Goal: Task Accomplishment & Management: Complete application form

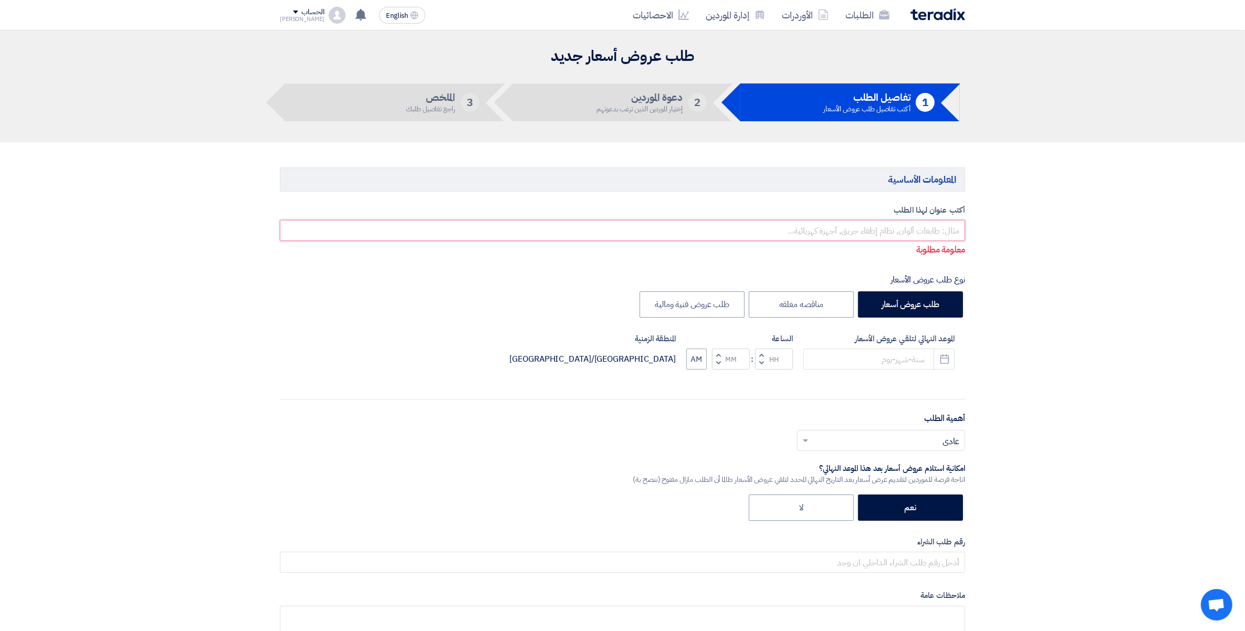
click at [942, 232] on input "text" at bounding box center [622, 230] width 685 height 21
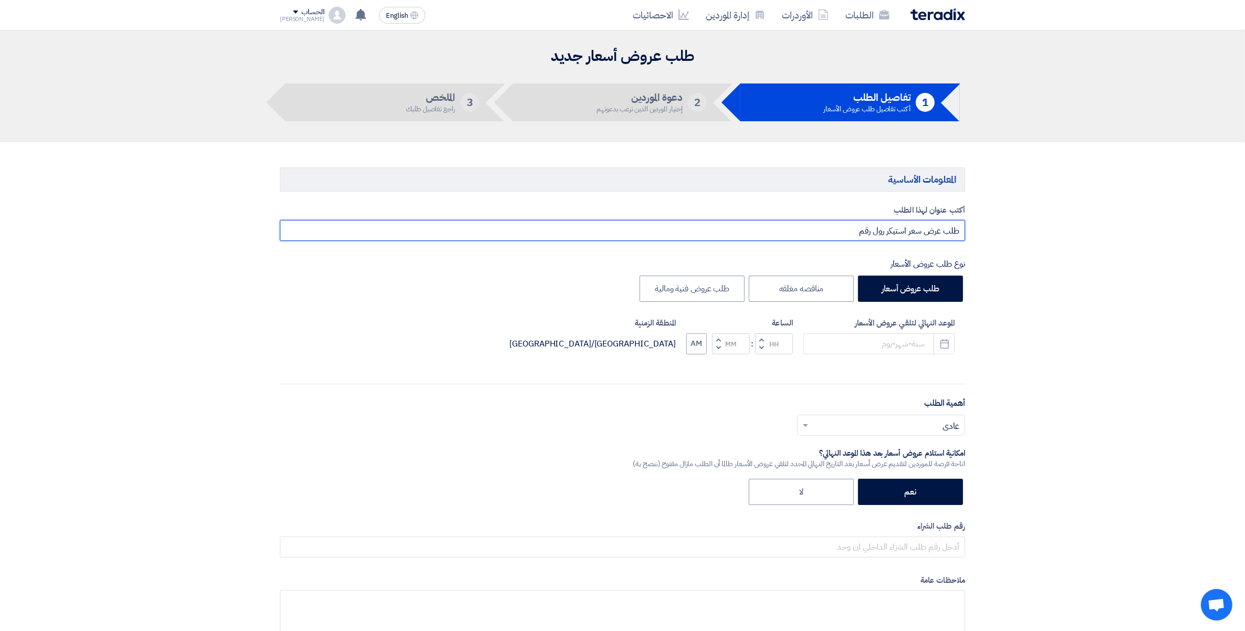
paste input "165382"
type input "طلب عرض سعر استيكر رول رقم 165382 وادى فود السادات"
click at [944, 346] on icon "Pick a date" at bounding box center [945, 344] width 11 height 11
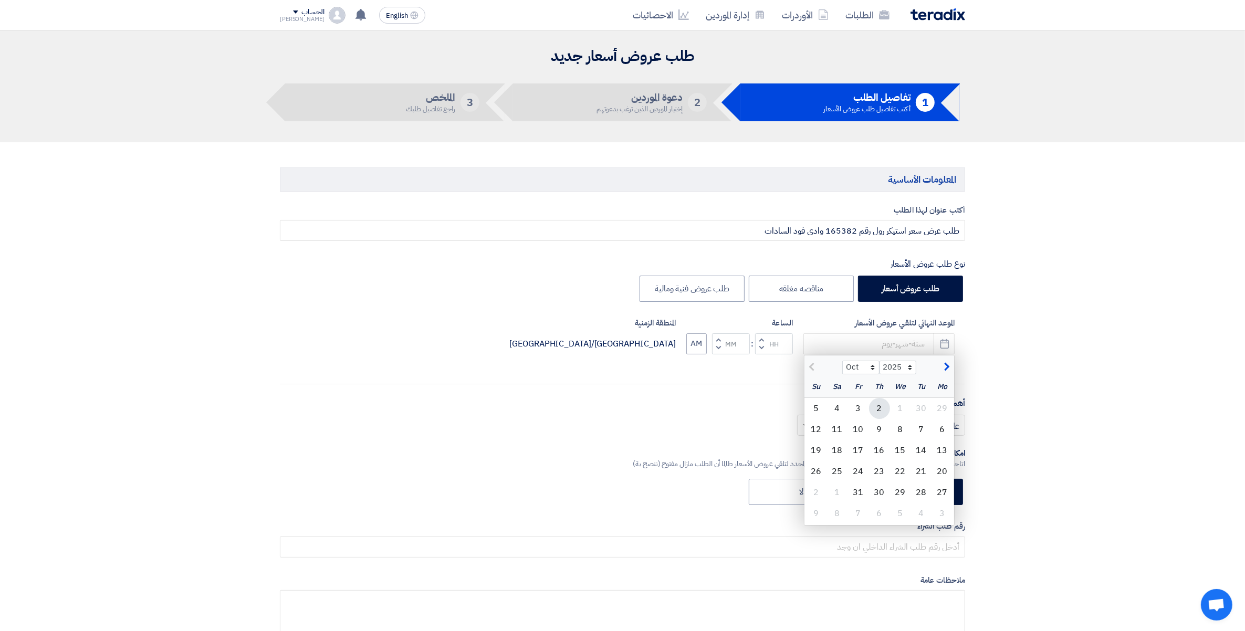
click at [882, 407] on div "2" at bounding box center [879, 408] width 21 height 21
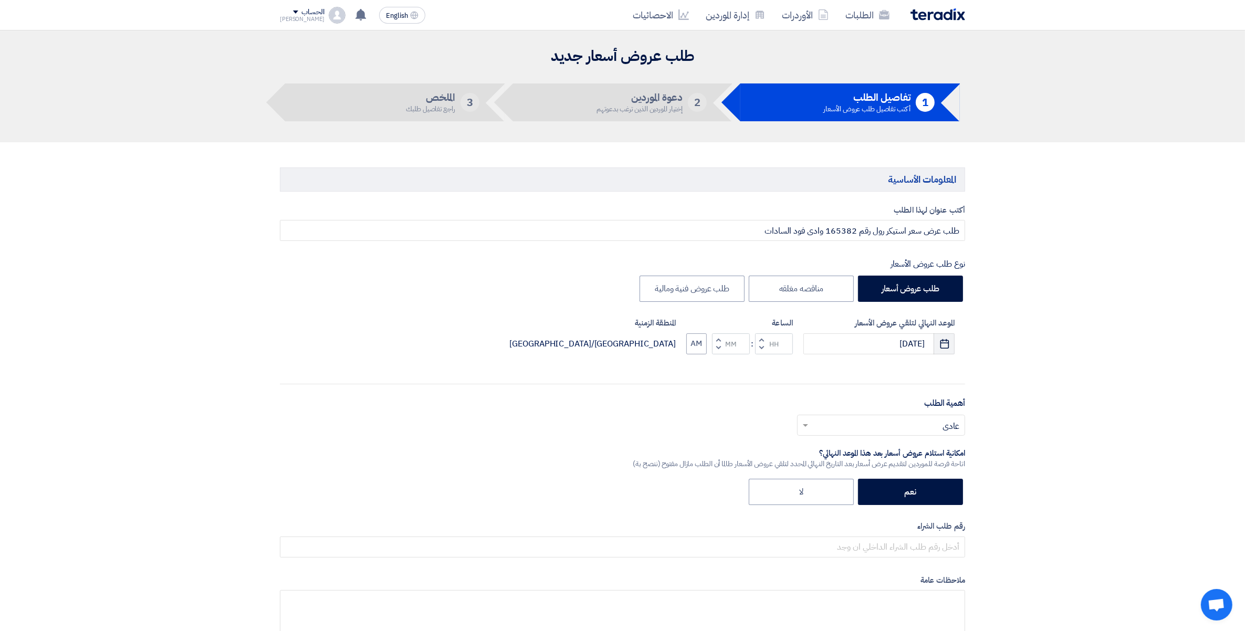
click at [944, 344] on icon "Pick a date" at bounding box center [945, 344] width 11 height 11
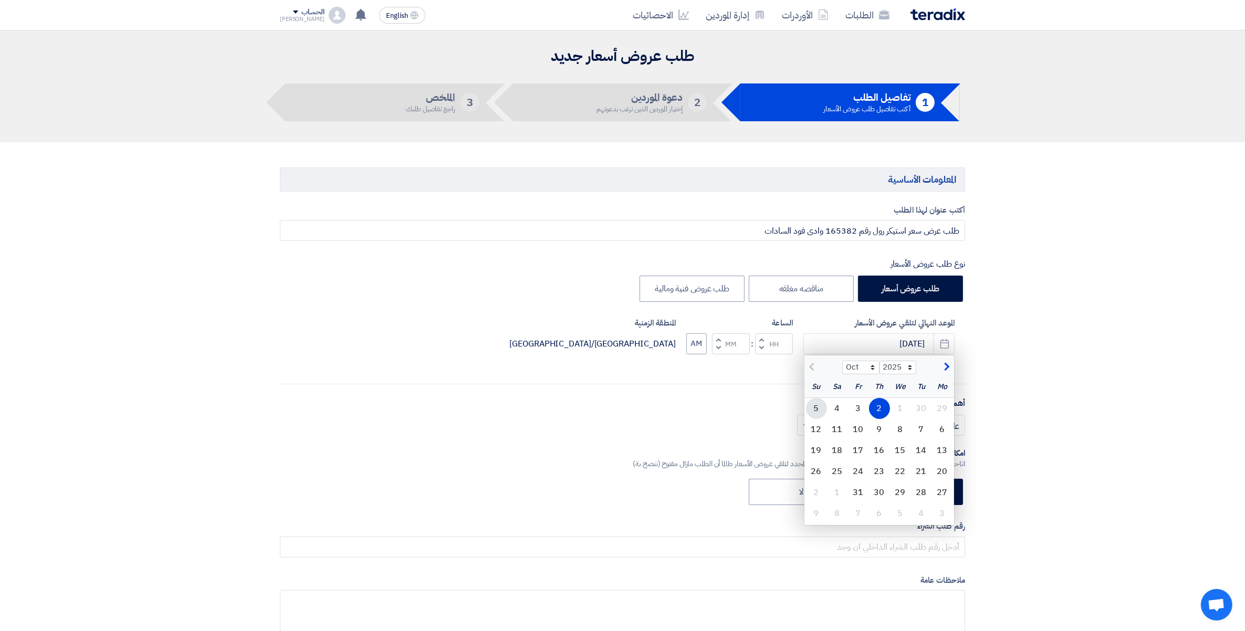
click at [820, 406] on div "5" at bounding box center [816, 408] width 21 height 21
type input "[DATE]"
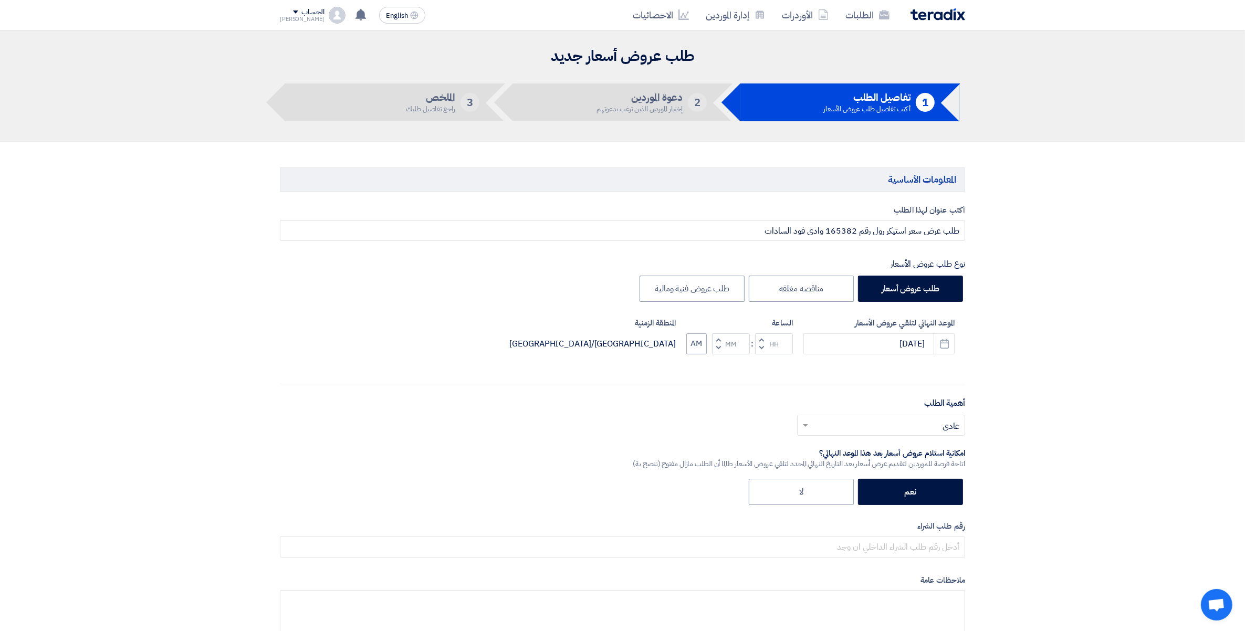
click at [948, 429] on input "text" at bounding box center [887, 426] width 147 height 17
click at [946, 472] on span "مهم" at bounding box center [952, 468] width 14 height 13
click at [718, 348] on span "button" at bounding box center [719, 348] width 4 height 8
type input "11"
type input "59"
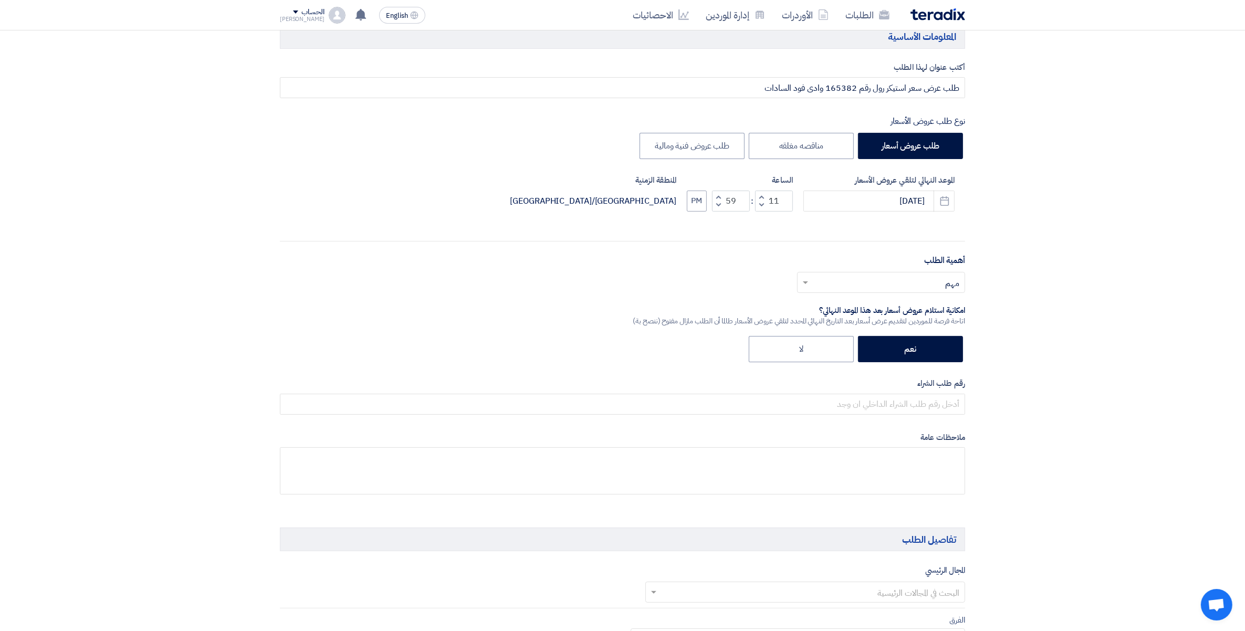
scroll to position [66, 0]
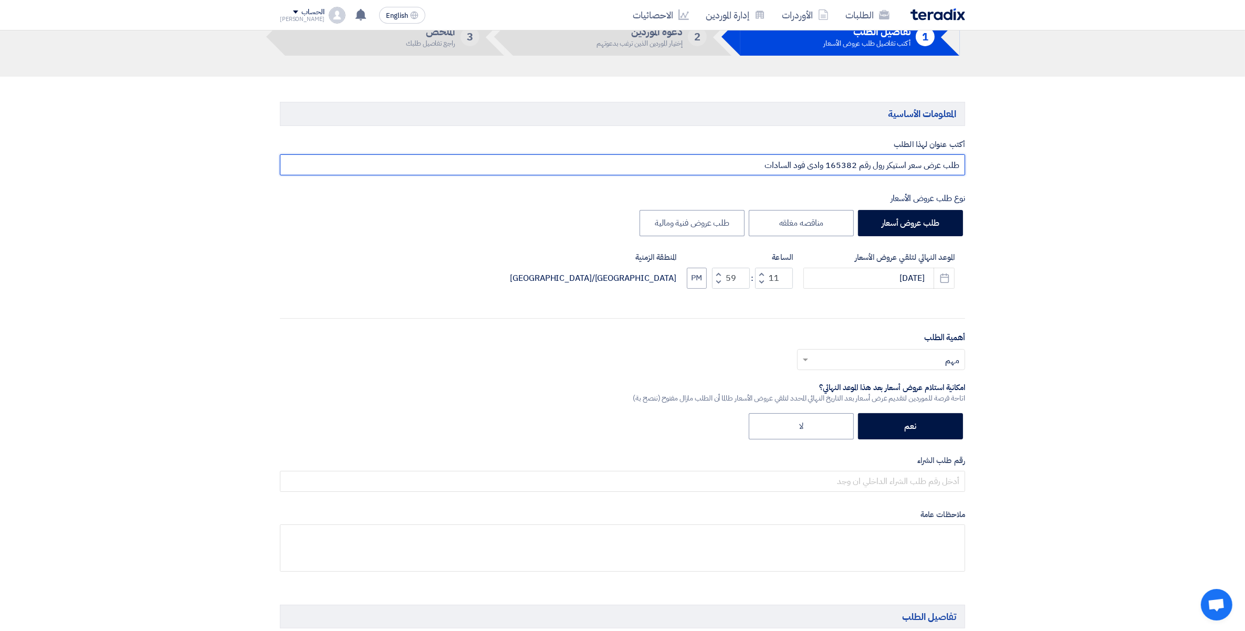
drag, startPoint x: 736, startPoint y: 163, endPoint x: 1006, endPoint y: 173, distance: 270.2
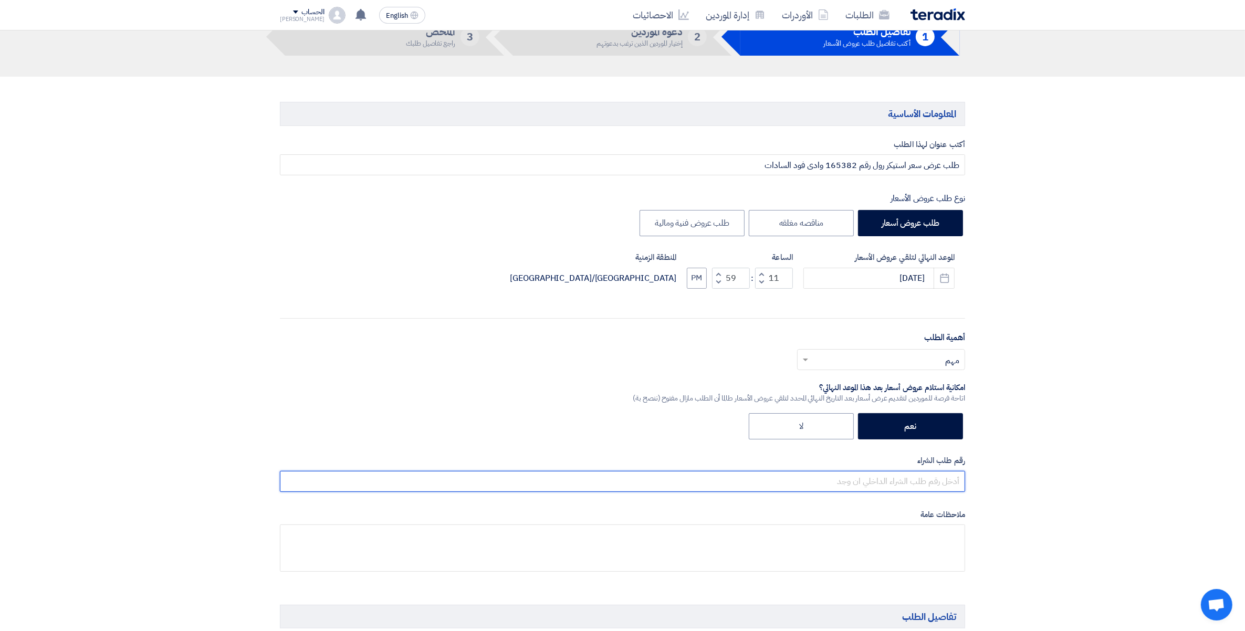
click at [925, 475] on input "text" at bounding box center [622, 481] width 685 height 21
paste input "طلب عرض سعر استيكر رول رقم 165382 وادى فود السادات"
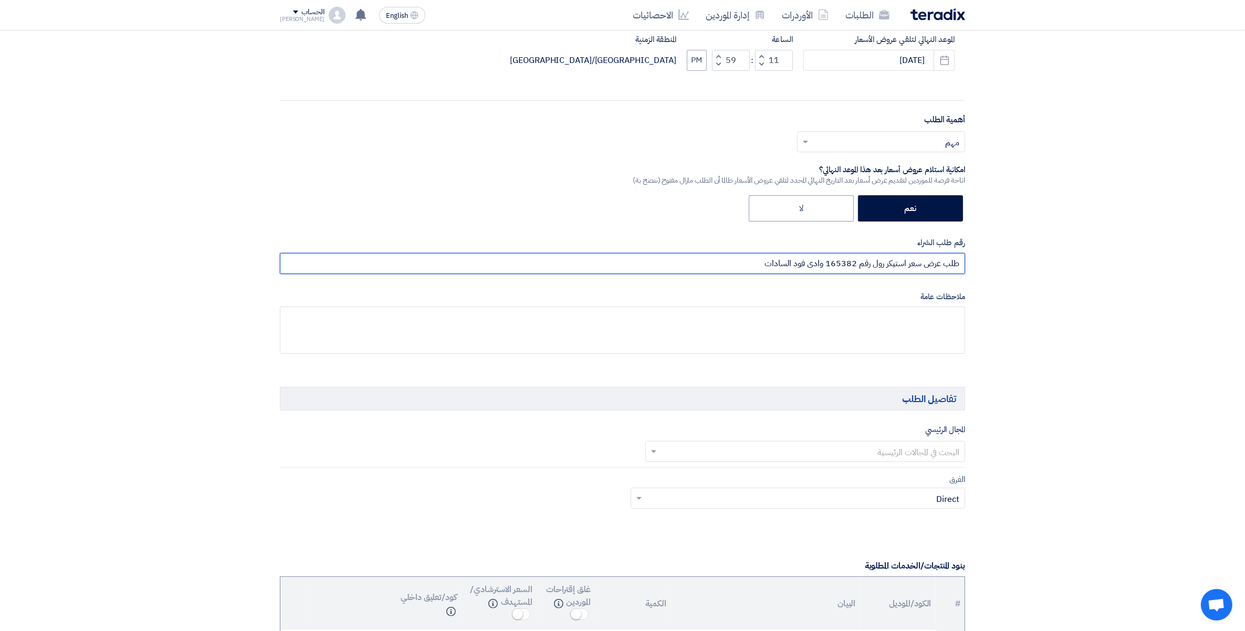
scroll to position [328, 0]
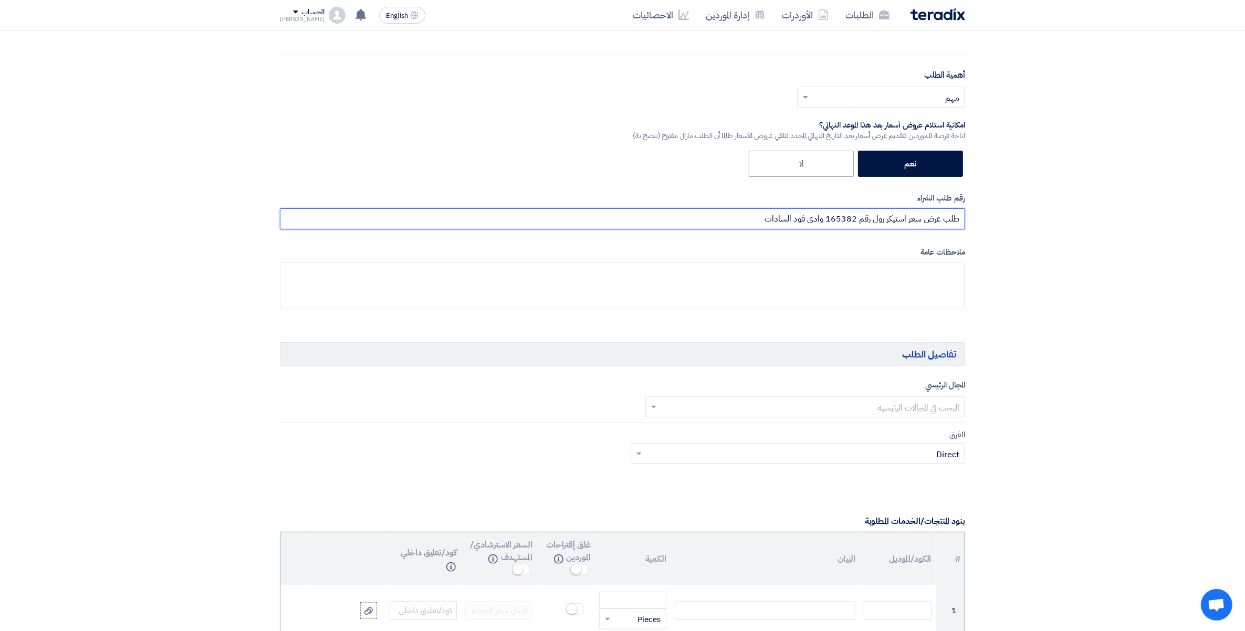
type input "طلب عرض سعر استيكر رول رقم 165382 وادى فود السادات"
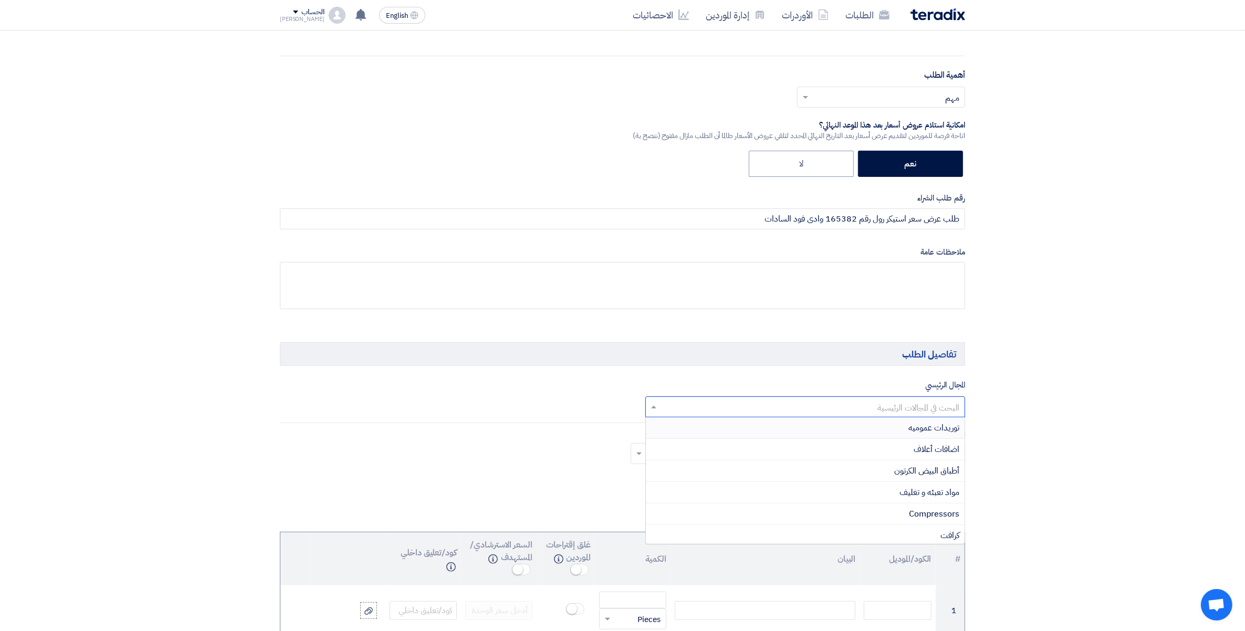
click at [947, 409] on input "text" at bounding box center [811, 407] width 299 height 17
click at [952, 492] on span "مواد تعبئه و تغليف" at bounding box center [930, 492] width 60 height 13
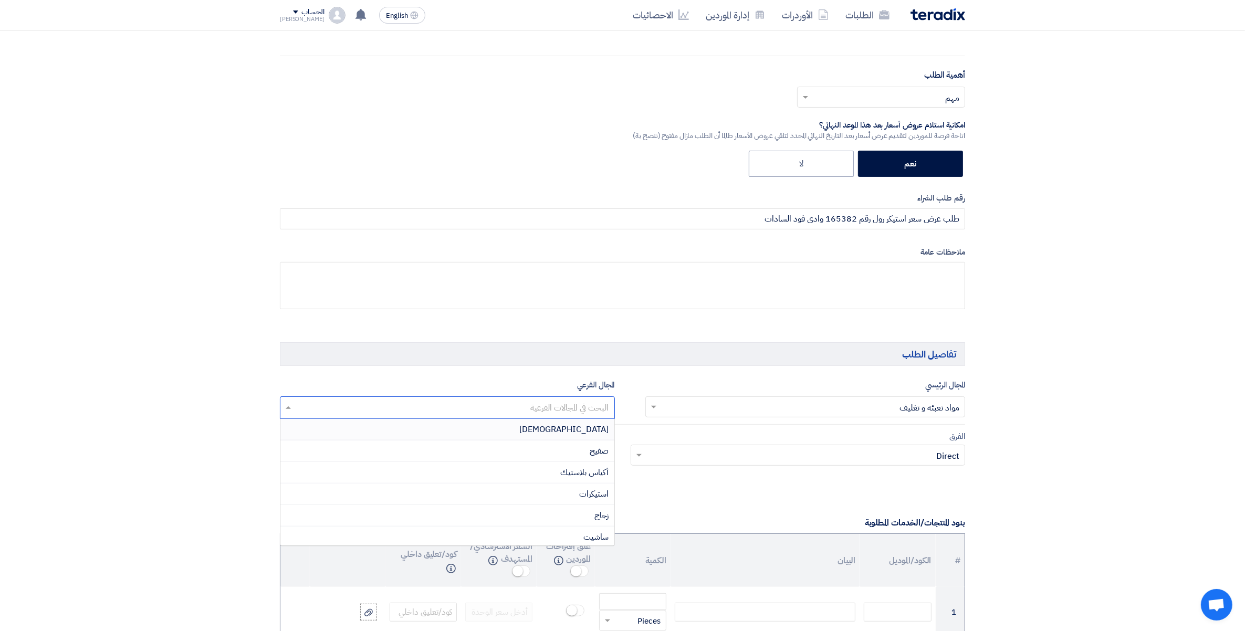
click at [558, 406] on input "text" at bounding box center [447, 408] width 325 height 17
click at [588, 495] on span "استيكرات" at bounding box center [594, 494] width 29 height 13
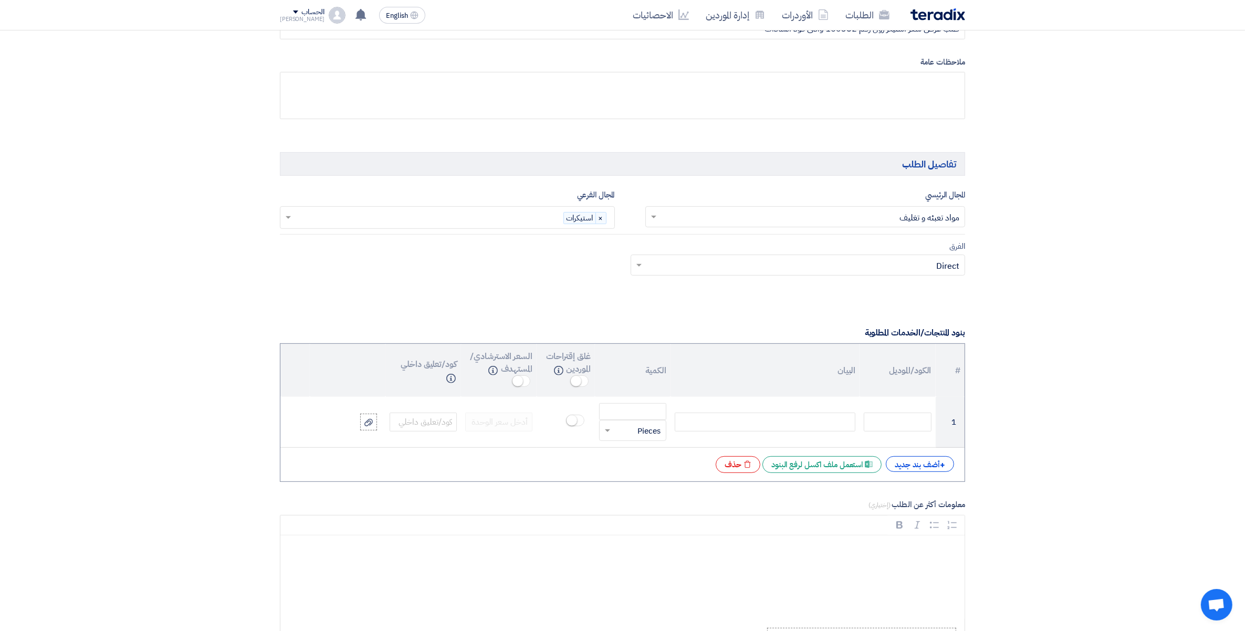
scroll to position [525, 0]
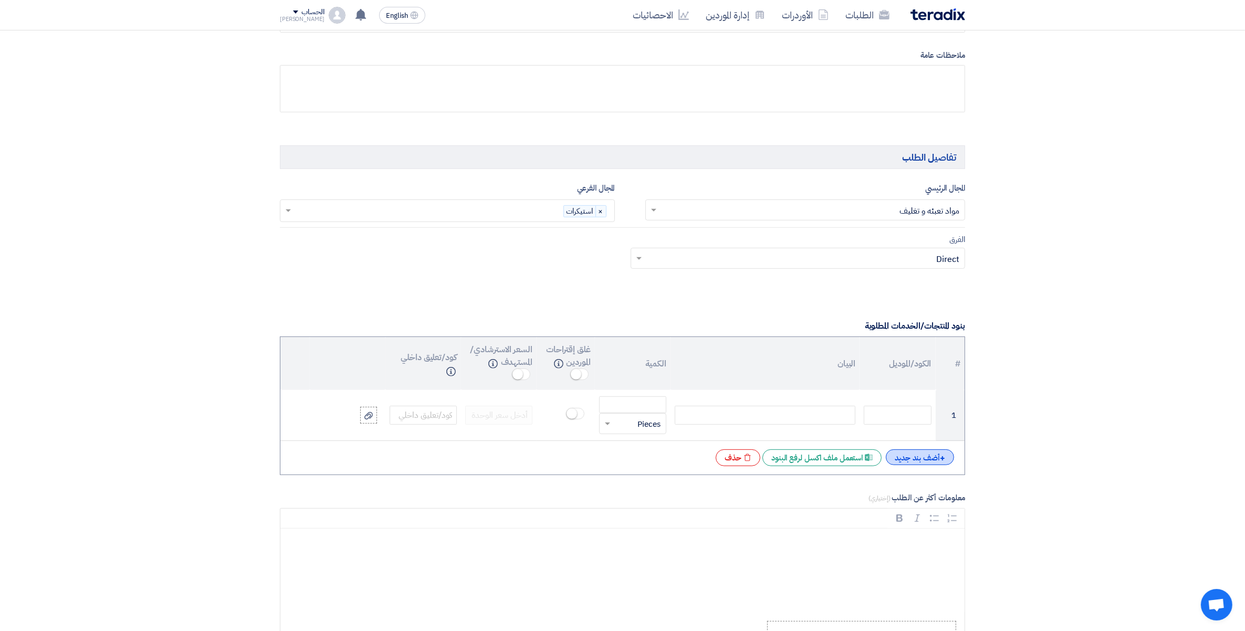
click at [939, 461] on div "+ أضف بند جديد" at bounding box center [920, 458] width 68 height 16
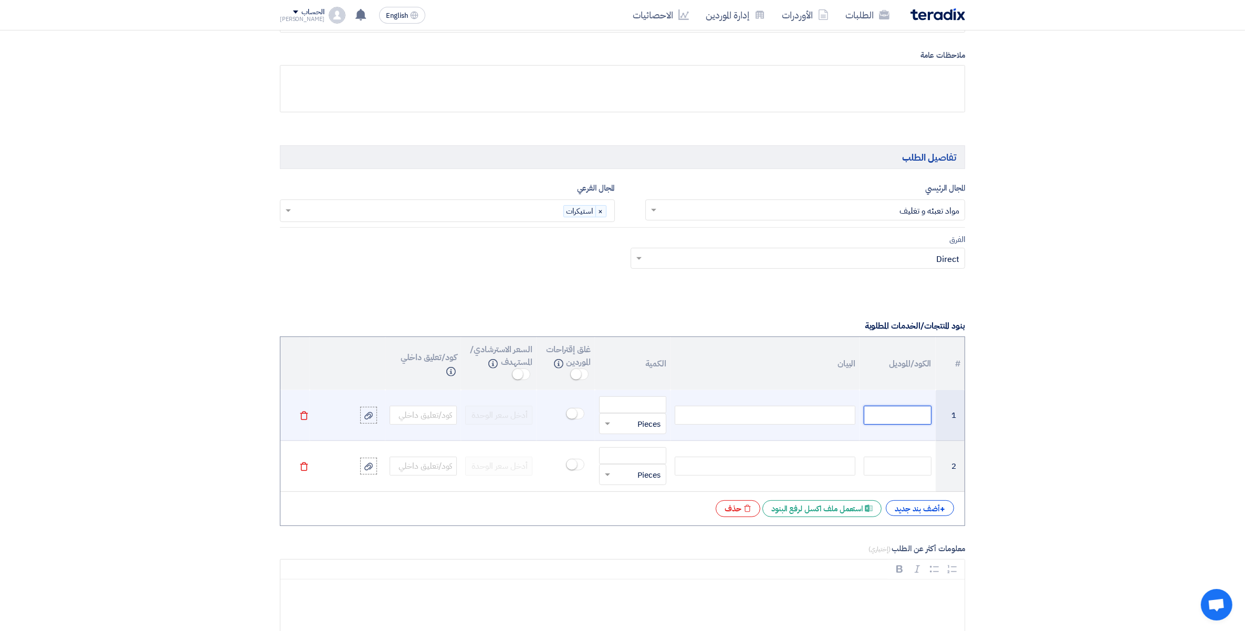
click at [901, 412] on input "text" at bounding box center [897, 415] width 67 height 19
paste input "6070101055"
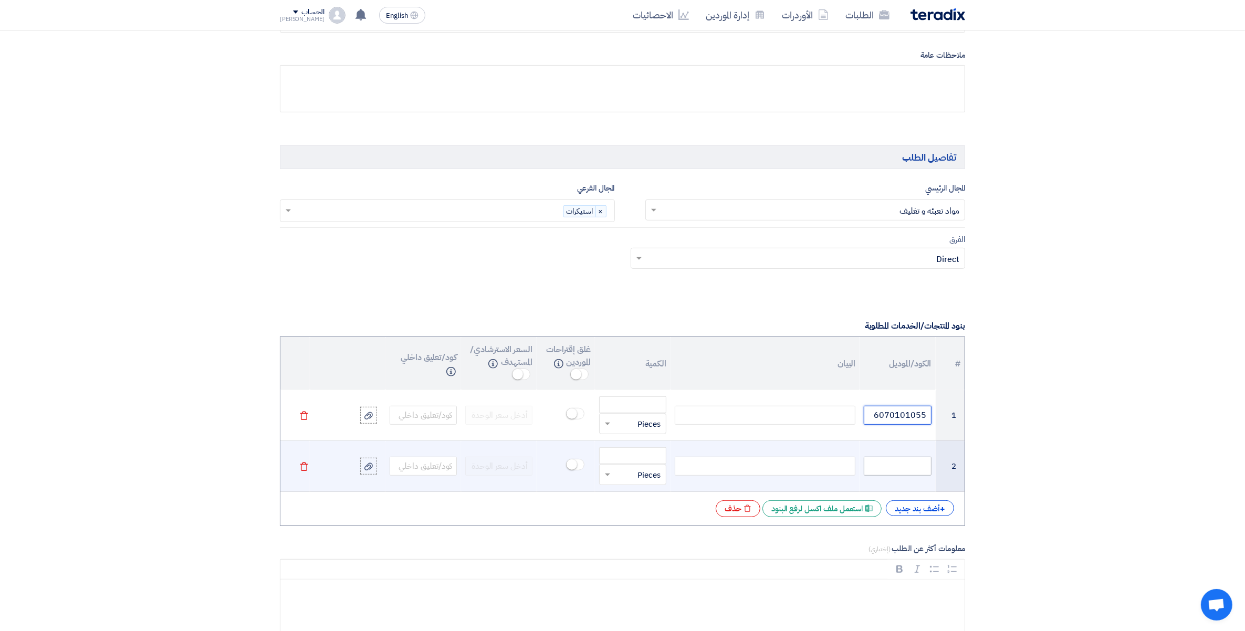
type input "6070101055"
click at [912, 462] on input "text" at bounding box center [897, 466] width 67 height 19
paste input "6070101115"
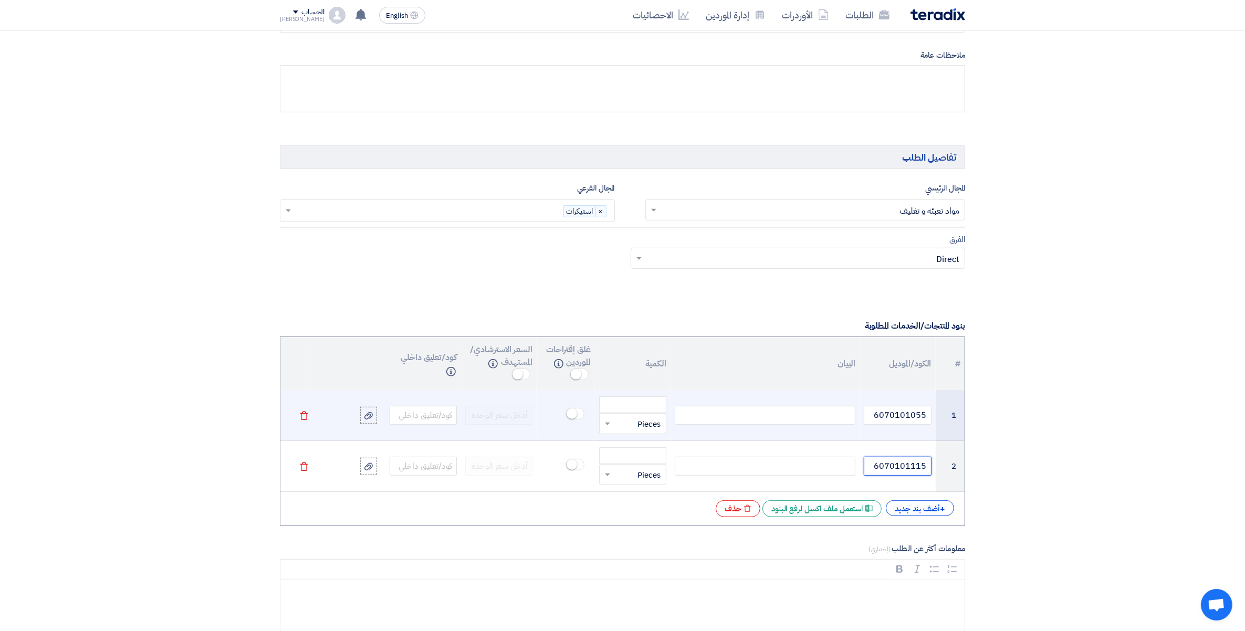
type input "6070101115"
click at [817, 410] on div at bounding box center [765, 415] width 181 height 19
paste div
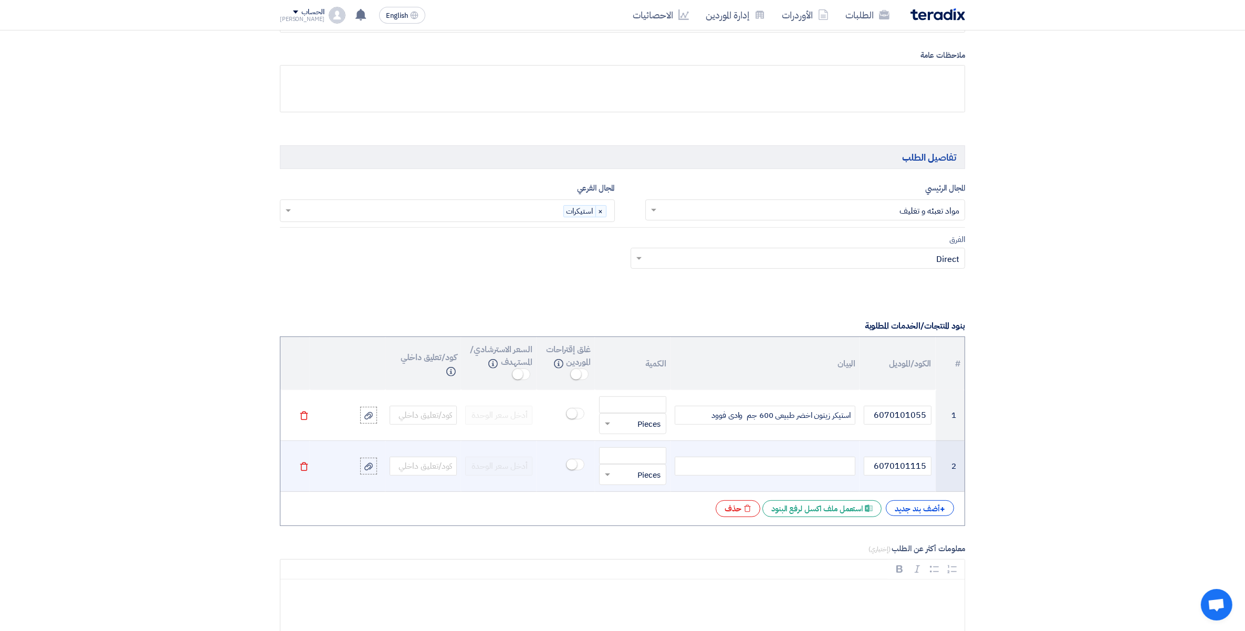
click at [793, 466] on div at bounding box center [765, 466] width 181 height 19
paste div
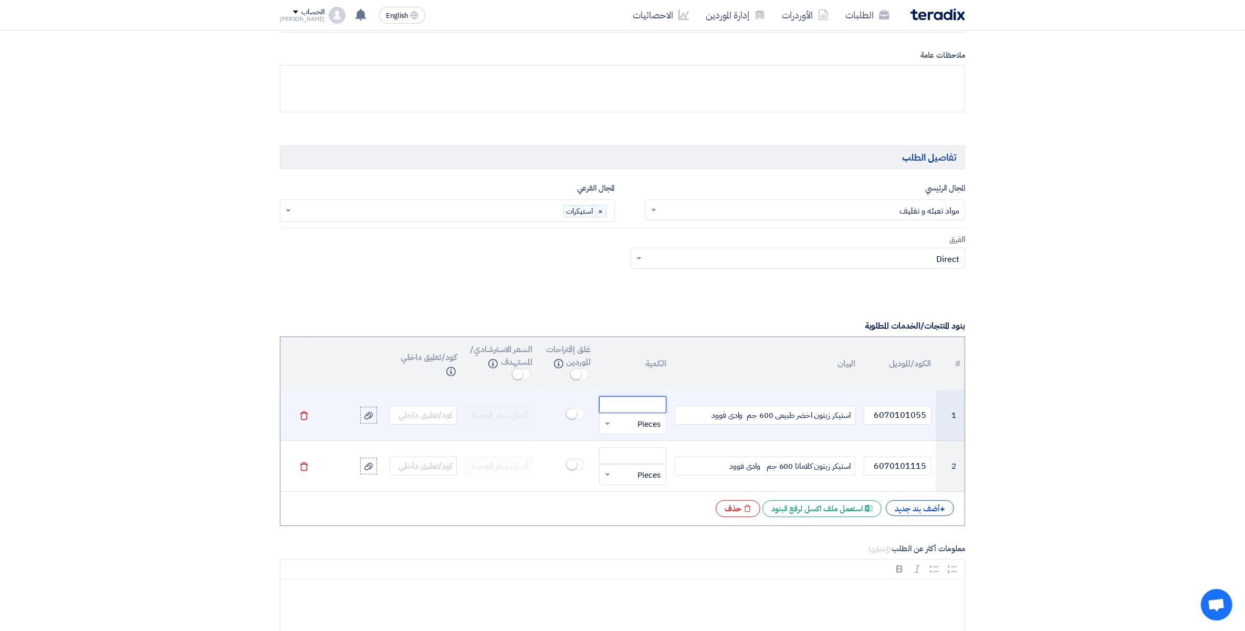
click at [635, 404] on input "number" at bounding box center [632, 405] width 67 height 17
paste input "24000.00"
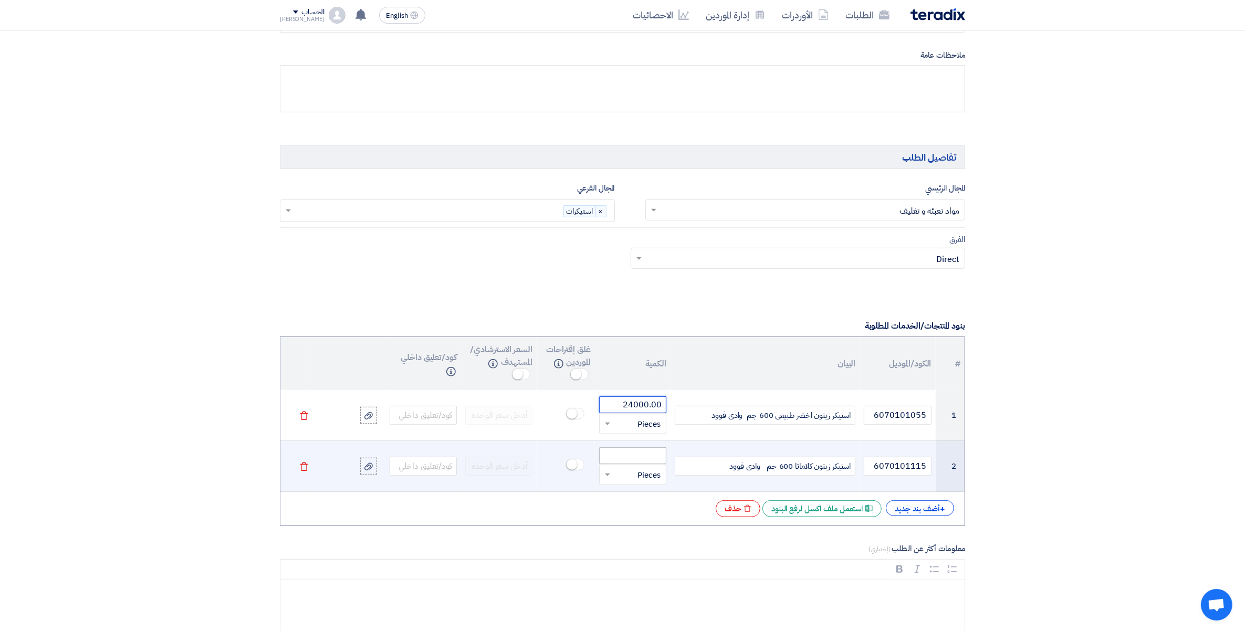
type input "24000.00"
click at [642, 460] on input "number" at bounding box center [632, 456] width 67 height 17
paste input "24000.00"
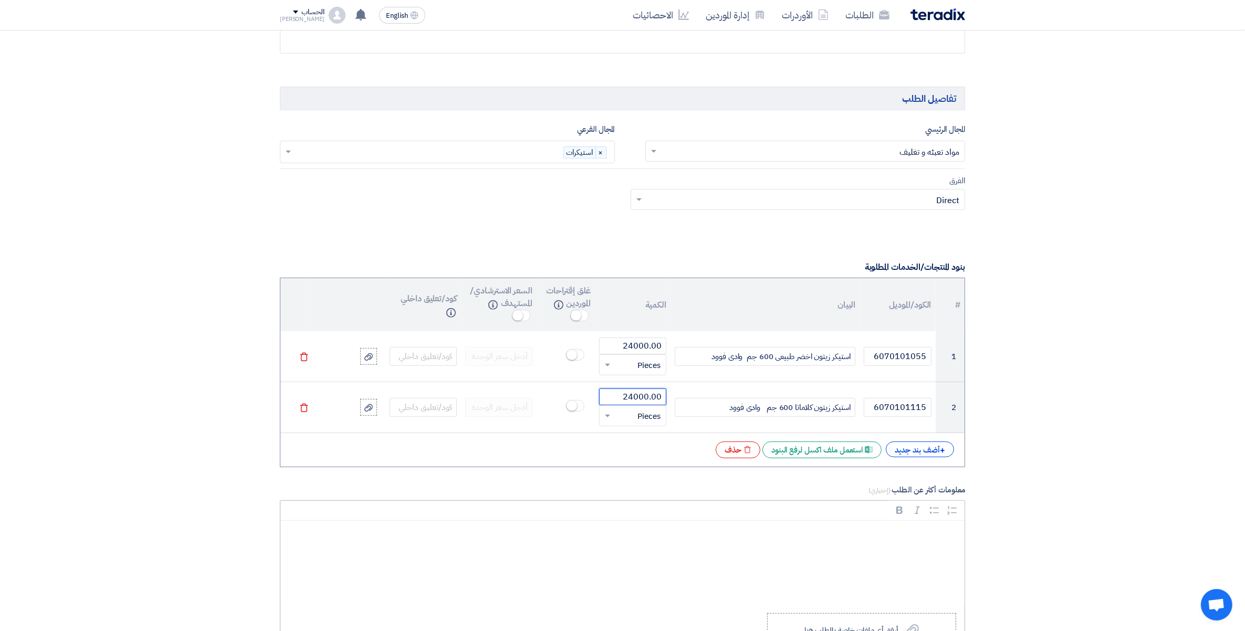
scroll to position [657, 0]
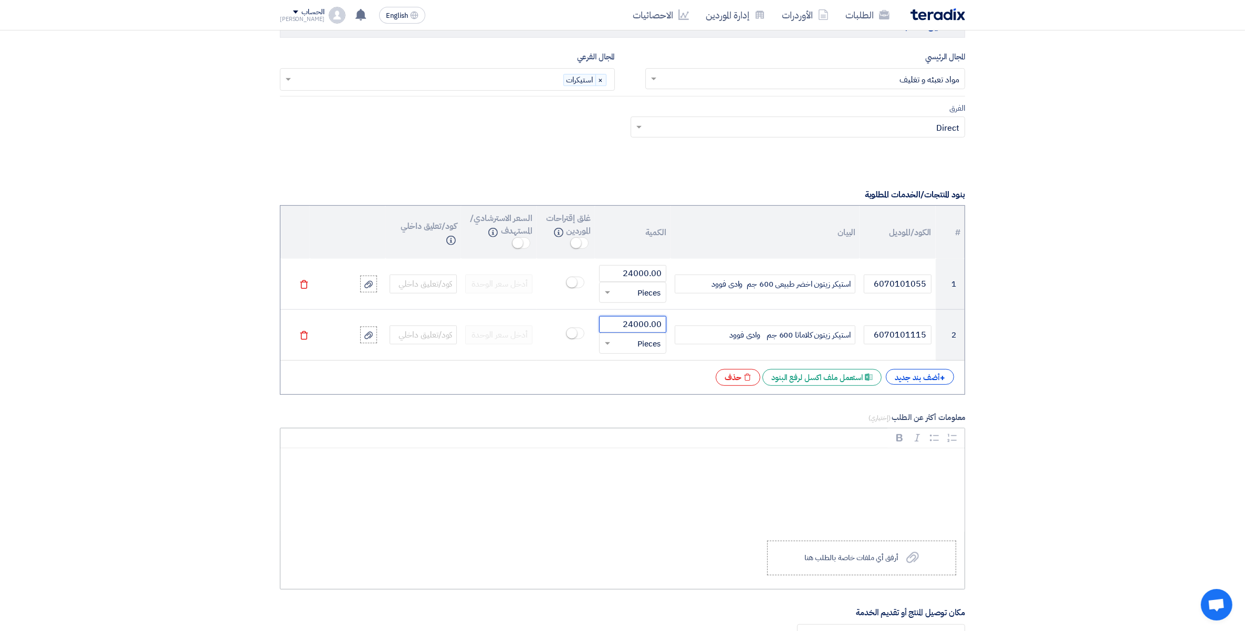
type input "24000.00"
click at [788, 454] on div "Rich Text Editor, main" at bounding box center [622, 491] width 684 height 84
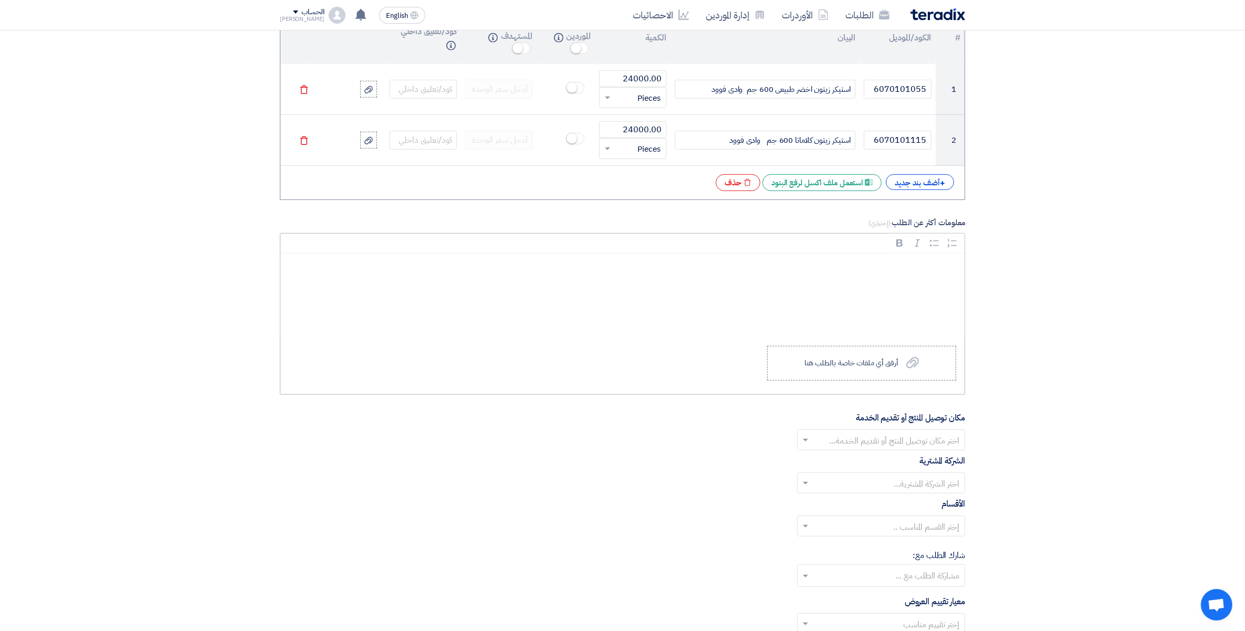
scroll to position [854, 0]
click at [936, 448] on input "text" at bounding box center [887, 439] width 147 height 17
click at [941, 459] on span "مصنع وادى فود السادات" at bounding box center [920, 458] width 80 height 13
click at [936, 497] on input "text" at bounding box center [887, 494] width 147 height 17
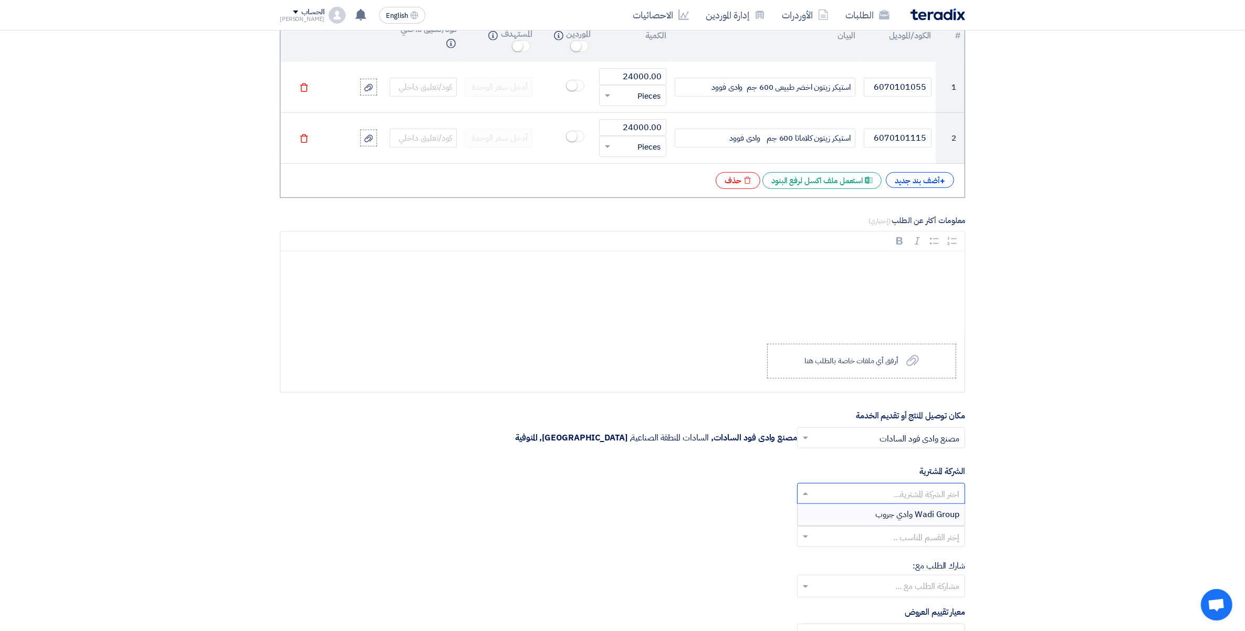
click at [944, 514] on span "Wadi Group وادي جروب" at bounding box center [918, 514] width 84 height 13
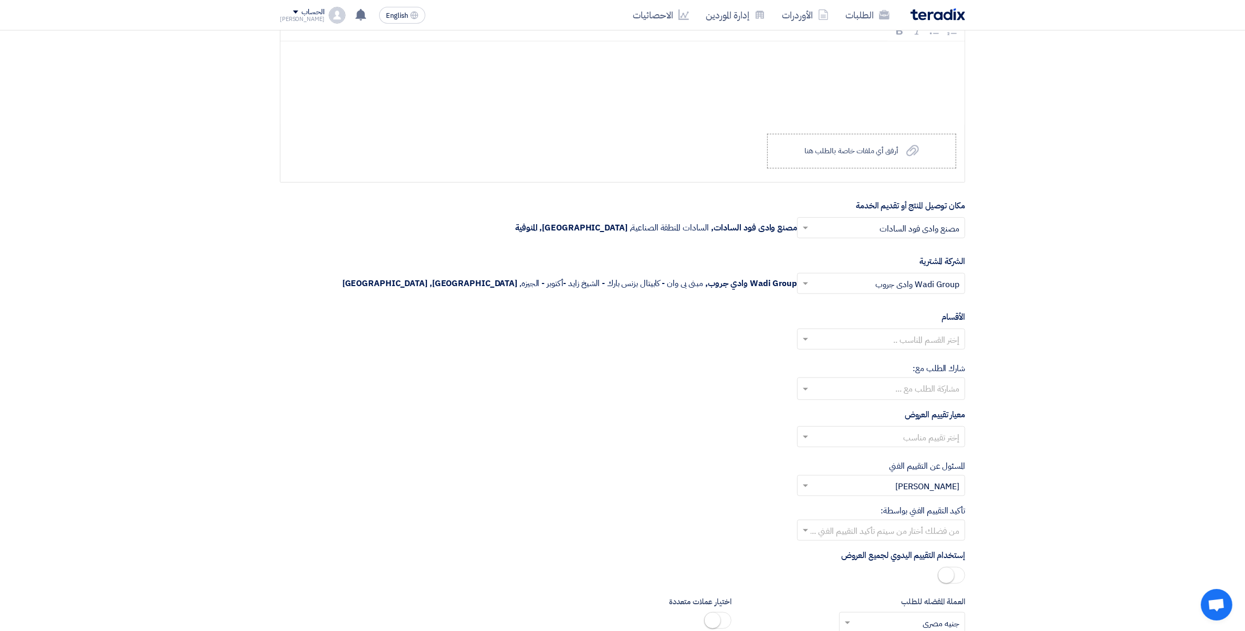
scroll to position [1116, 0]
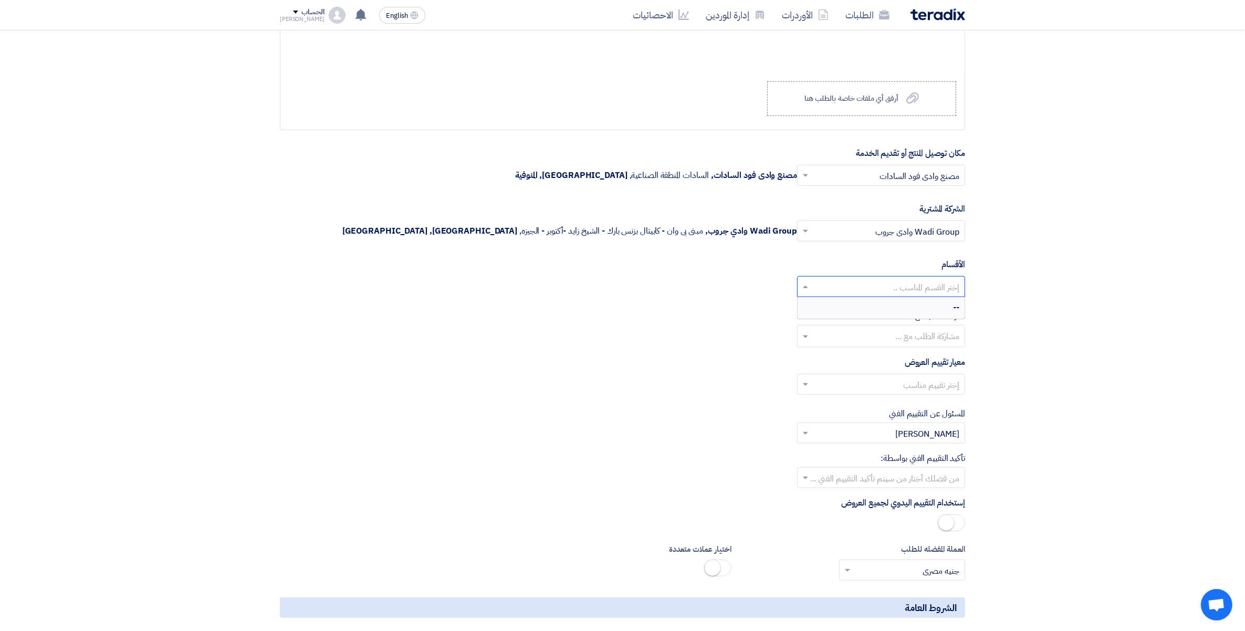
click at [951, 284] on input "text" at bounding box center [887, 287] width 147 height 17
click at [921, 338] on input "text" at bounding box center [881, 337] width 158 height 17
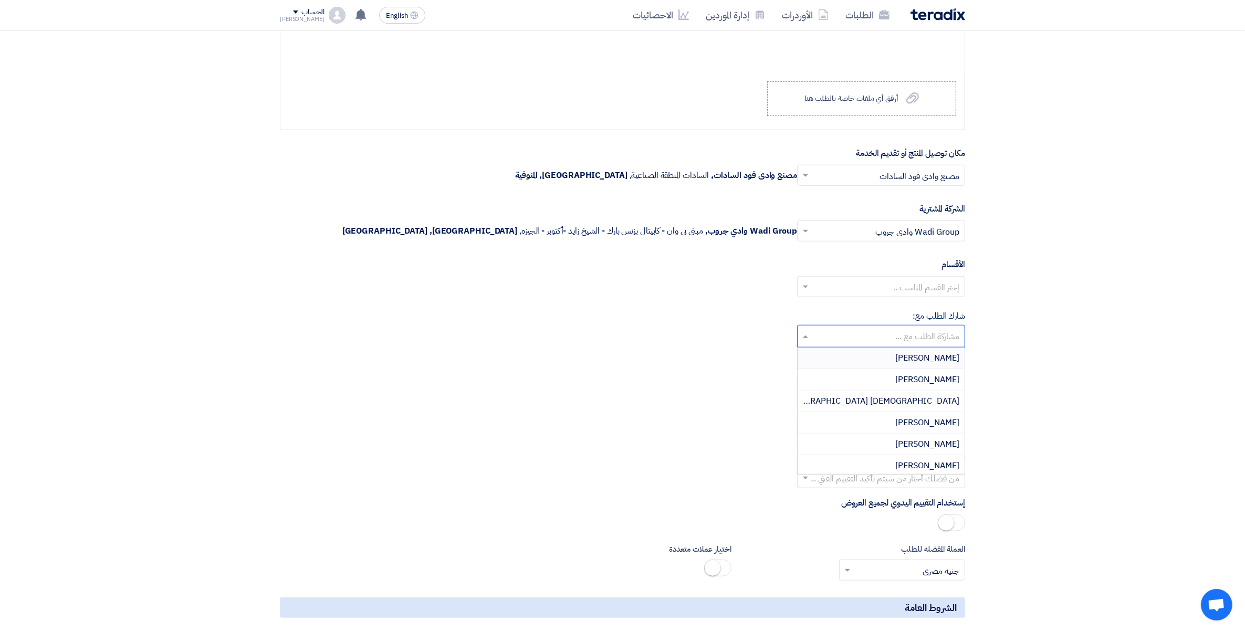
click at [937, 383] on input "text" at bounding box center [887, 385] width 147 height 17
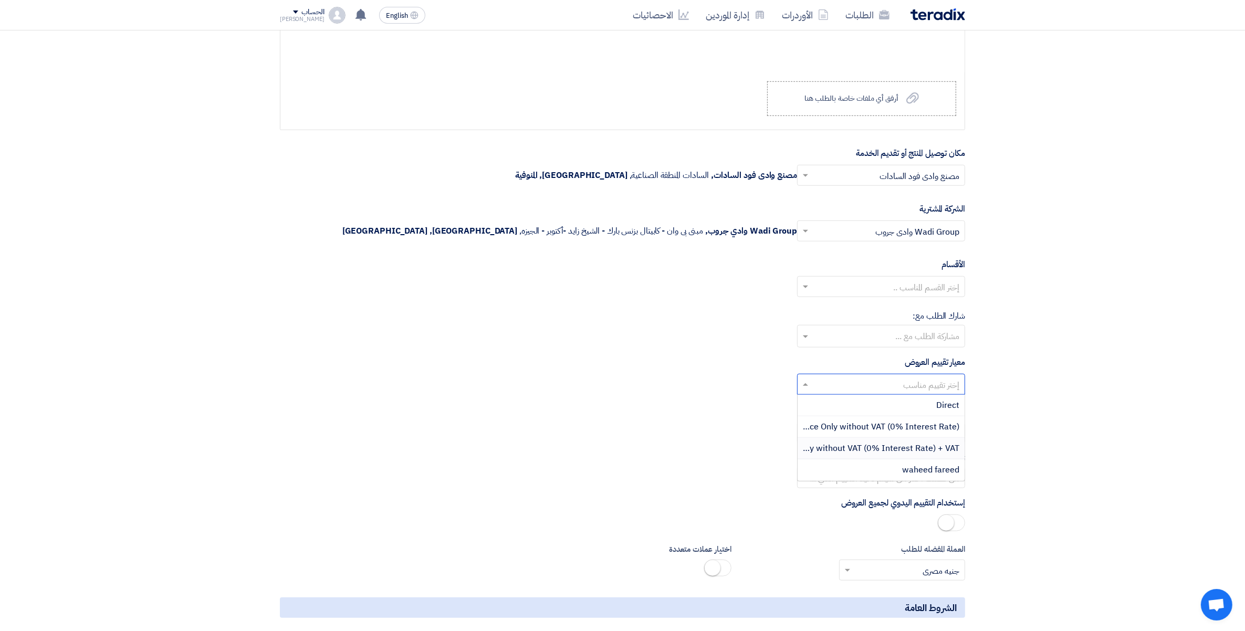
click at [934, 452] on span "Price Only without VAT (0% Interest Rate) + VAT" at bounding box center [868, 448] width 184 height 13
click at [934, 488] on input "text" at bounding box center [887, 479] width 147 height 17
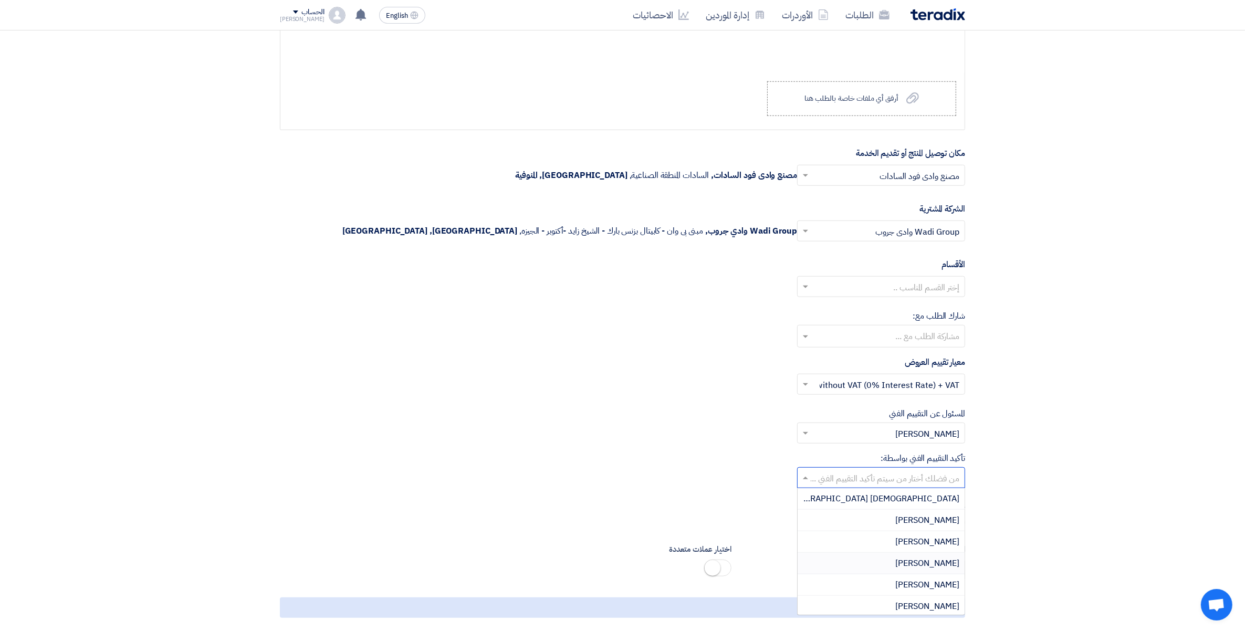
click at [951, 570] on span "[PERSON_NAME]" at bounding box center [928, 563] width 64 height 13
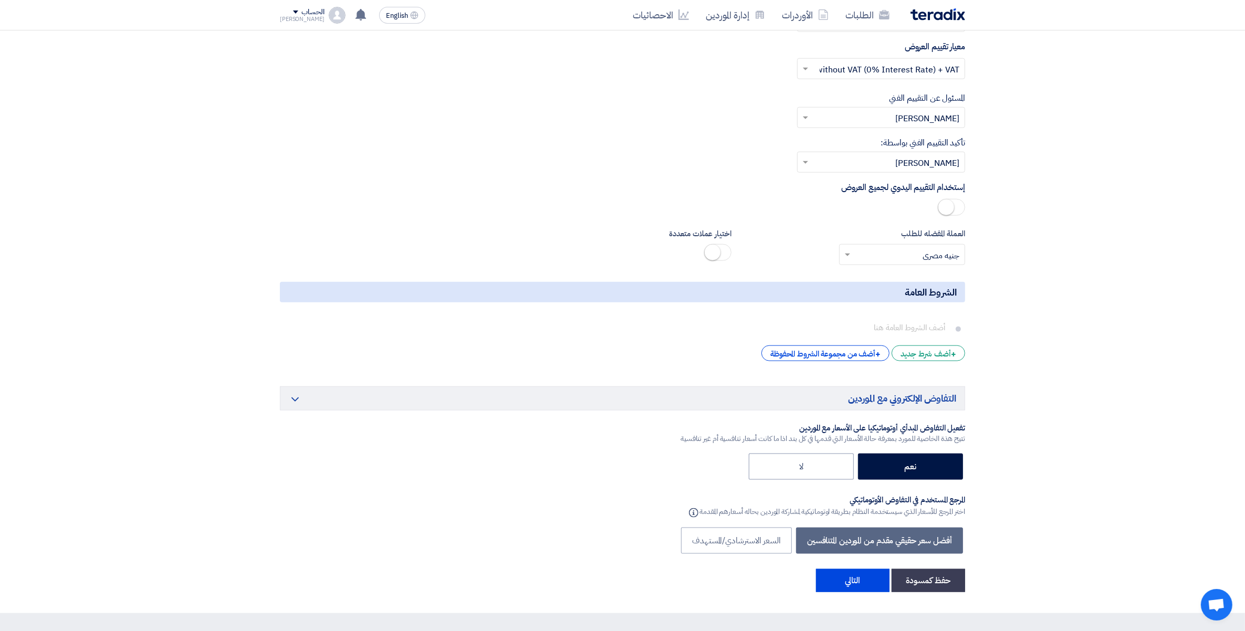
scroll to position [1445, 0]
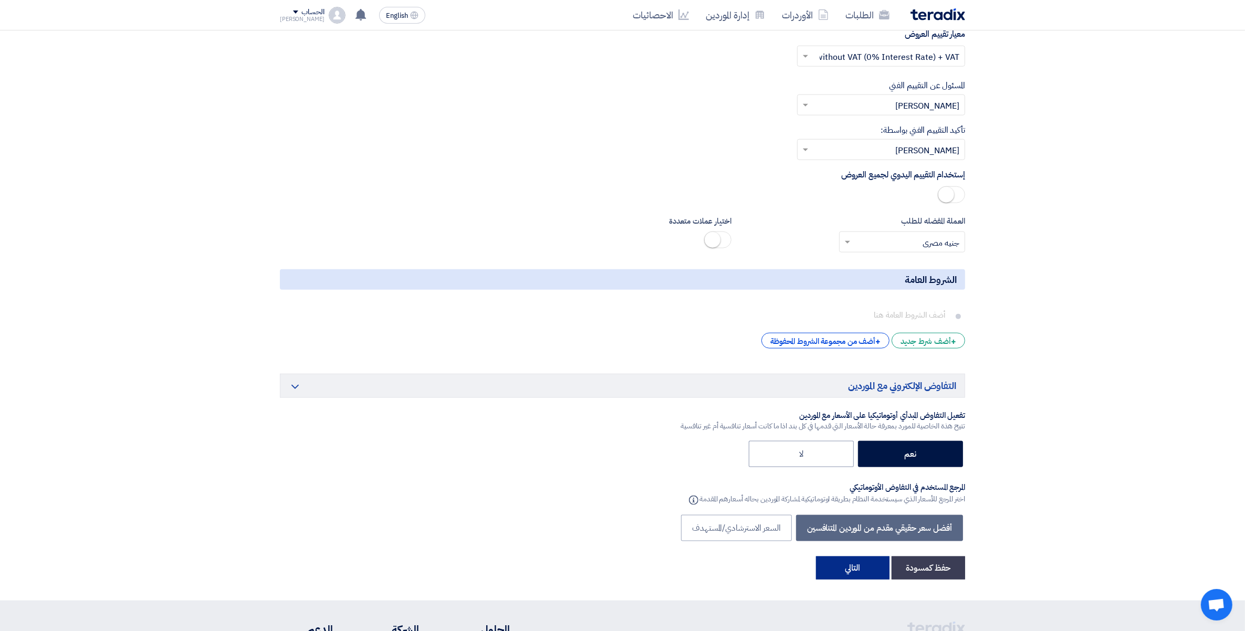
click at [868, 573] on button "التالي" at bounding box center [853, 568] width 74 height 23
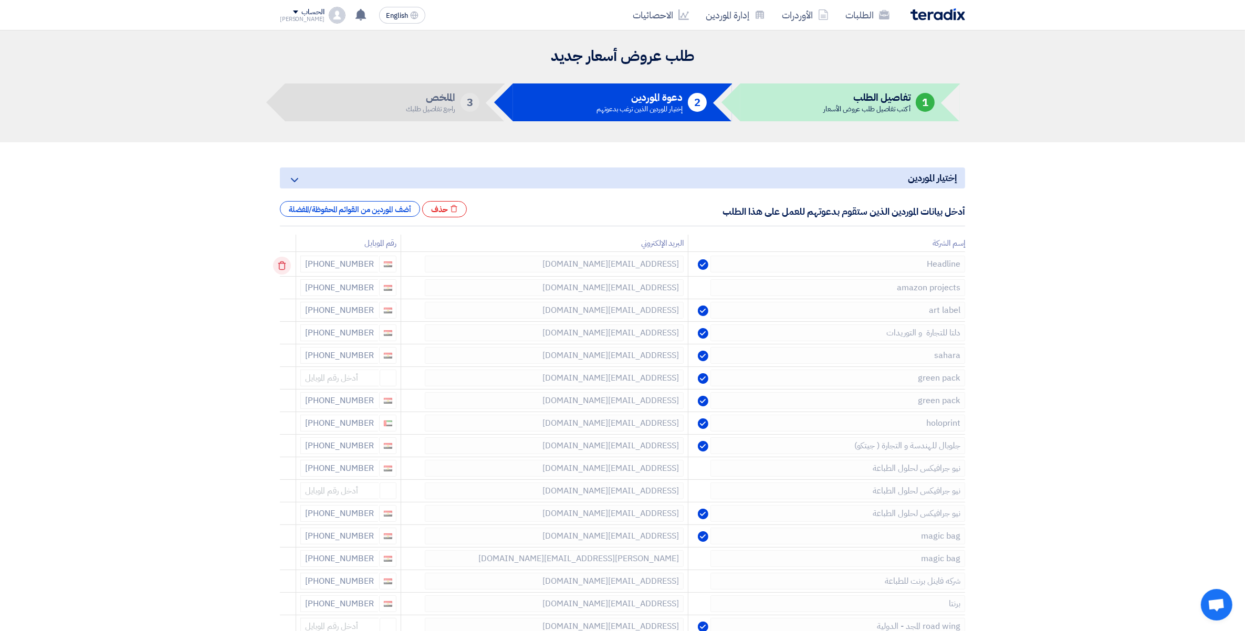
click at [283, 266] on icon at bounding box center [282, 266] width 18 height 18
click at [0, 0] on icon at bounding box center [0, 0] width 0 height 0
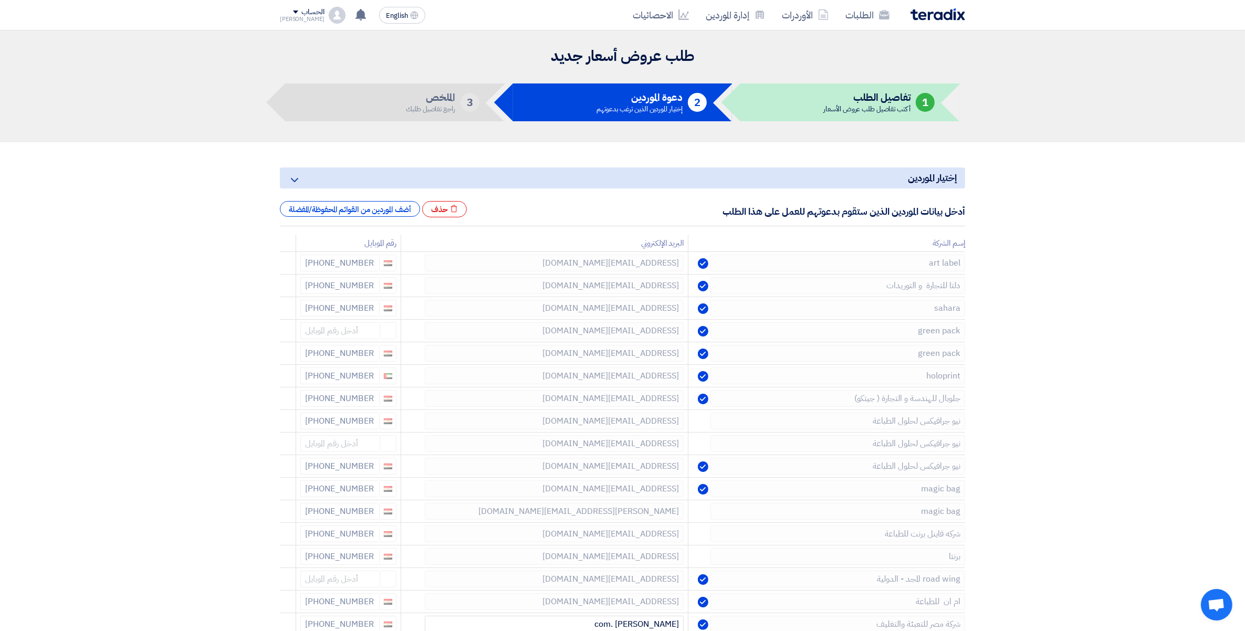
click at [0, 0] on icon at bounding box center [0, 0] width 0 height 0
click at [284, 264] on icon at bounding box center [282, 266] width 18 height 18
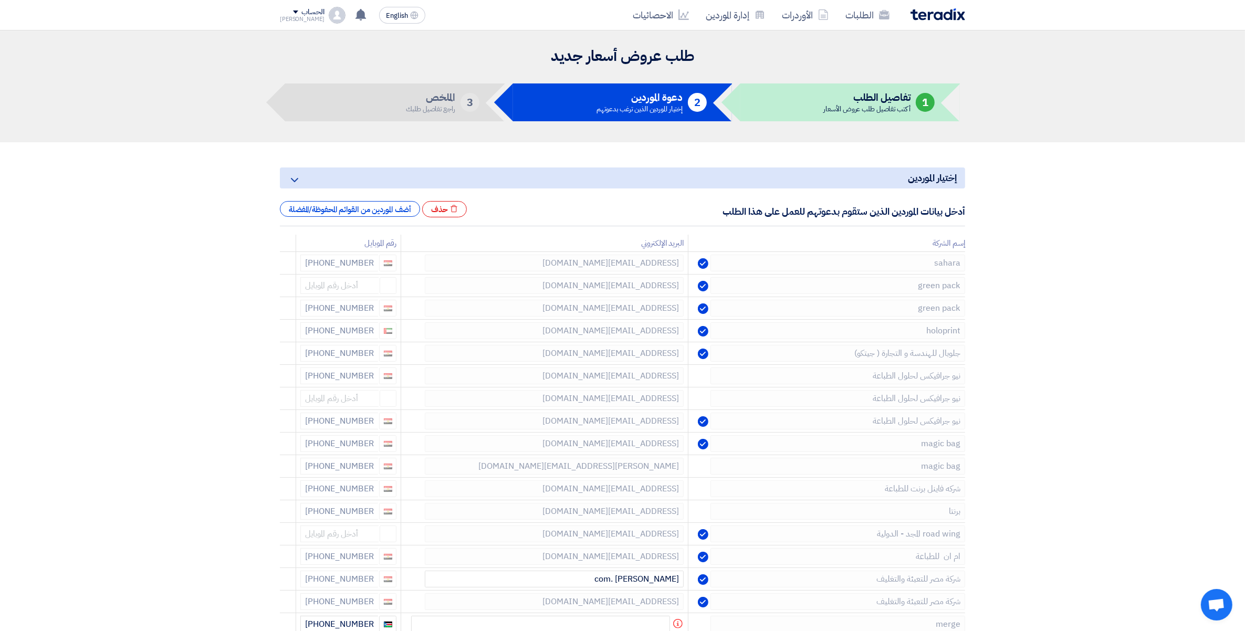
click at [0, 0] on icon at bounding box center [0, 0] width 0 height 0
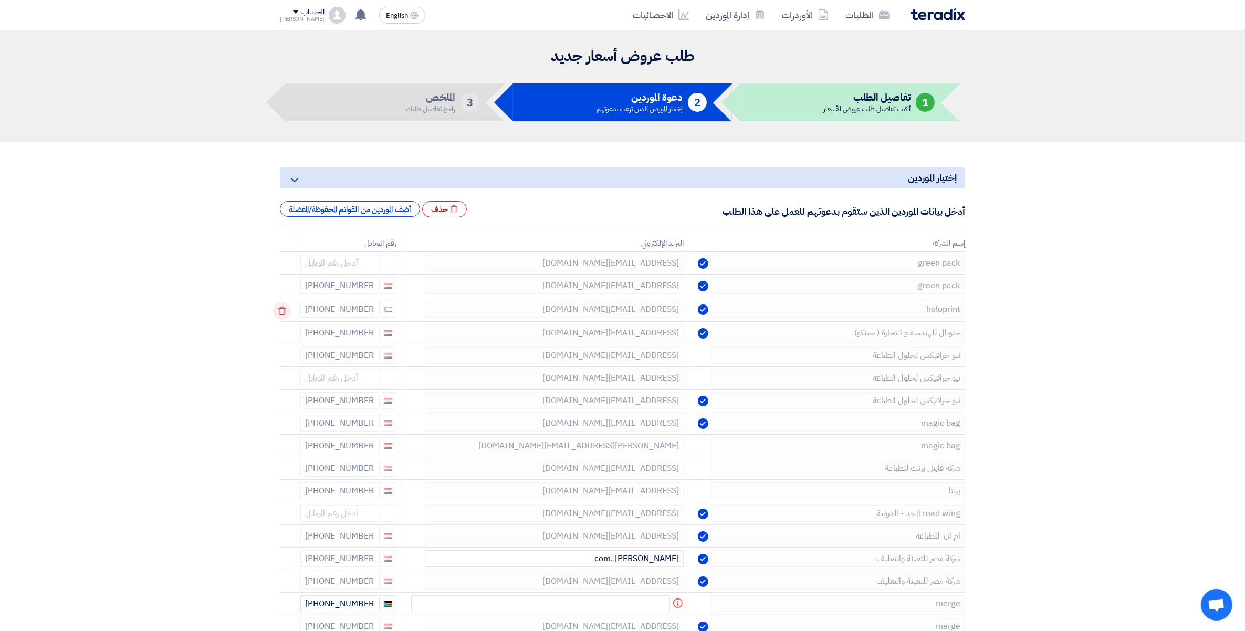
click at [285, 311] on icon at bounding box center [282, 311] width 18 height 18
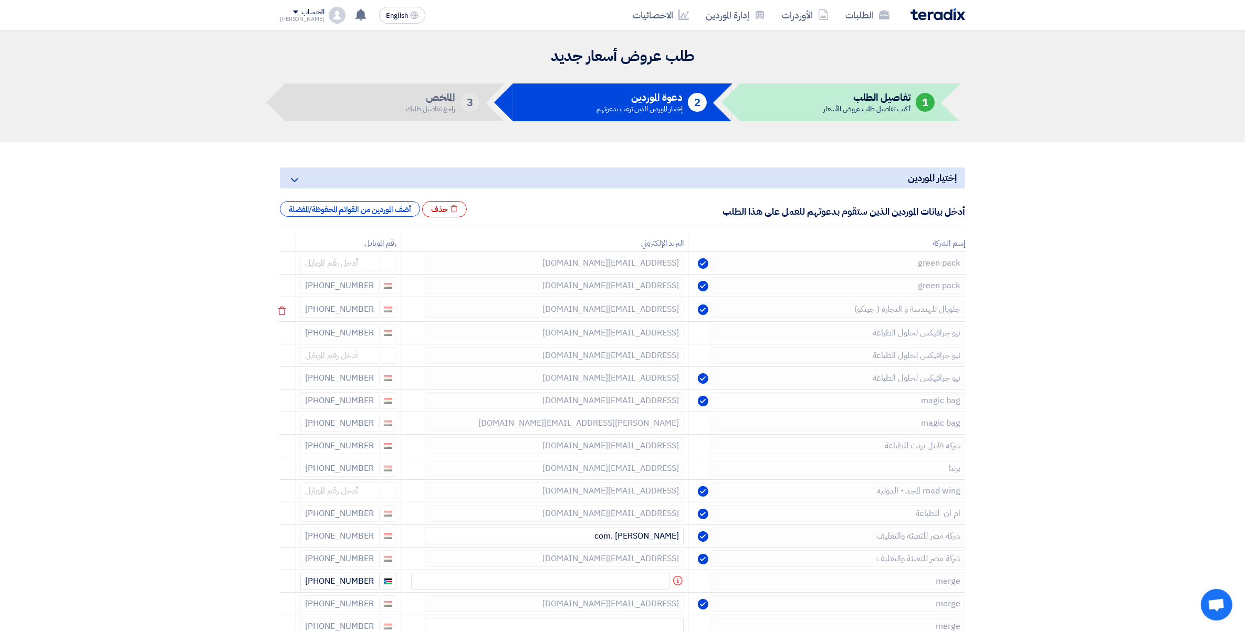
click at [286, 311] on use at bounding box center [282, 311] width 8 height 9
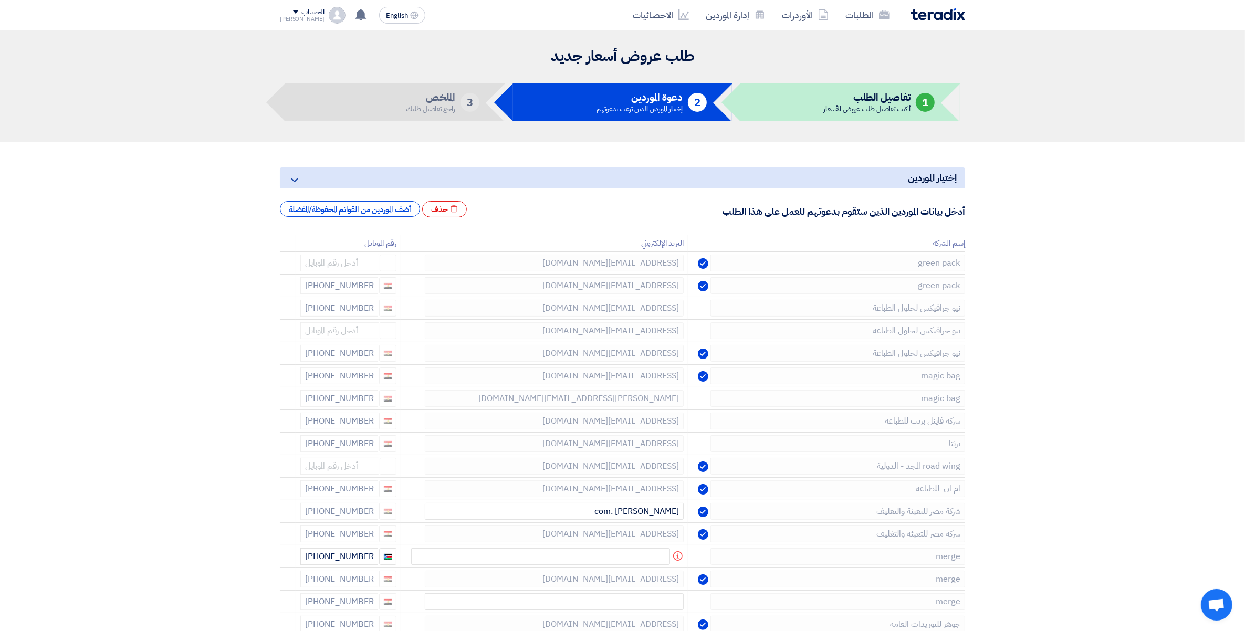
click at [0, 0] on use at bounding box center [0, 0] width 0 height 0
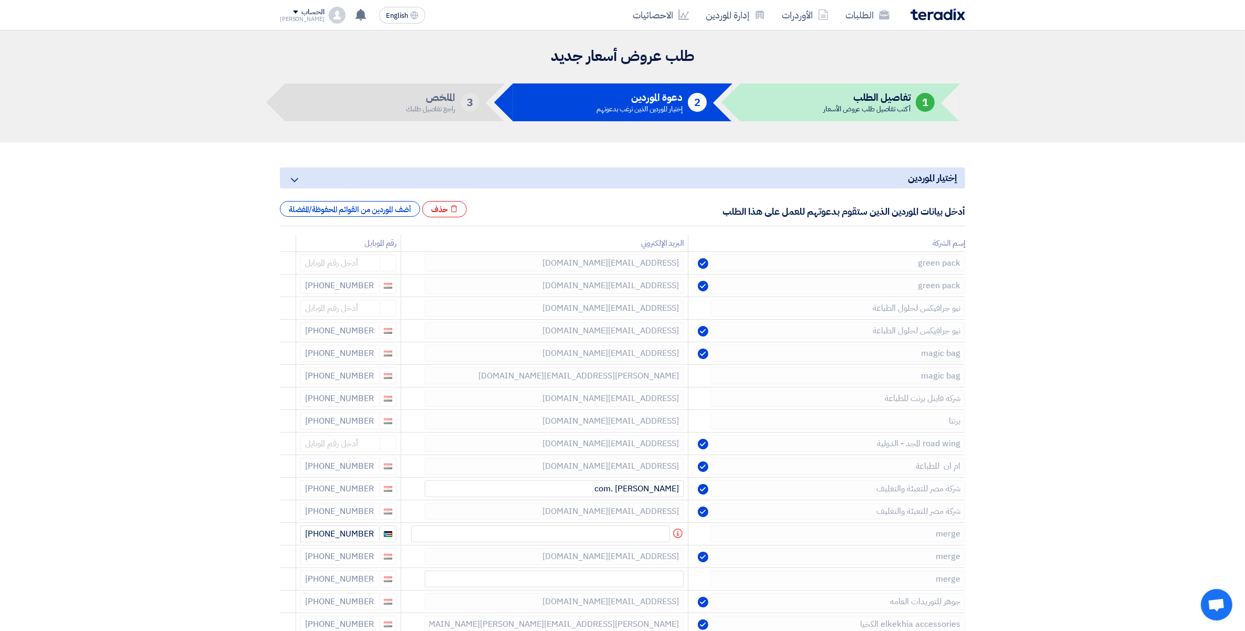
click at [0, 0] on use at bounding box center [0, 0] width 0 height 0
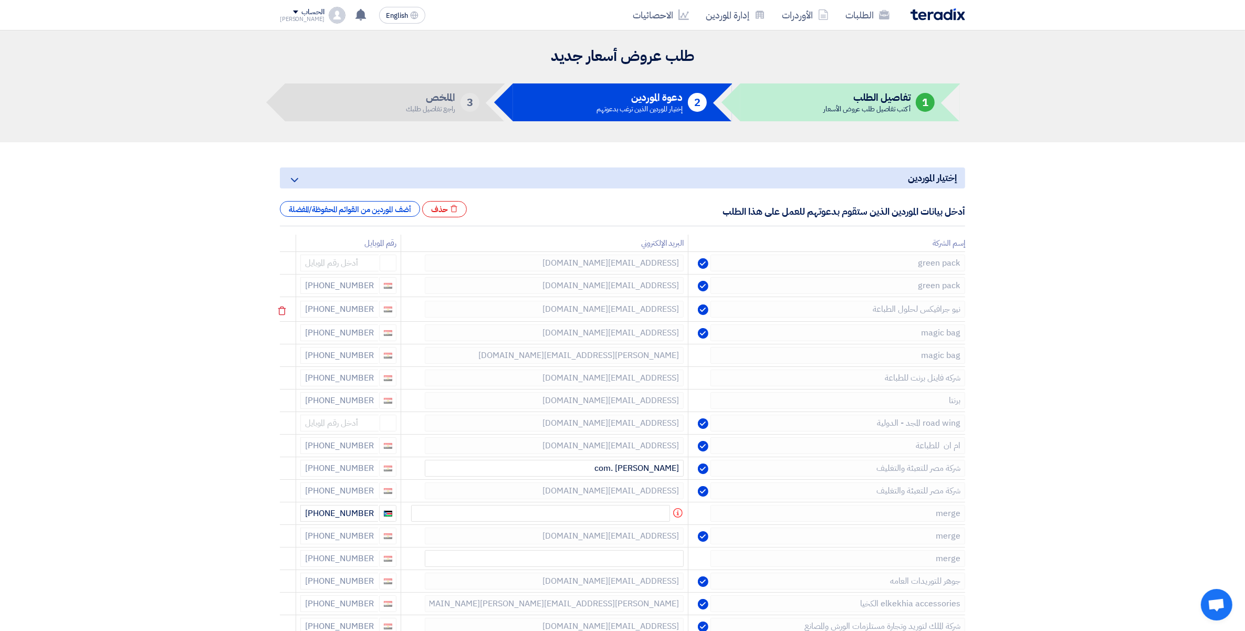
click at [286, 314] on use at bounding box center [282, 311] width 8 height 9
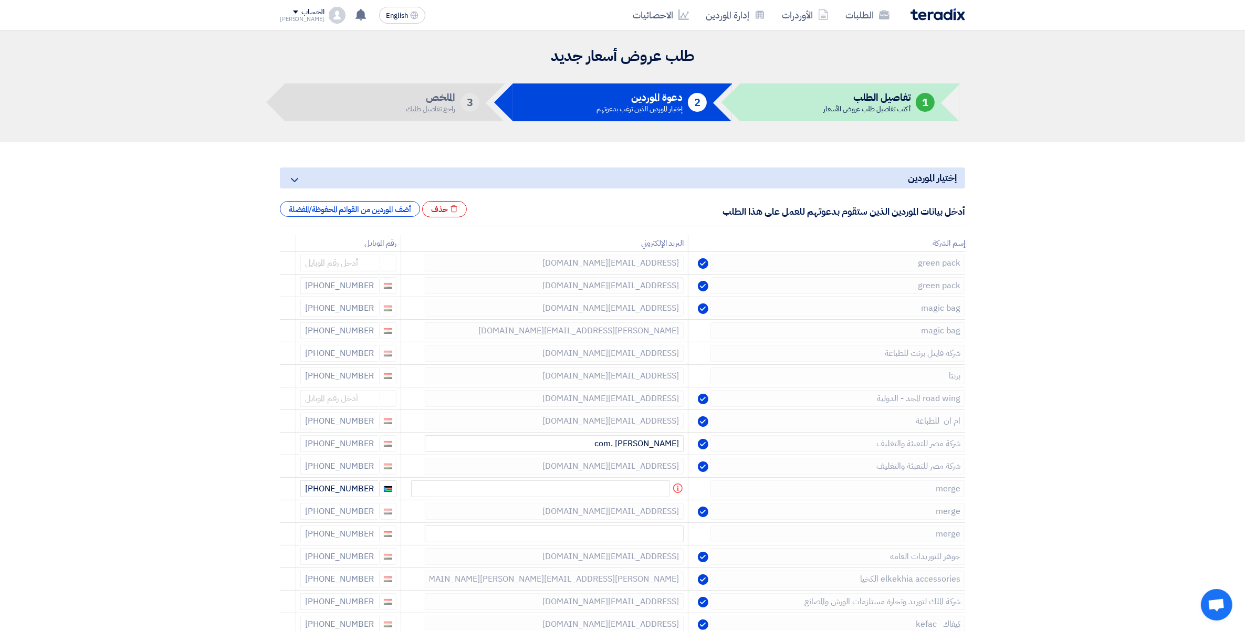
click at [0, 0] on use at bounding box center [0, 0] width 0 height 0
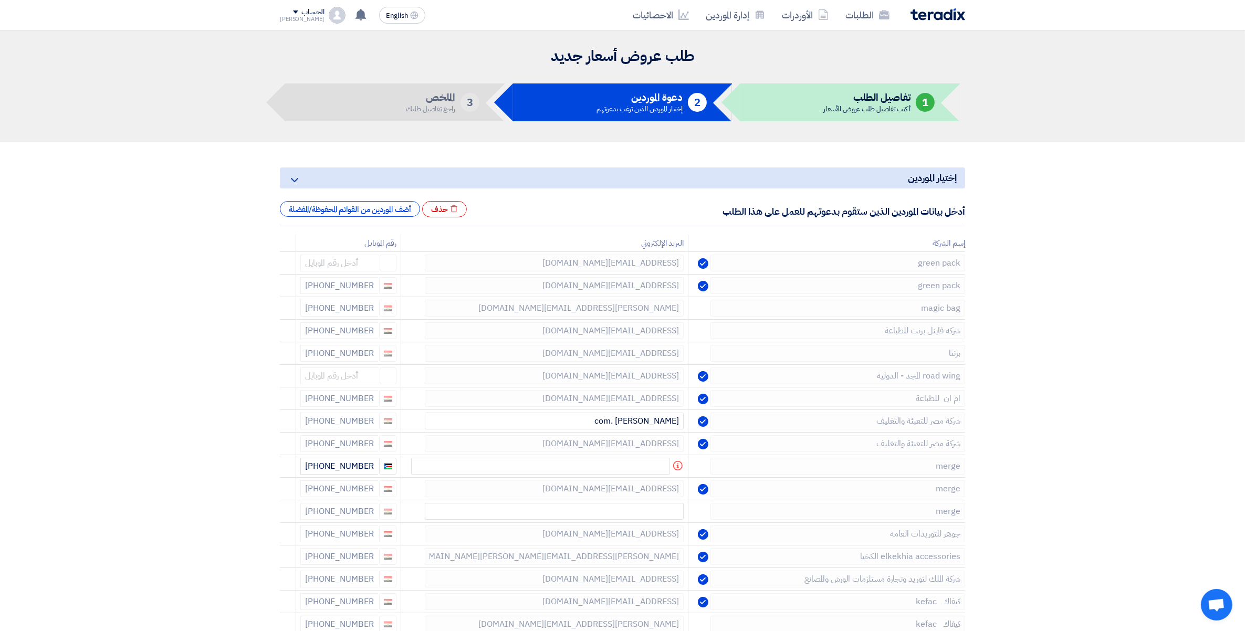
click at [0, 0] on use at bounding box center [0, 0] width 0 height 0
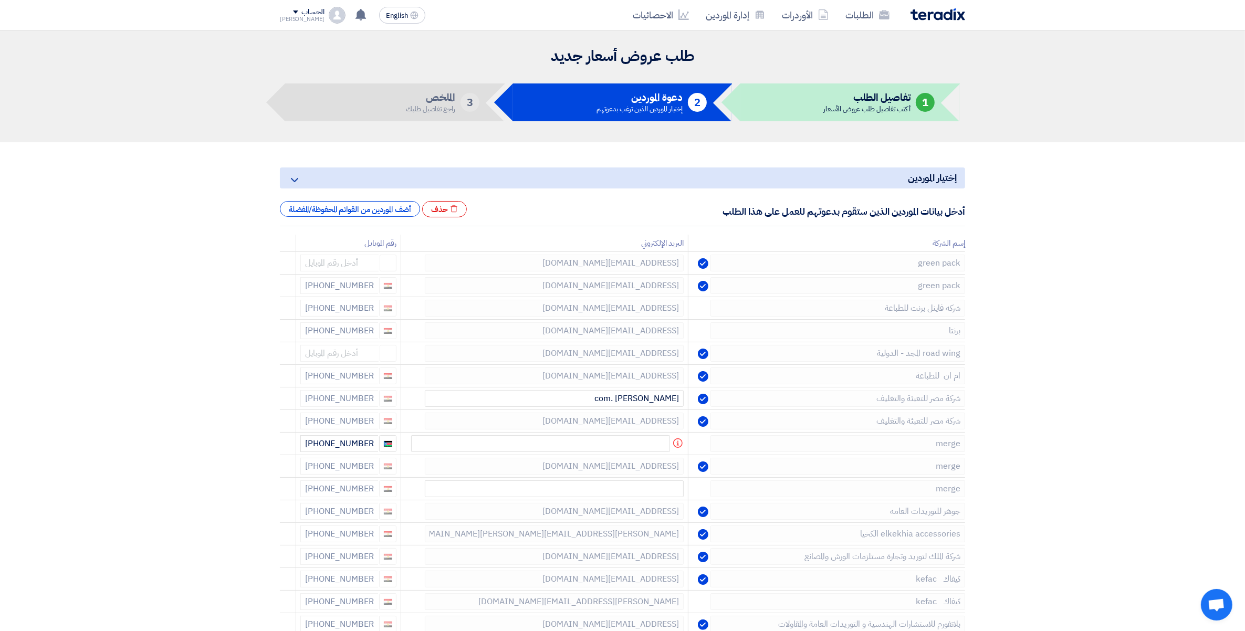
click at [0, 0] on use at bounding box center [0, 0] width 0 height 0
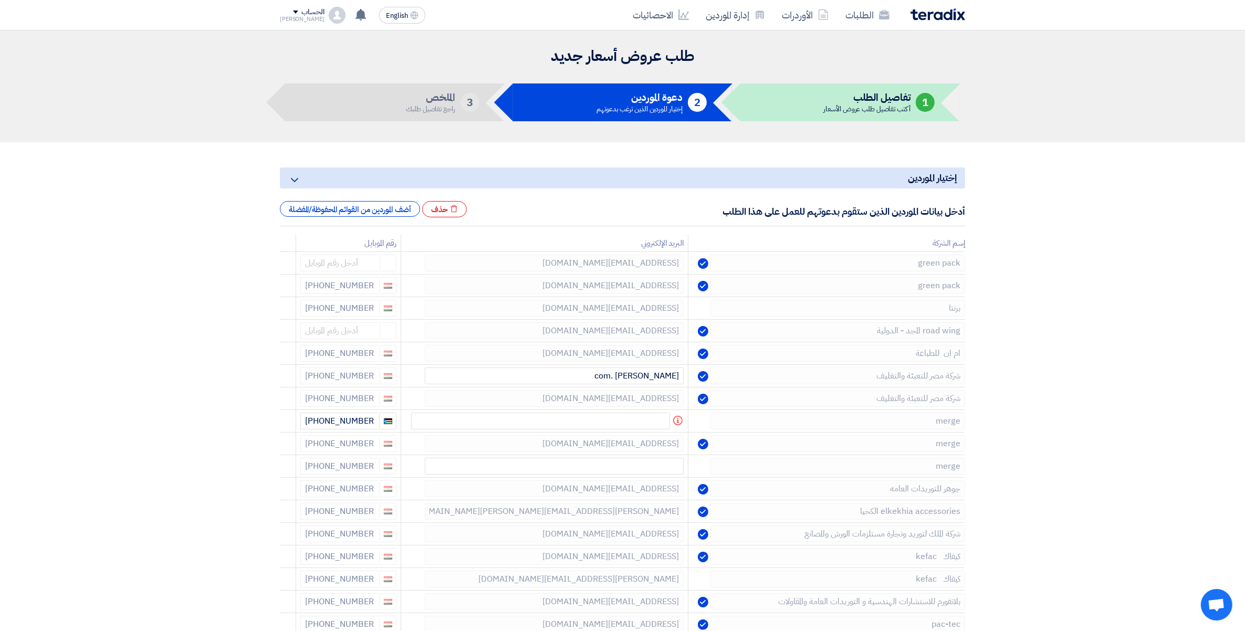
click at [0, 0] on use at bounding box center [0, 0] width 0 height 0
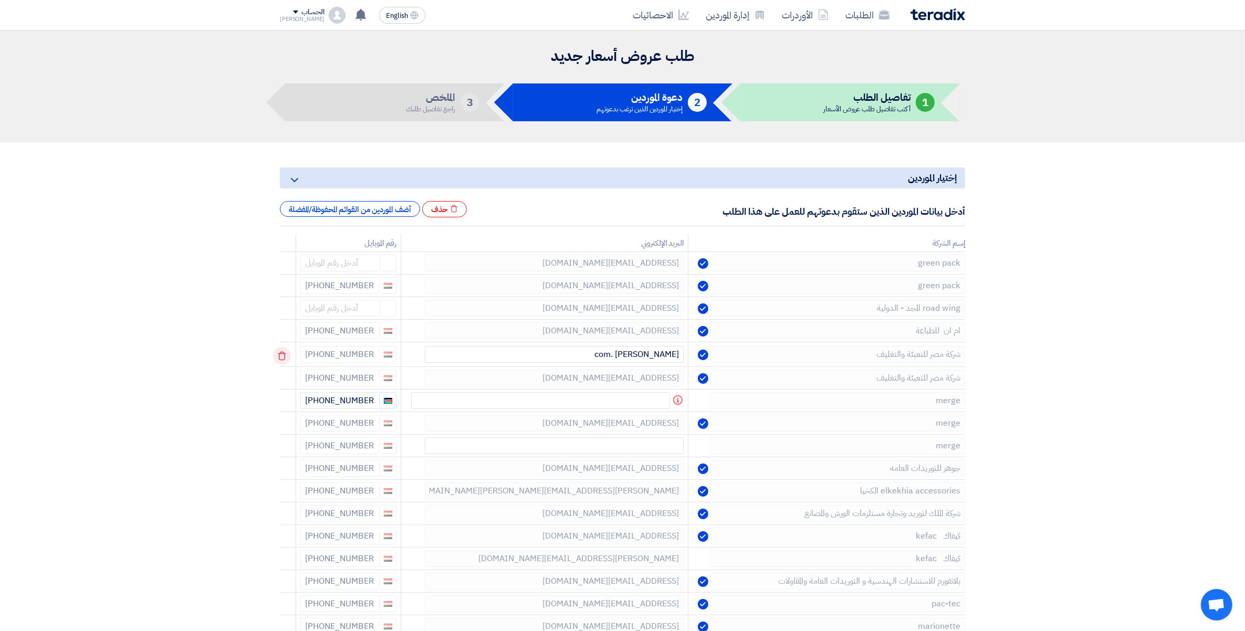
click at [282, 352] on icon at bounding box center [282, 356] width 18 height 18
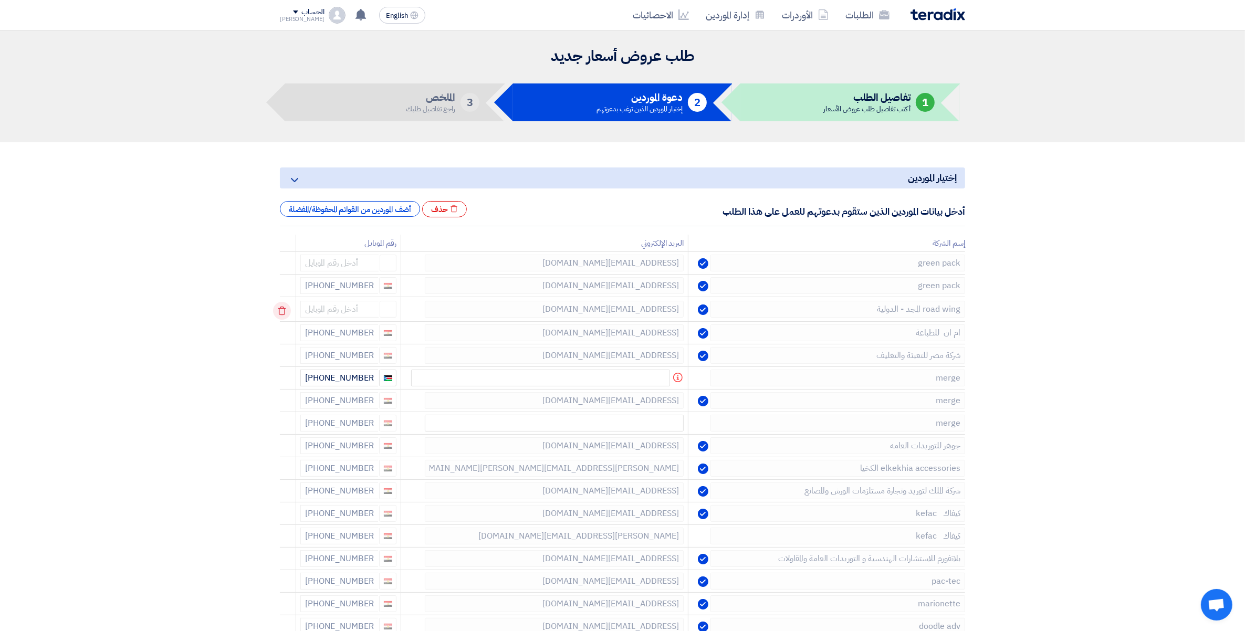
click at [285, 310] on icon at bounding box center [282, 311] width 18 height 18
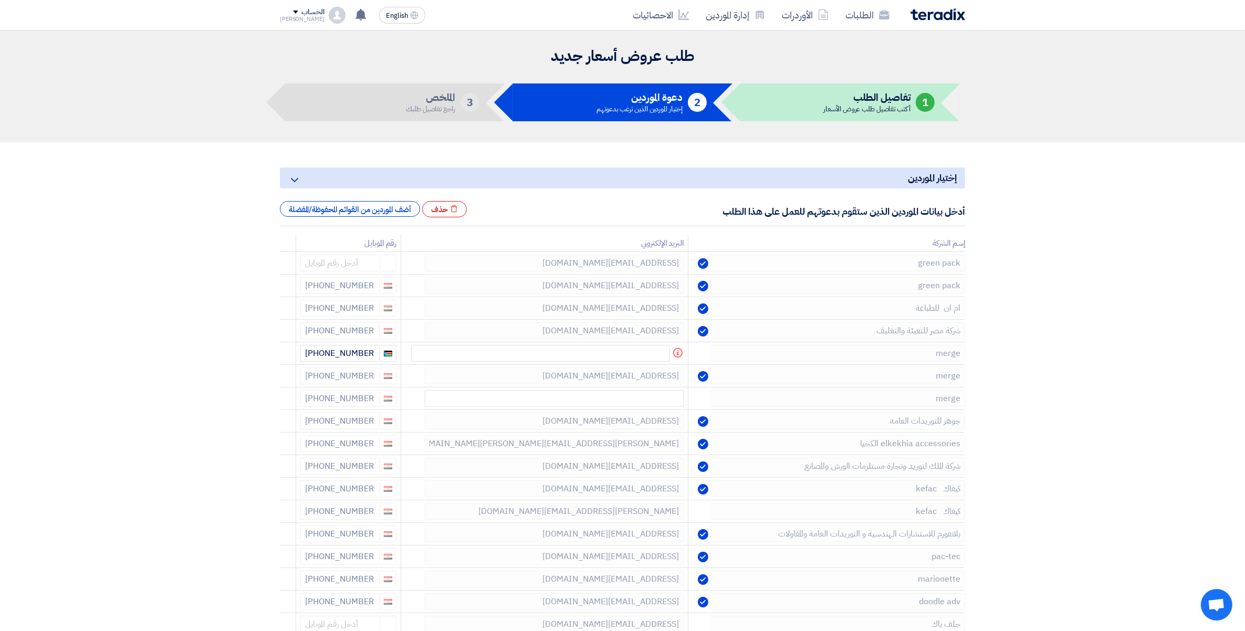
click at [0, 0] on icon at bounding box center [0, 0] width 0 height 0
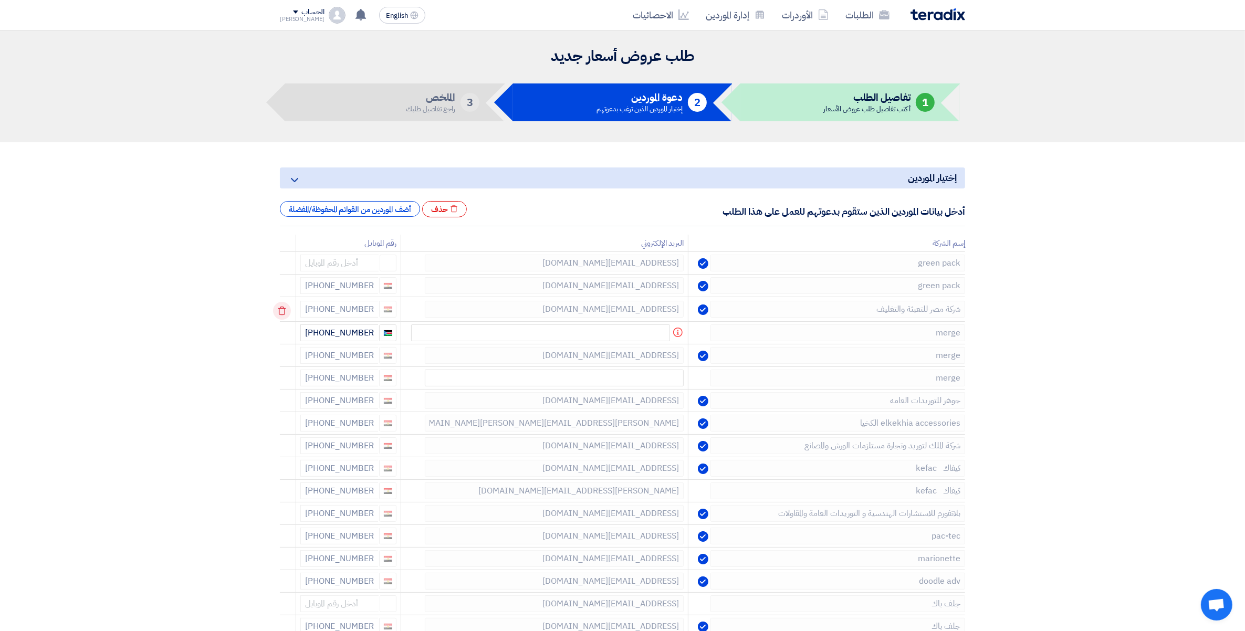
click at [285, 311] on icon at bounding box center [282, 311] width 18 height 18
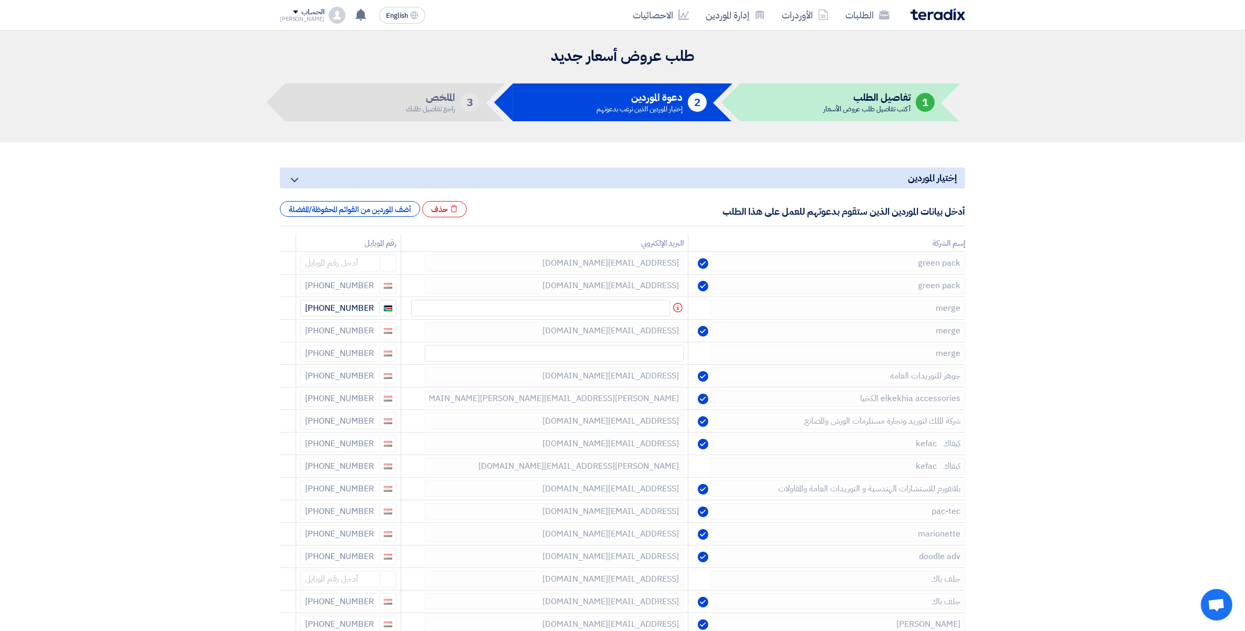
click at [0, 0] on icon at bounding box center [0, 0] width 0 height 0
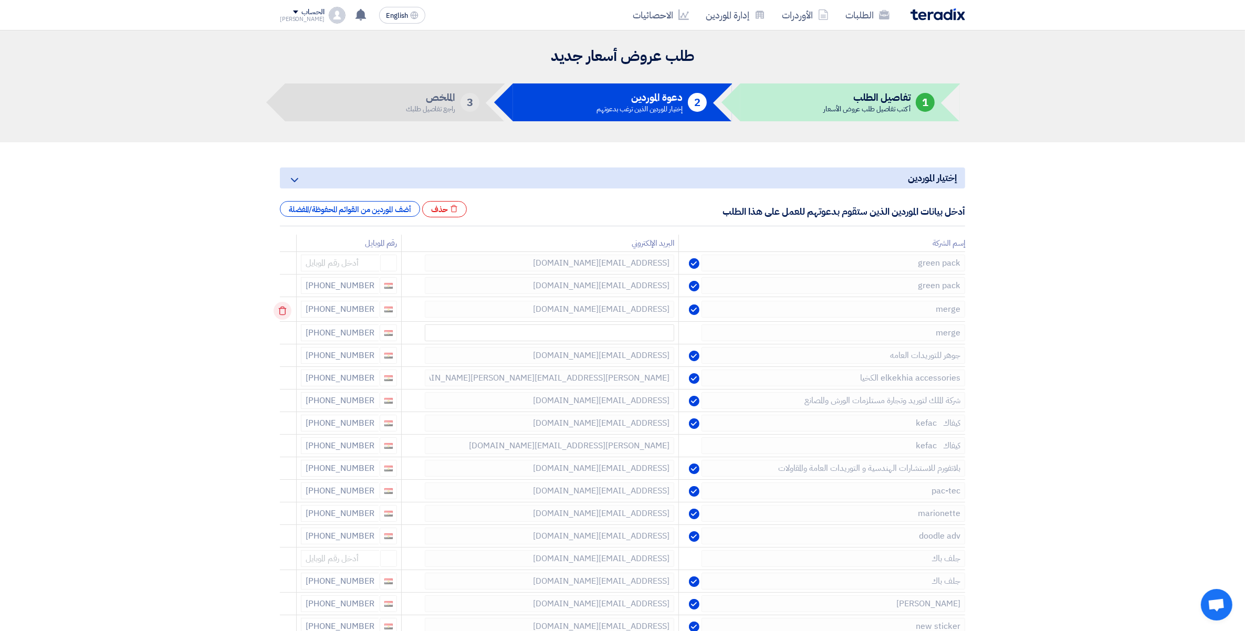
click at [285, 313] on icon at bounding box center [283, 311] width 18 height 18
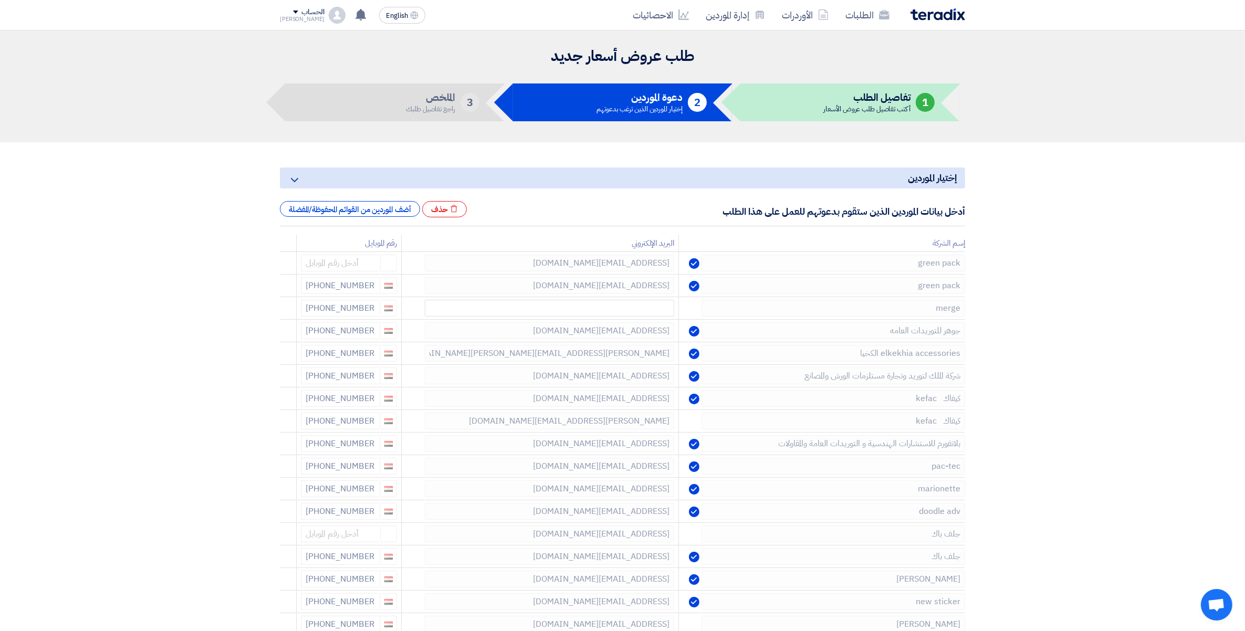
click at [0, 0] on icon at bounding box center [0, 0] width 0 height 0
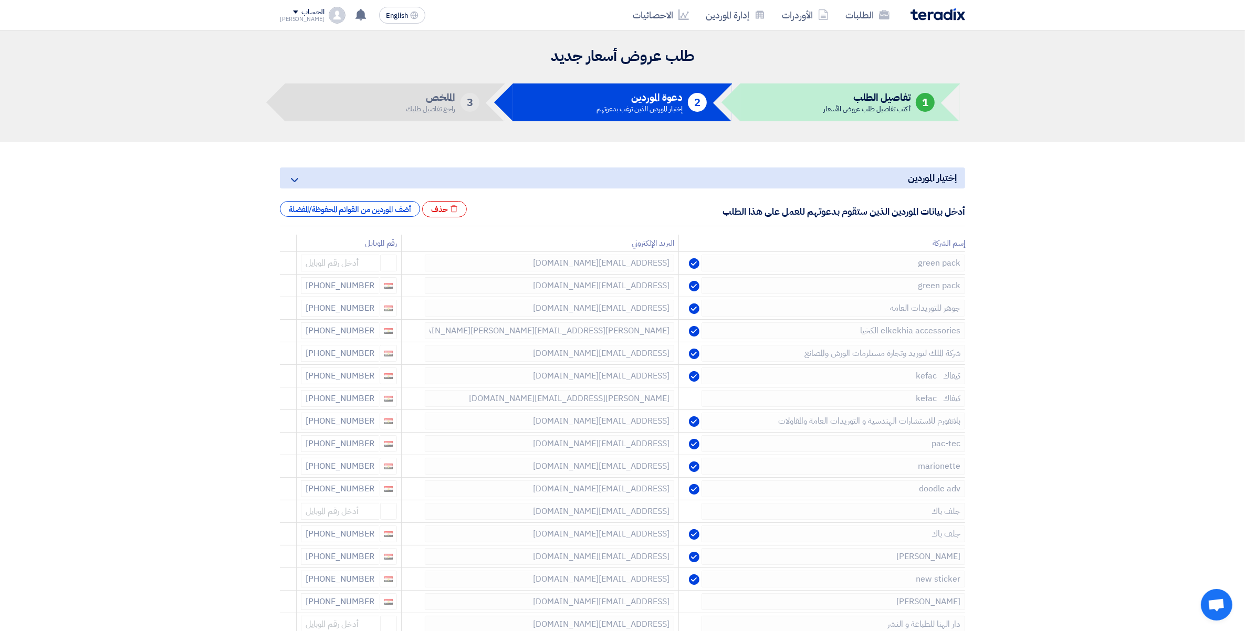
click at [0, 0] on icon at bounding box center [0, 0] width 0 height 0
click at [285, 311] on icon at bounding box center [283, 311] width 18 height 18
click at [0, 0] on icon at bounding box center [0, 0] width 0 height 0
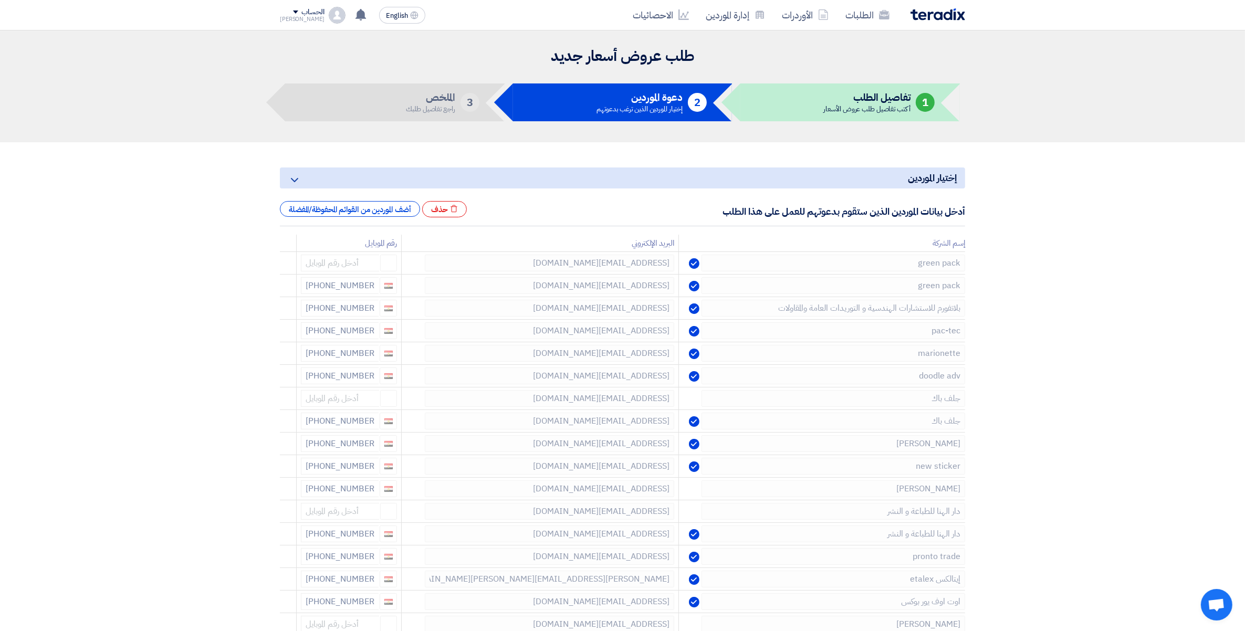
click at [0, 0] on icon at bounding box center [0, 0] width 0 height 0
click at [282, 314] on icon at bounding box center [283, 311] width 18 height 18
click at [0, 0] on icon at bounding box center [0, 0] width 0 height 0
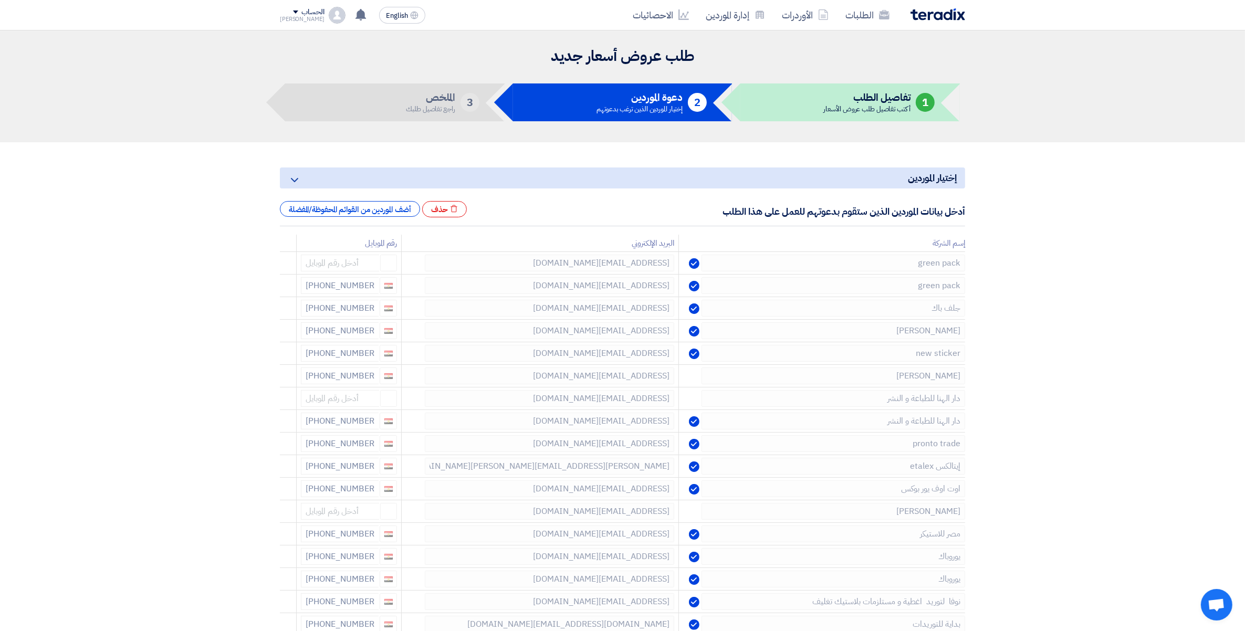
click at [0, 0] on icon at bounding box center [0, 0] width 0 height 0
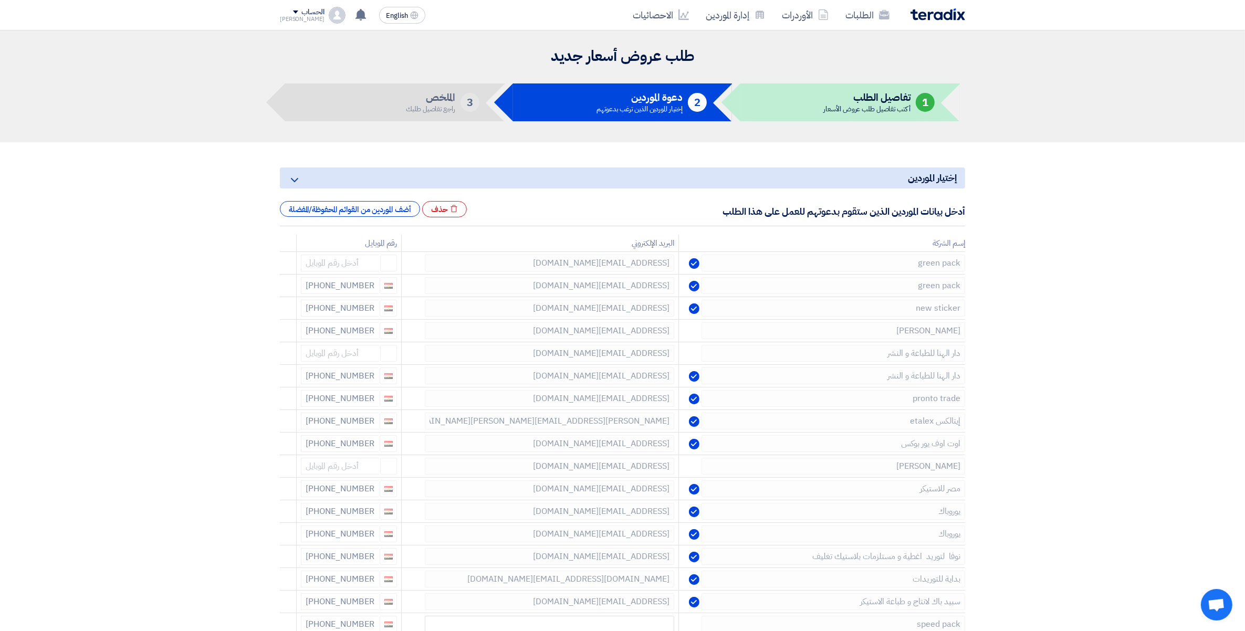
click at [0, 0] on icon at bounding box center [0, 0] width 0 height 0
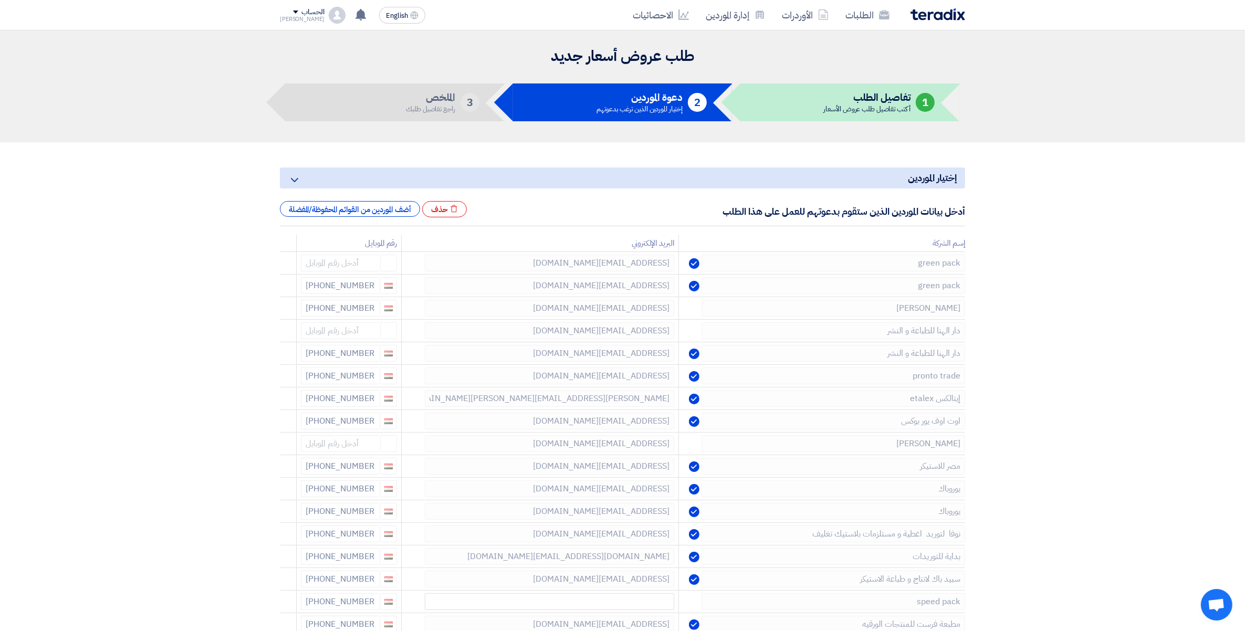
click at [0, 0] on icon at bounding box center [0, 0] width 0 height 0
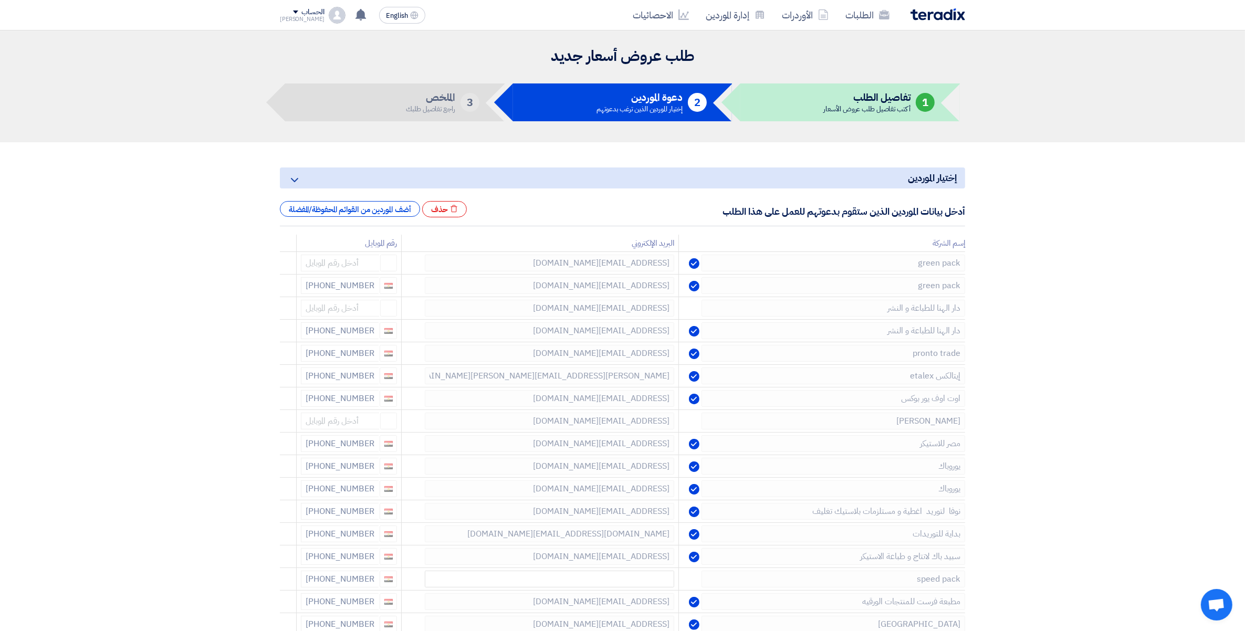
click at [0, 0] on icon at bounding box center [0, 0] width 0 height 0
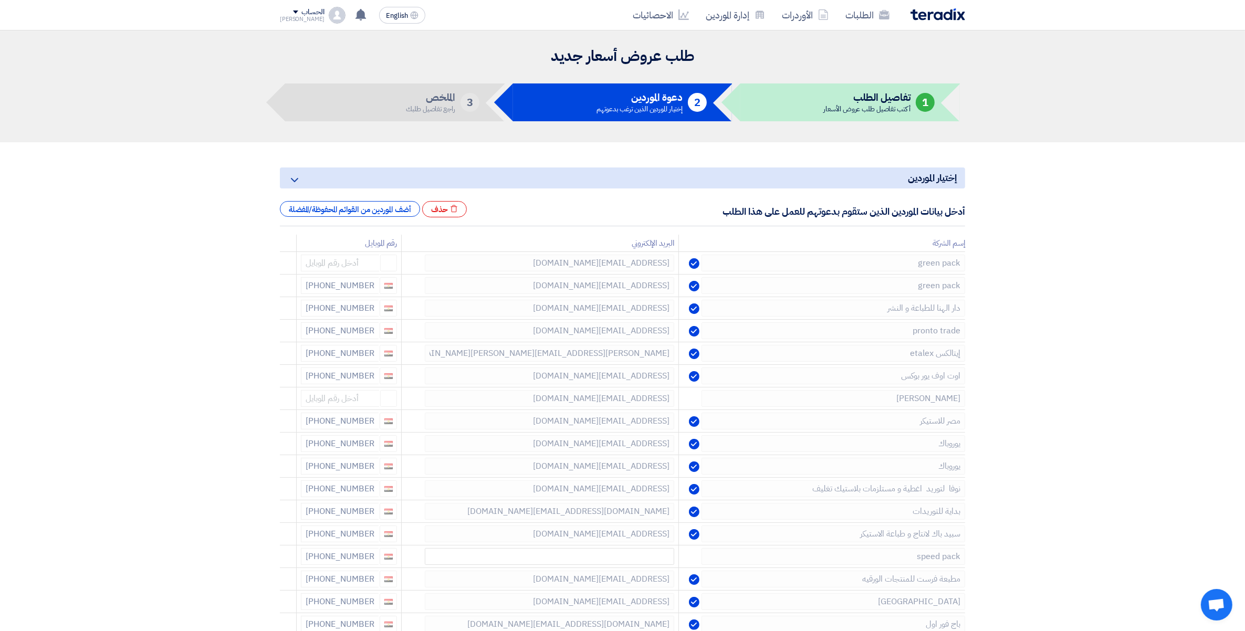
click at [0, 0] on icon at bounding box center [0, 0] width 0 height 0
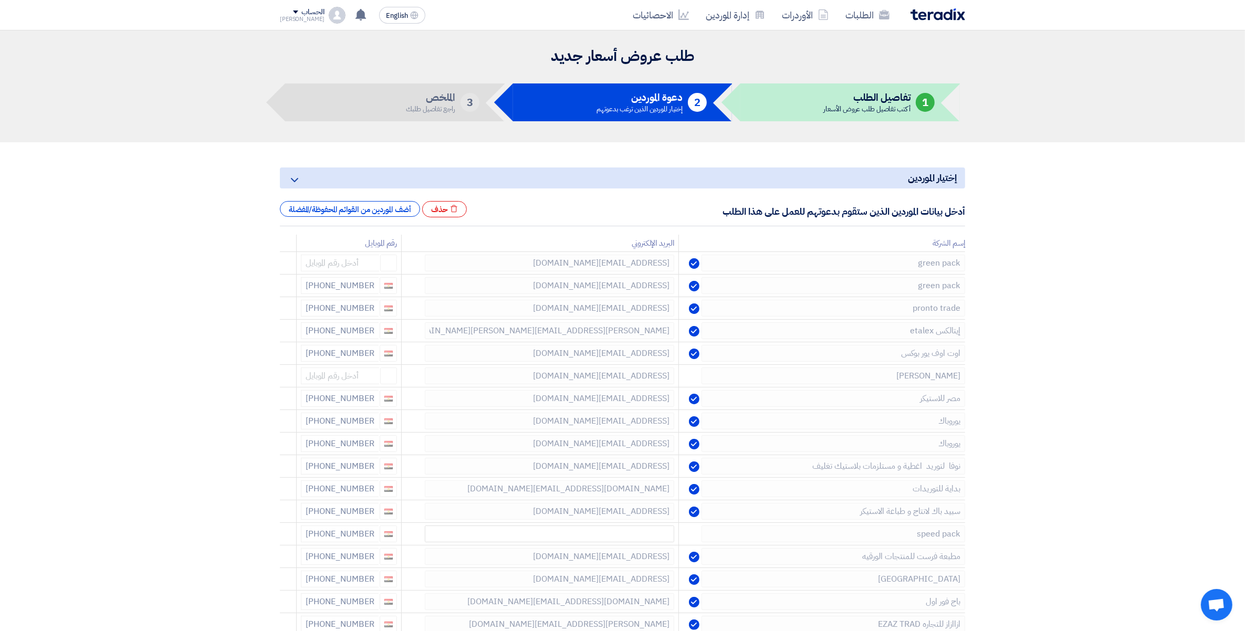
click at [0, 0] on icon at bounding box center [0, 0] width 0 height 0
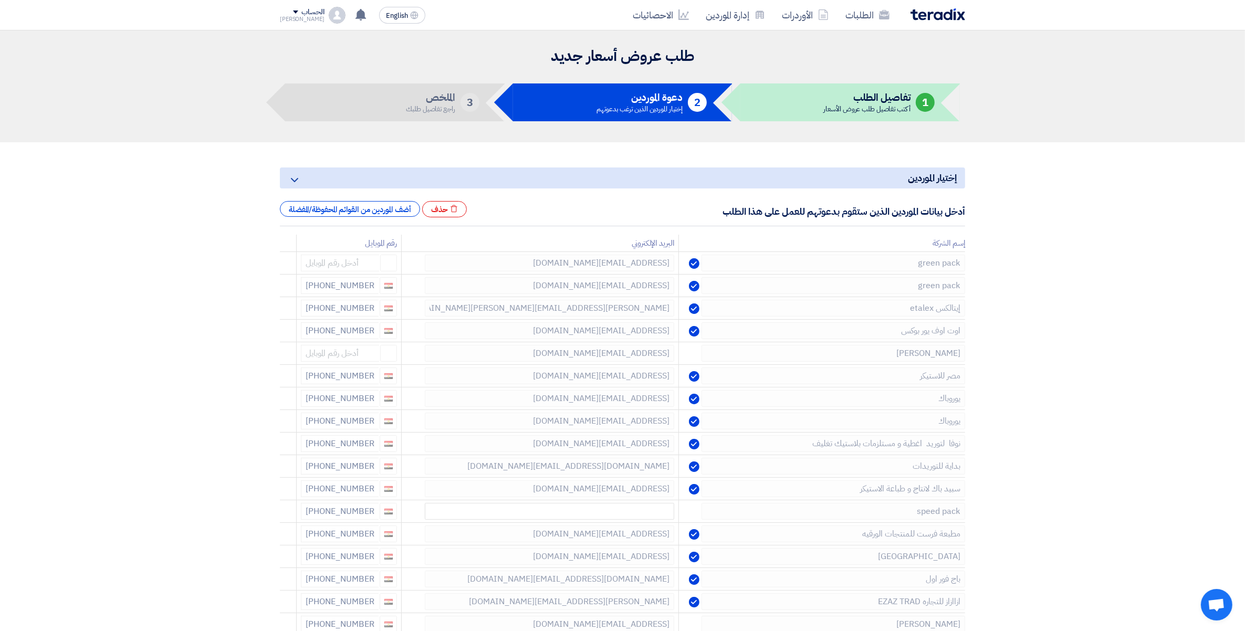
click at [0, 0] on icon at bounding box center [0, 0] width 0 height 0
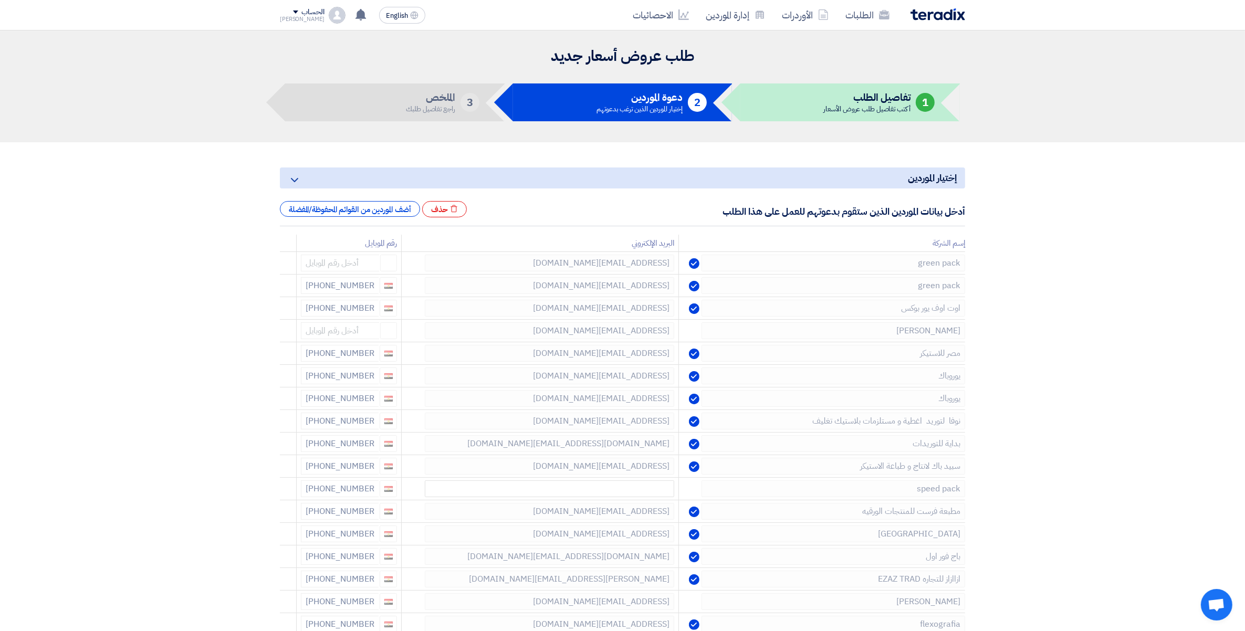
click at [0, 0] on icon at bounding box center [0, 0] width 0 height 0
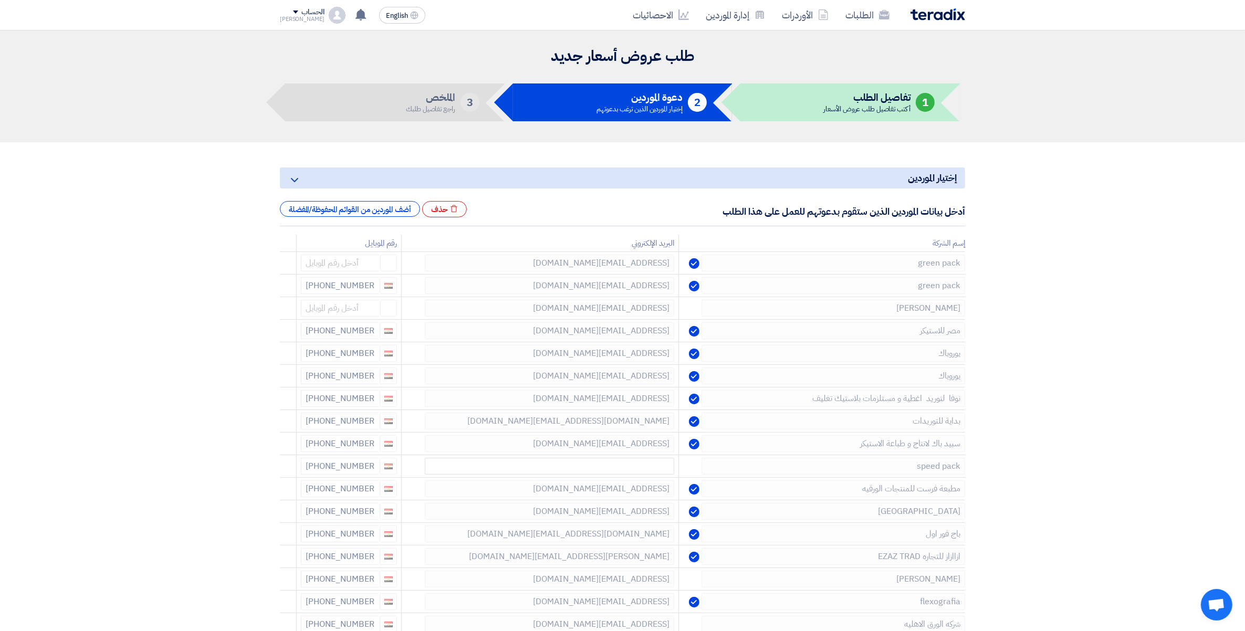
click at [0, 0] on icon at bounding box center [0, 0] width 0 height 0
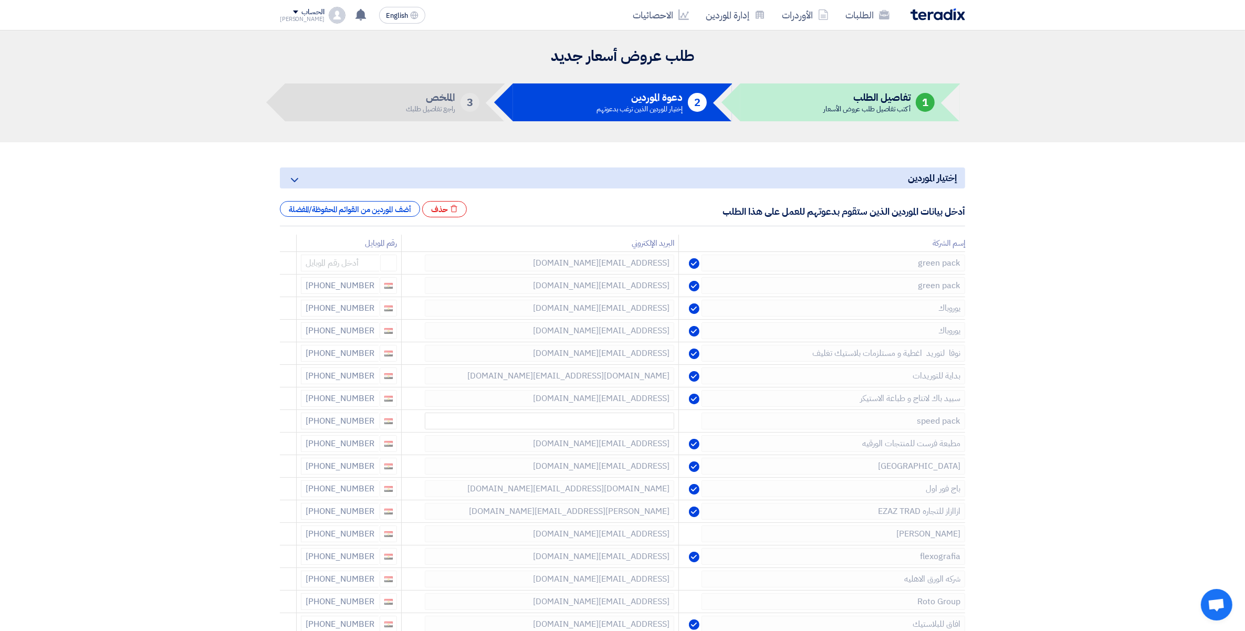
click at [0, 0] on icon at bounding box center [0, 0] width 0 height 0
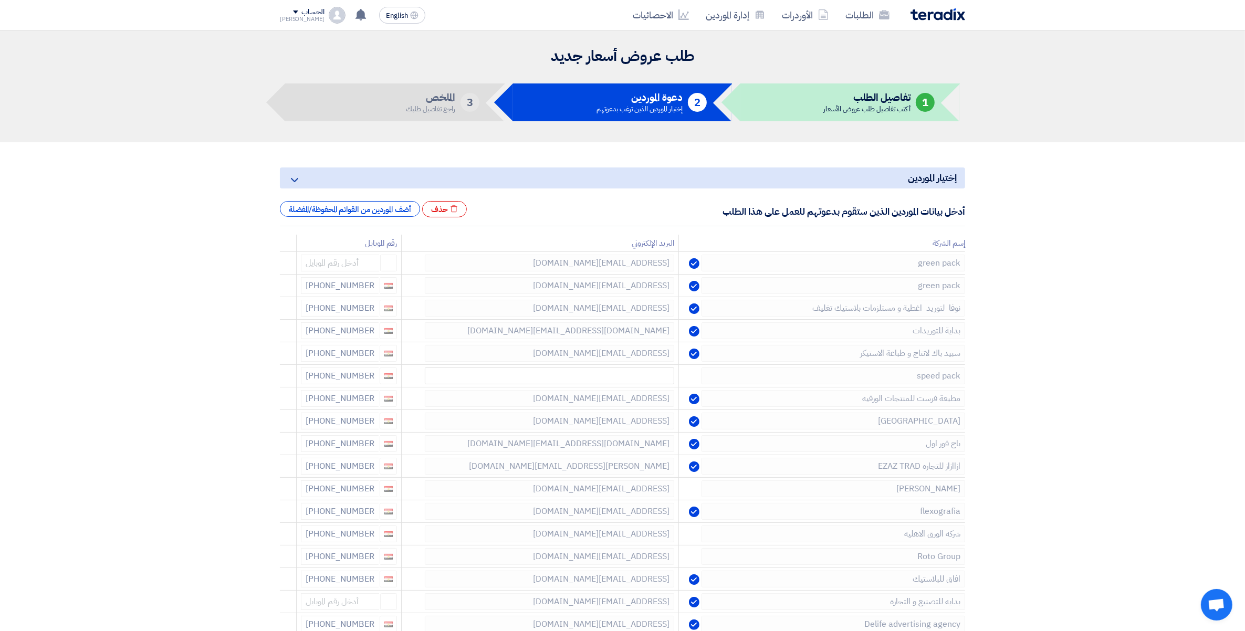
click at [0, 0] on icon at bounding box center [0, 0] width 0 height 0
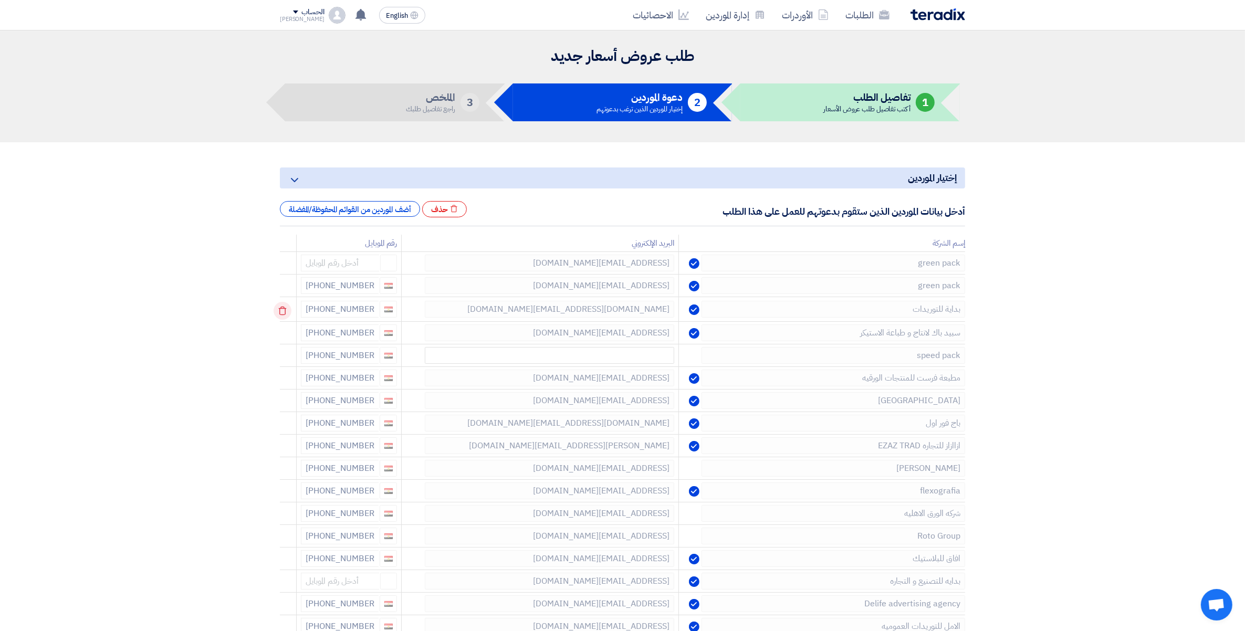
click at [284, 311] on icon at bounding box center [283, 311] width 18 height 18
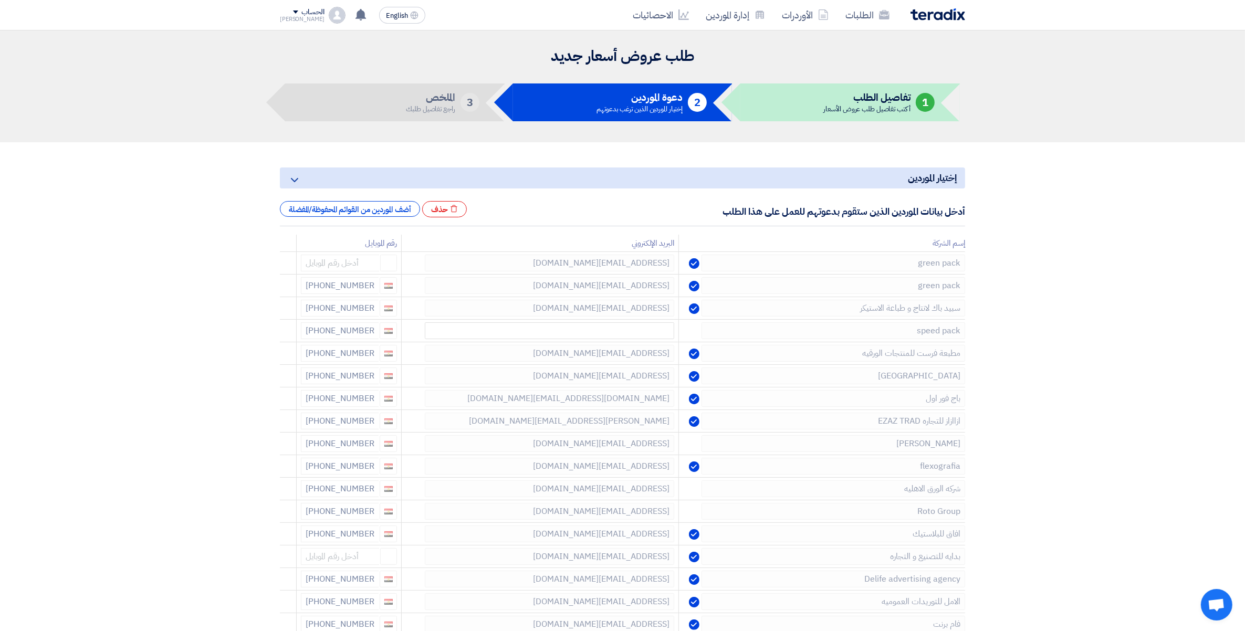
click at [0, 0] on icon at bounding box center [0, 0] width 0 height 0
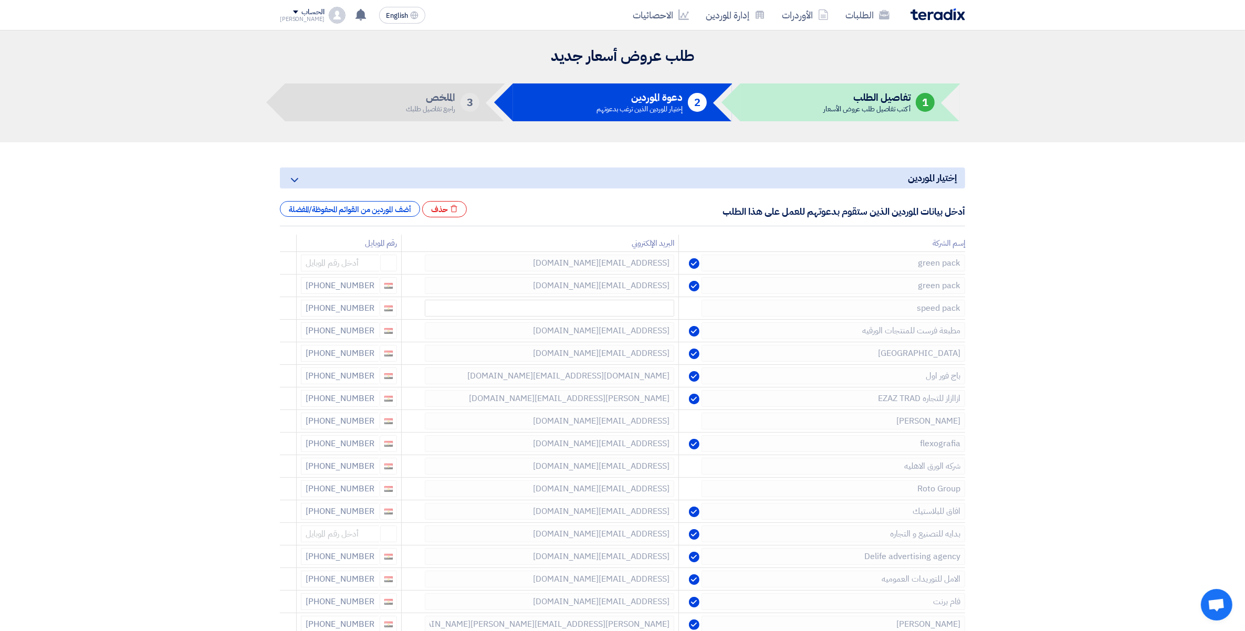
click at [0, 0] on icon at bounding box center [0, 0] width 0 height 0
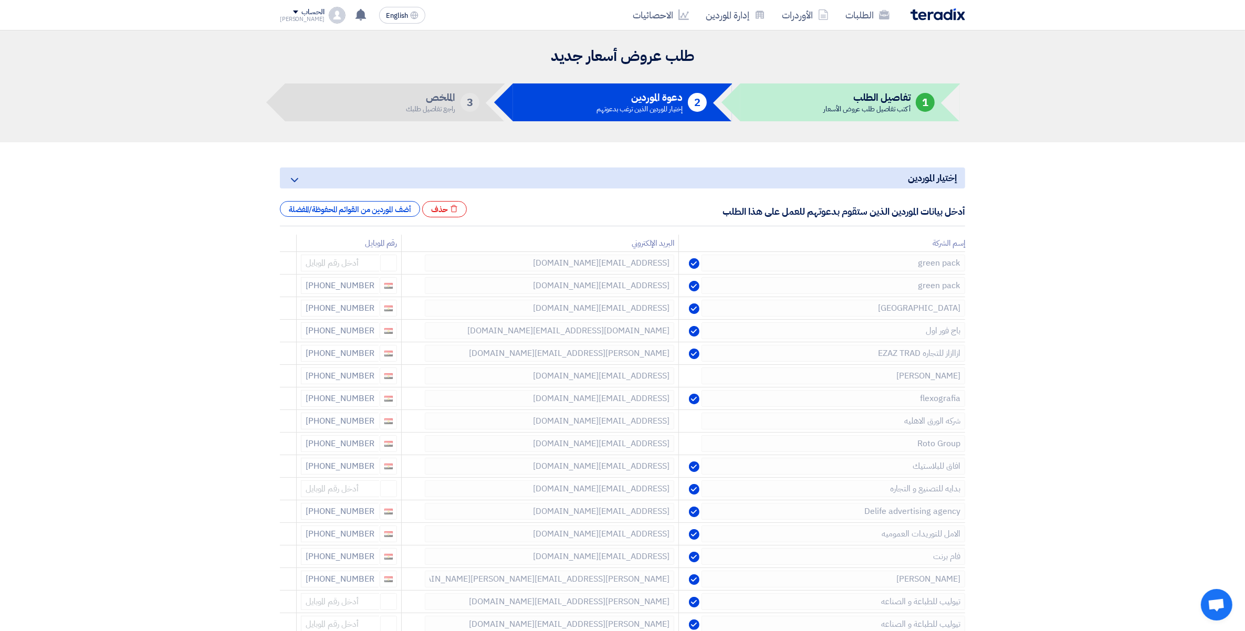
click at [0, 0] on icon at bounding box center [0, 0] width 0 height 0
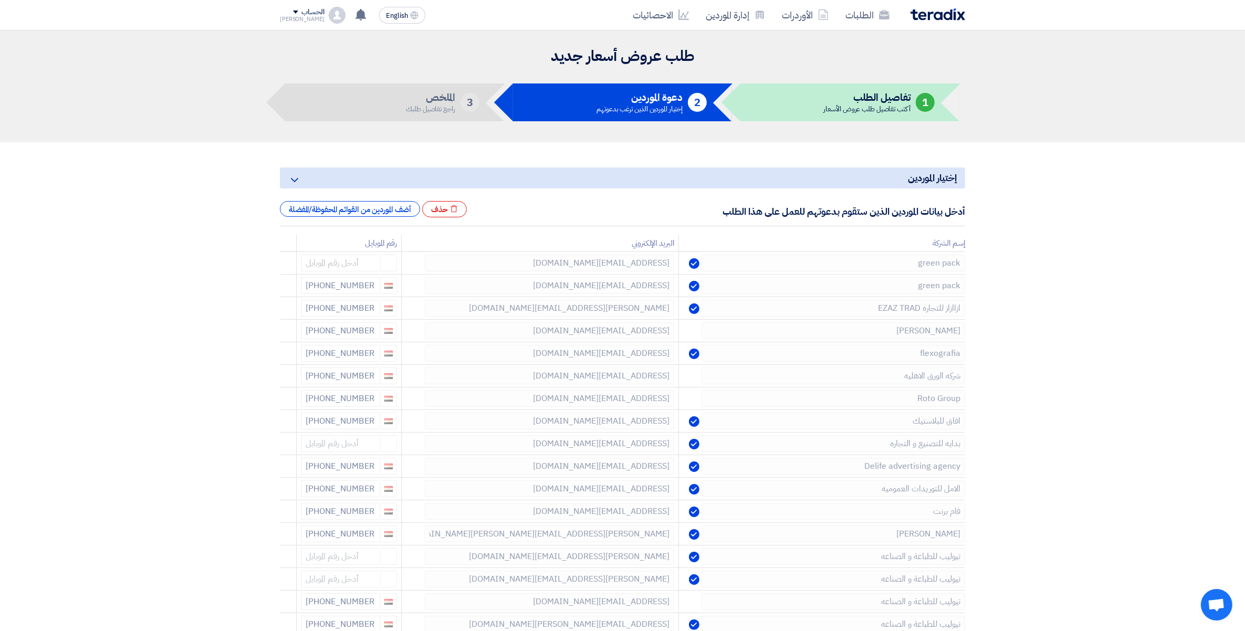
click at [0, 0] on icon at bounding box center [0, 0] width 0 height 0
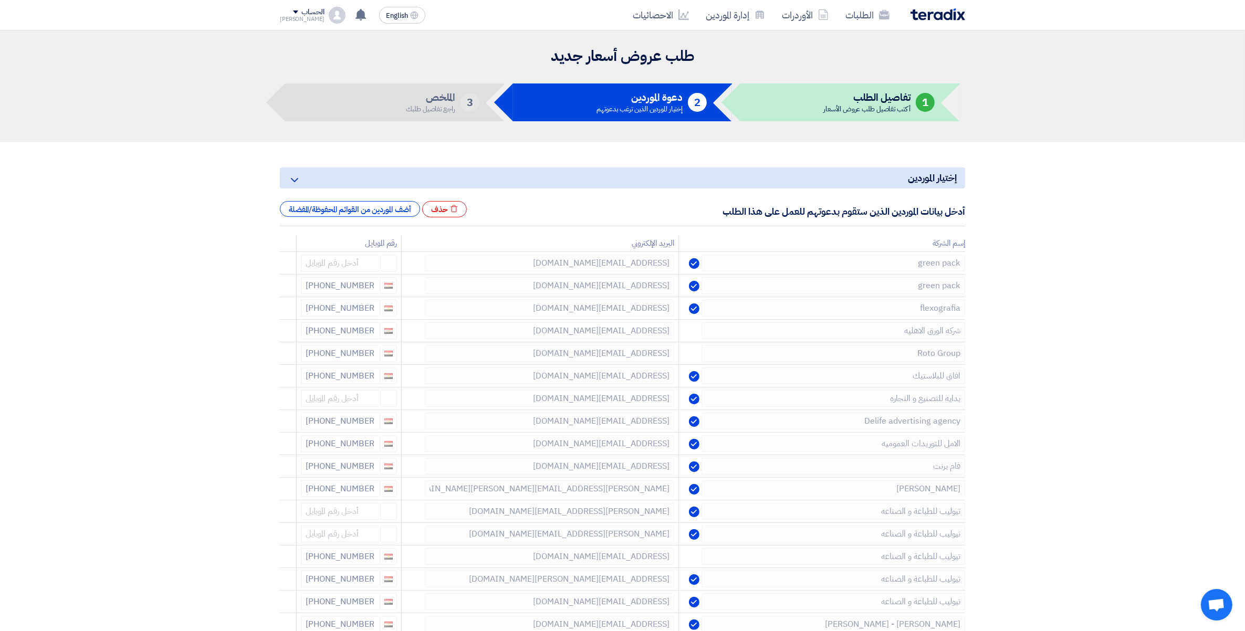
click at [0, 0] on icon at bounding box center [0, 0] width 0 height 0
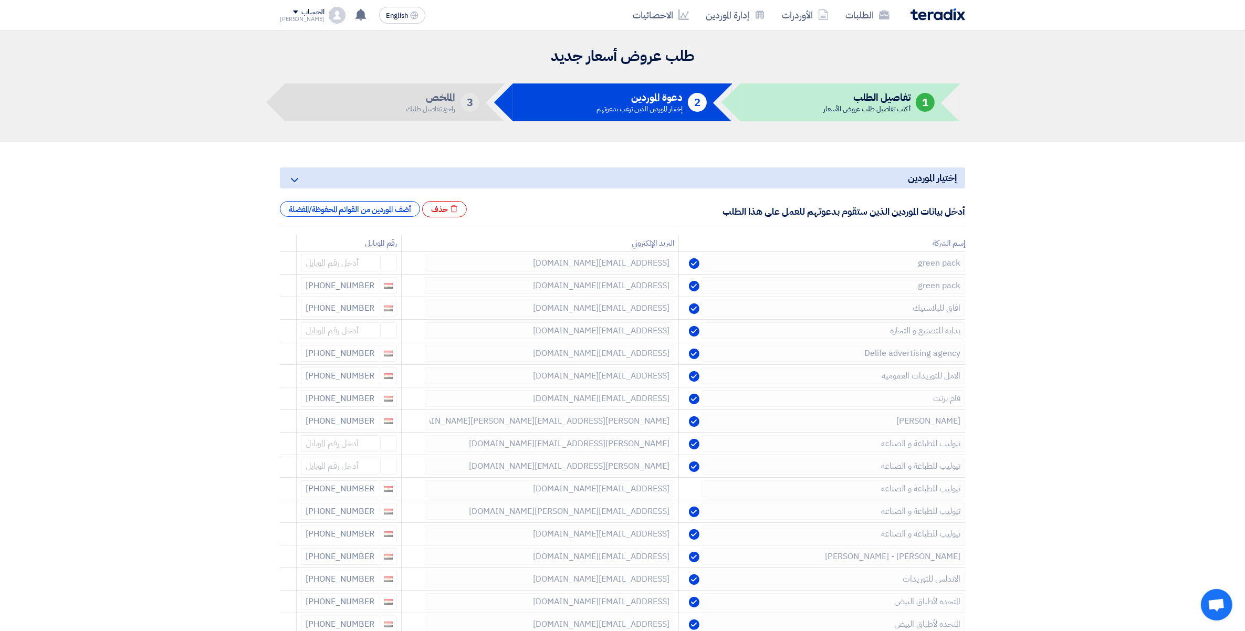
click at [0, 0] on icon at bounding box center [0, 0] width 0 height 0
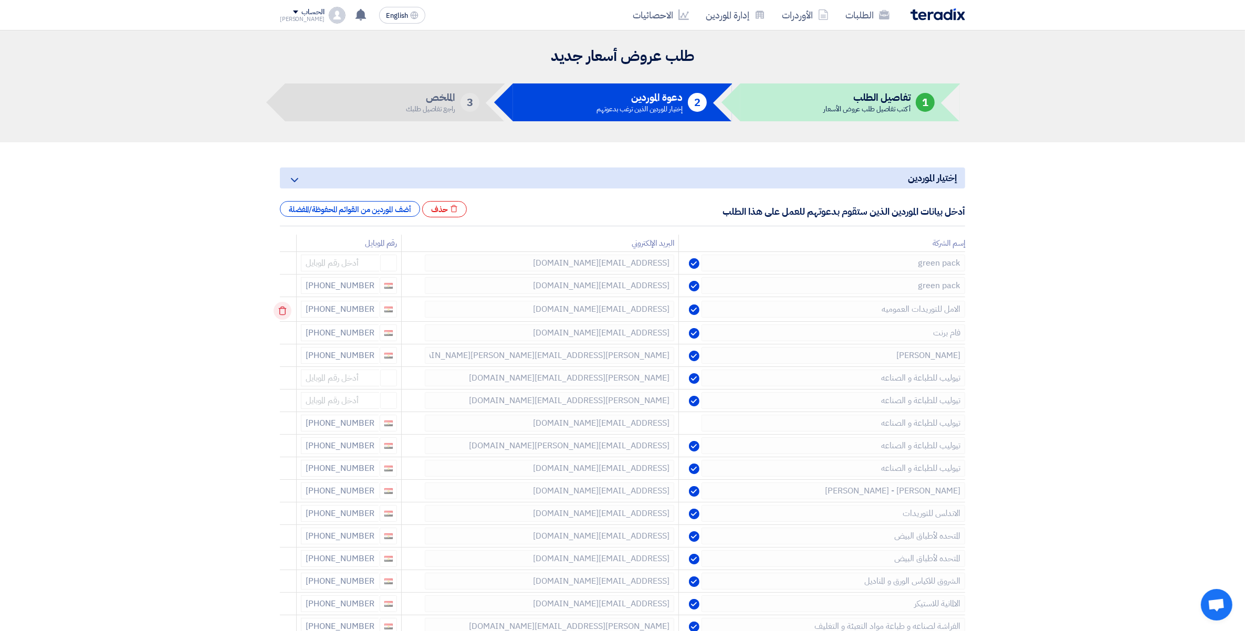
click at [285, 314] on icon at bounding box center [283, 311] width 18 height 18
click at [285, 311] on icon at bounding box center [283, 311] width 18 height 18
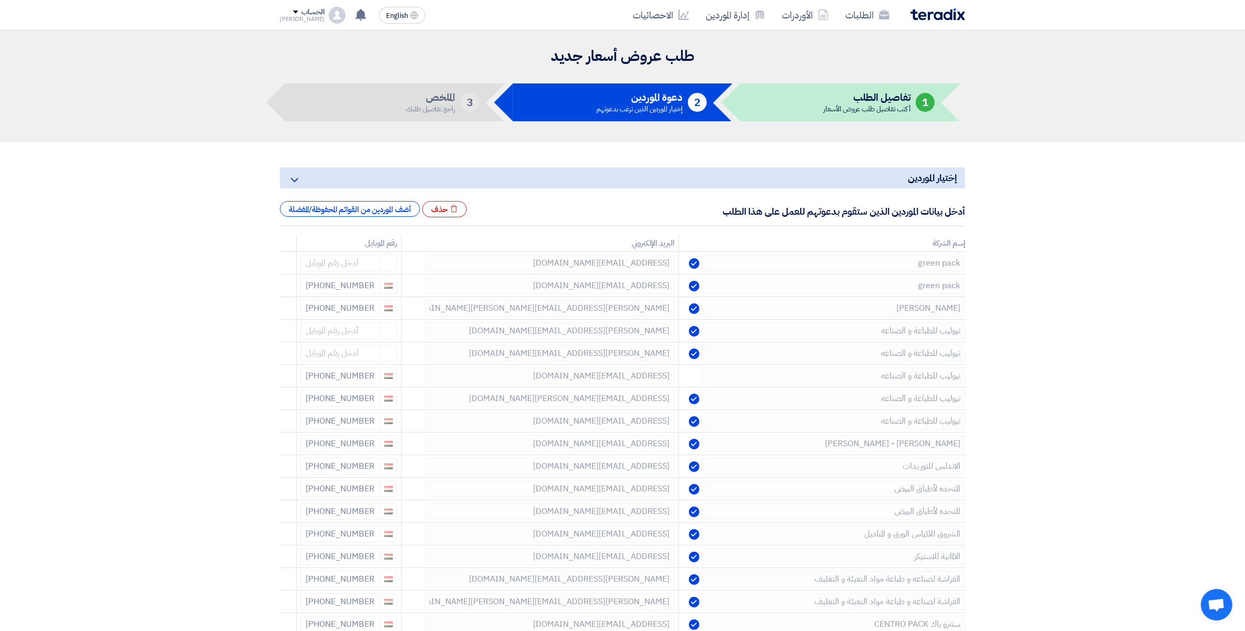
click at [0, 0] on icon at bounding box center [0, 0] width 0 height 0
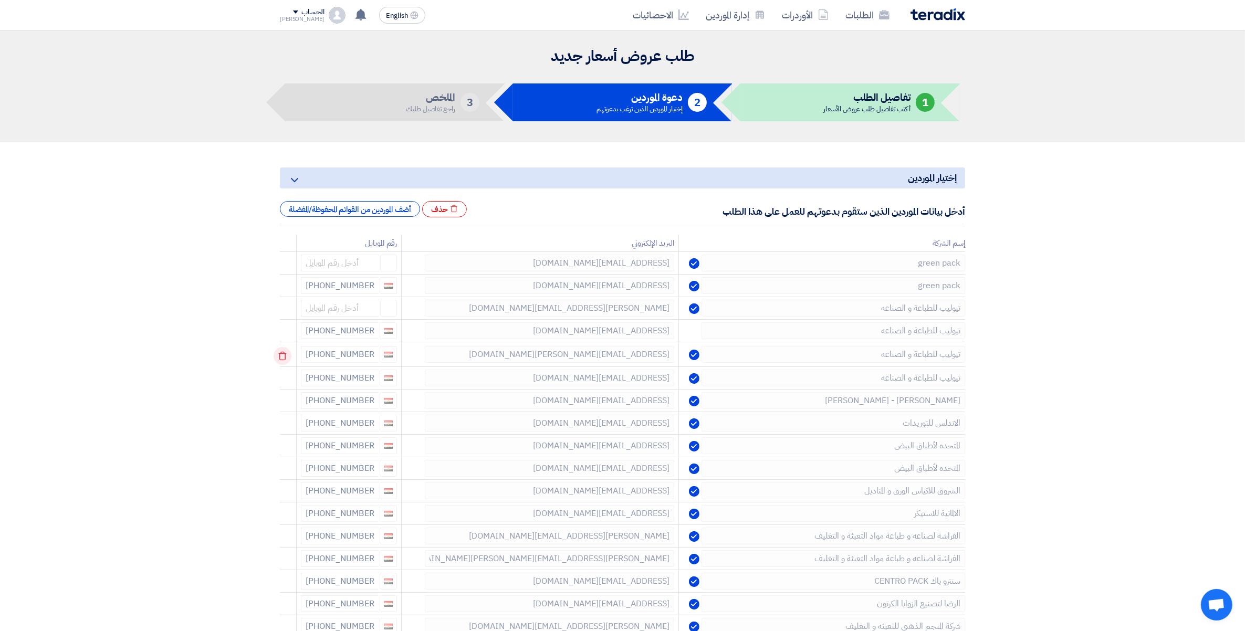
click at [282, 356] on icon at bounding box center [283, 356] width 18 height 18
click at [0, 0] on icon at bounding box center [0, 0] width 0 height 0
click at [282, 356] on icon at bounding box center [283, 356] width 18 height 18
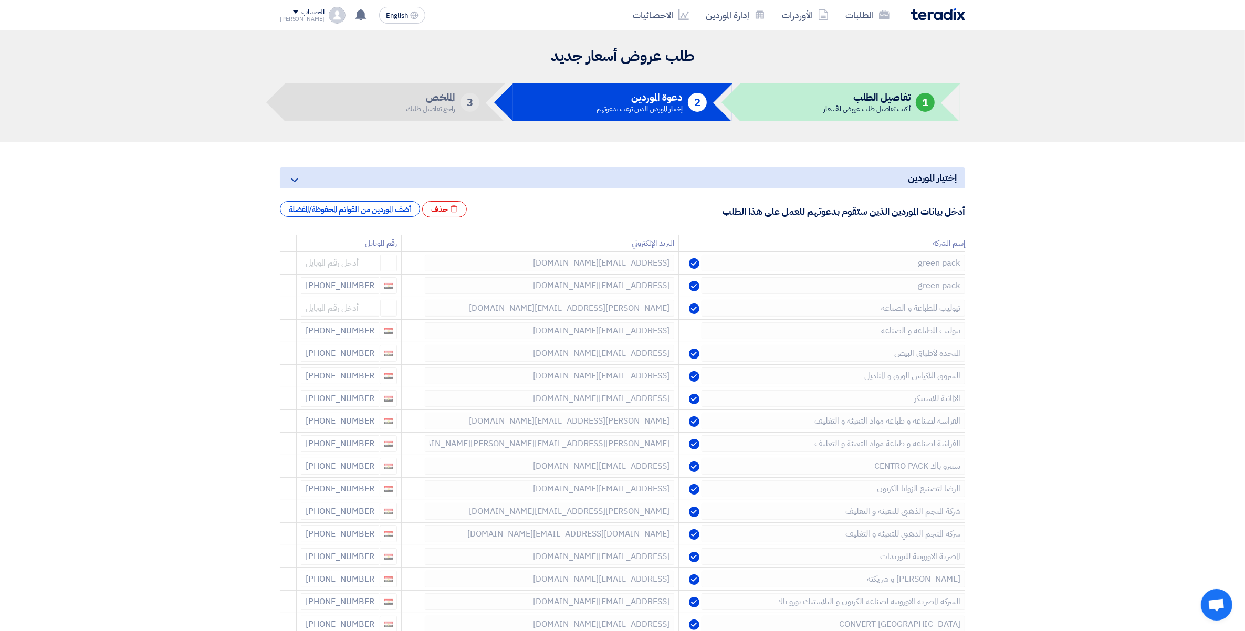
click at [0, 0] on icon at bounding box center [0, 0] width 0 height 0
click at [284, 356] on icon at bounding box center [283, 356] width 18 height 18
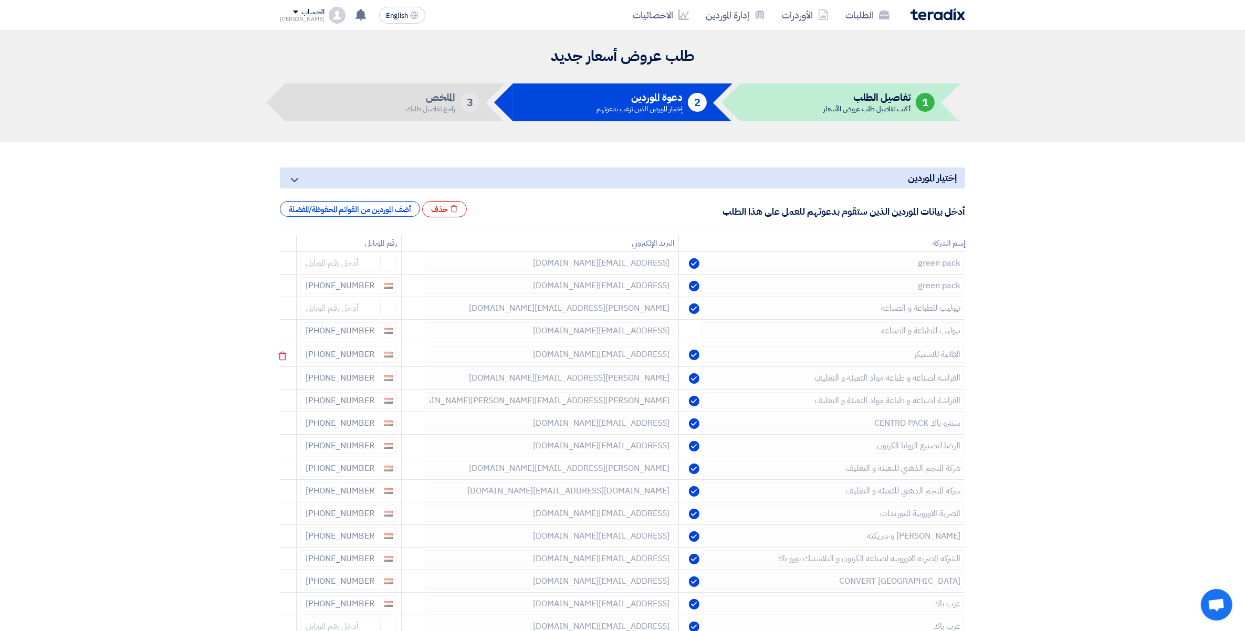
click at [284, 355] on icon at bounding box center [283, 356] width 18 height 18
click at [0, 0] on icon at bounding box center [0, 0] width 0 height 0
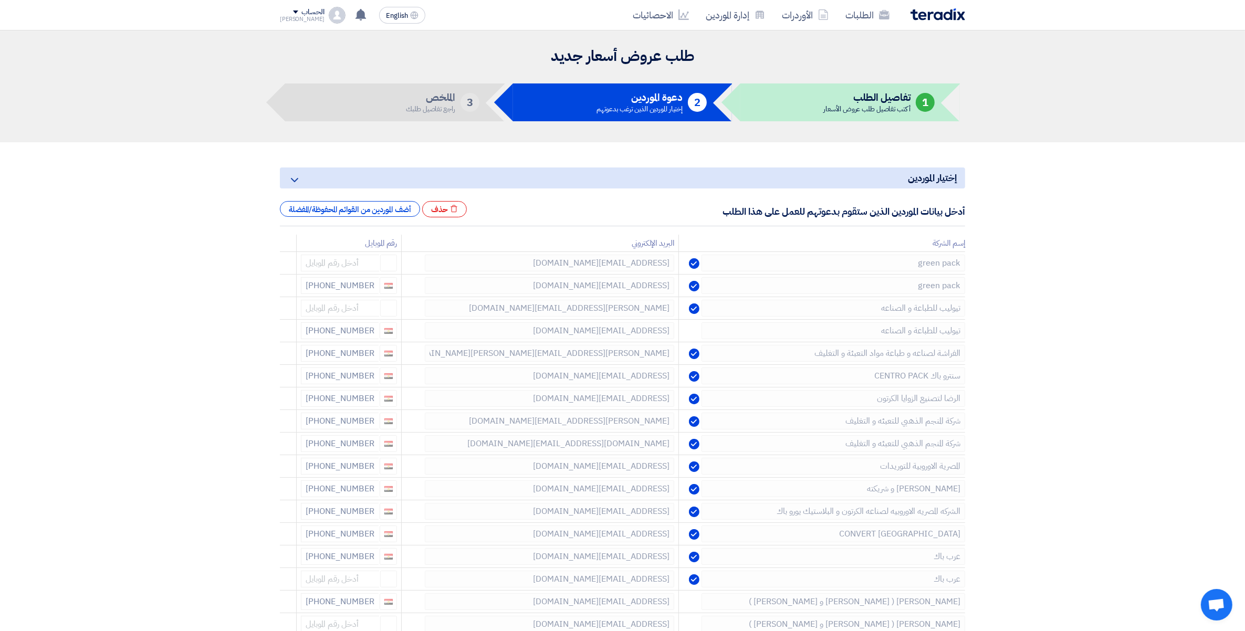
click at [0, 0] on icon at bounding box center [0, 0] width 0 height 0
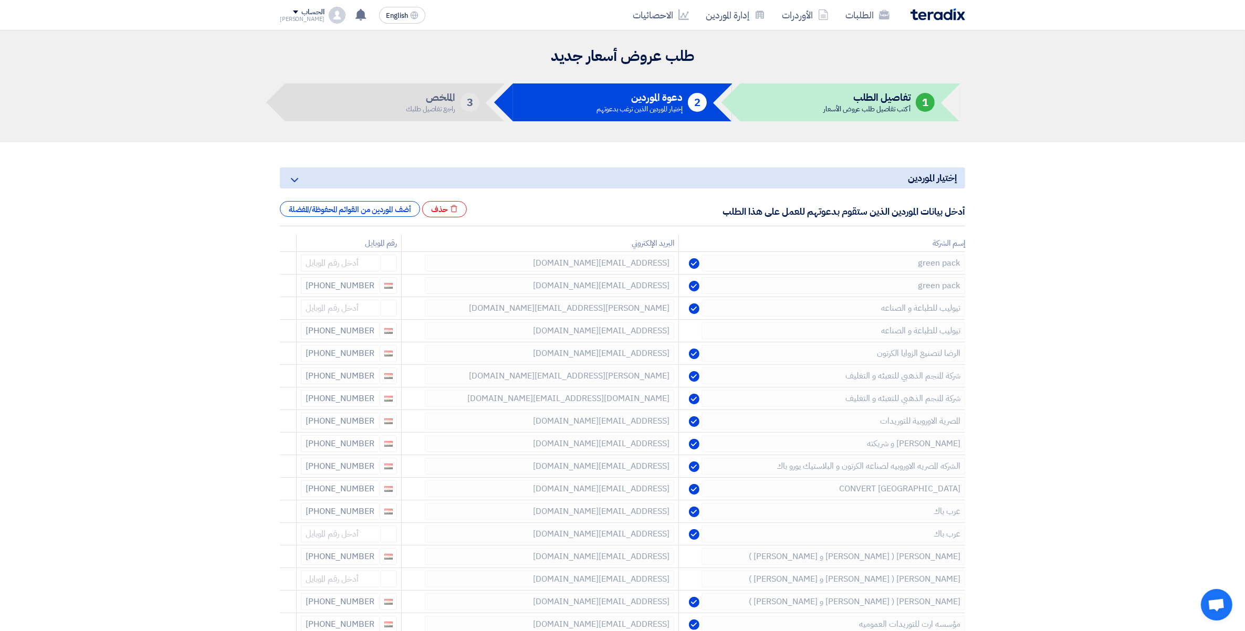
click at [0, 0] on icon at bounding box center [0, 0] width 0 height 0
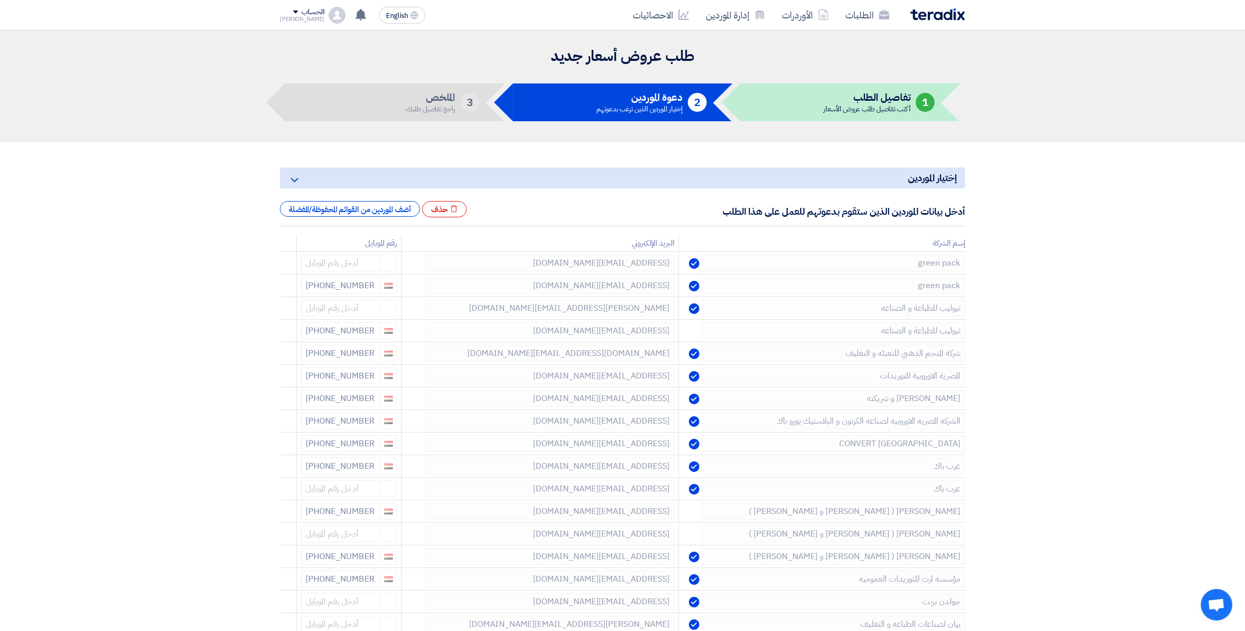
click at [0, 0] on icon at bounding box center [0, 0] width 0 height 0
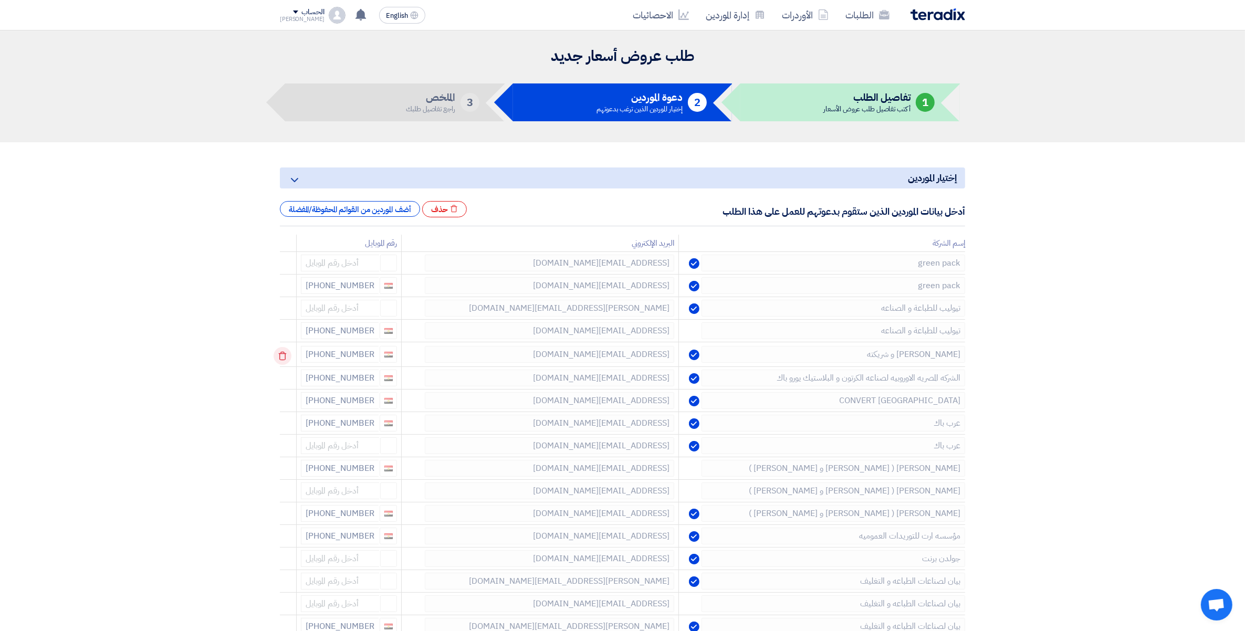
click at [283, 357] on icon at bounding box center [283, 356] width 18 height 18
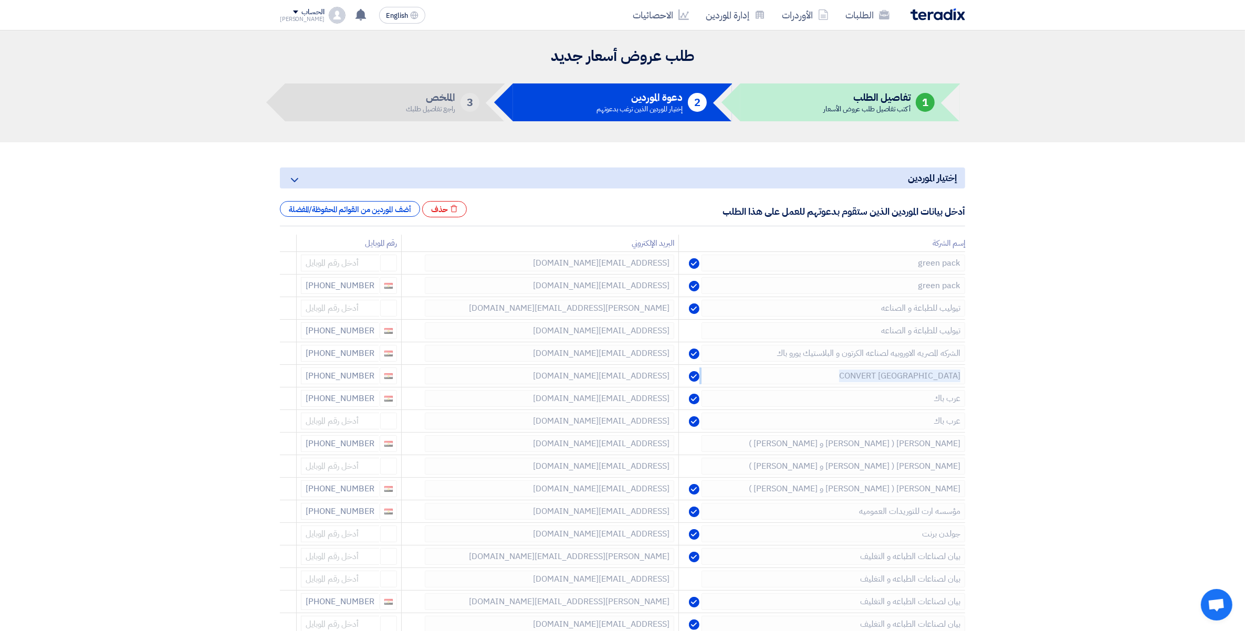
click at [0, 0] on icon at bounding box center [0, 0] width 0 height 0
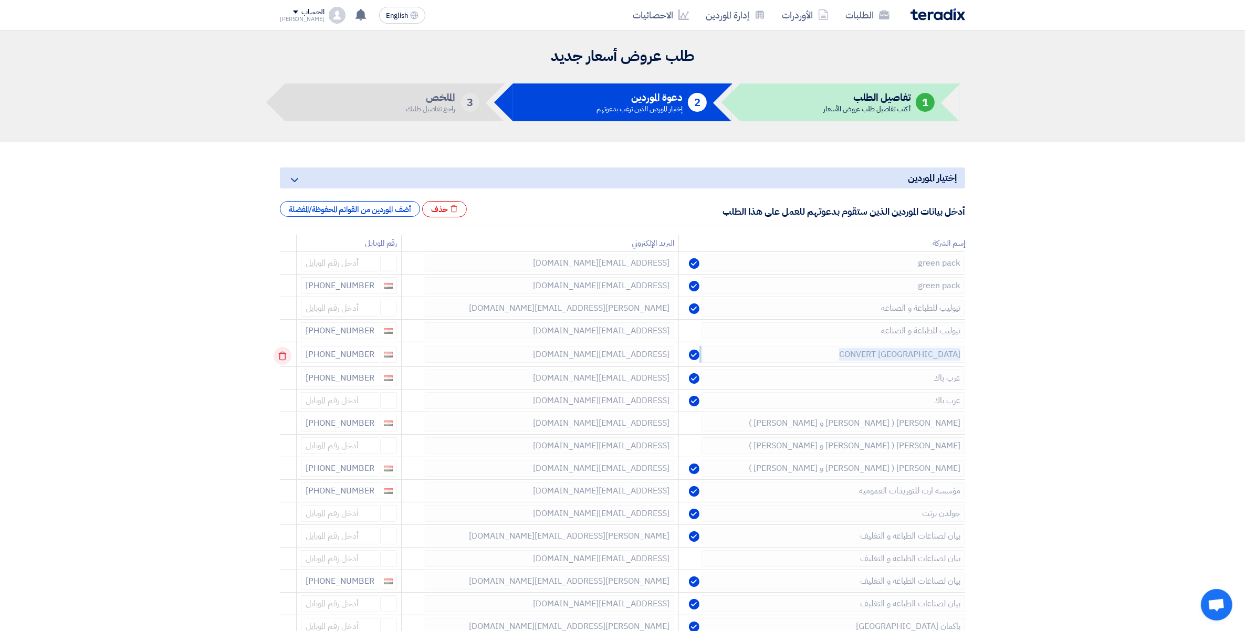
click at [283, 357] on td at bounding box center [288, 354] width 17 height 25
click at [283, 357] on icon at bounding box center [283, 356] width 18 height 18
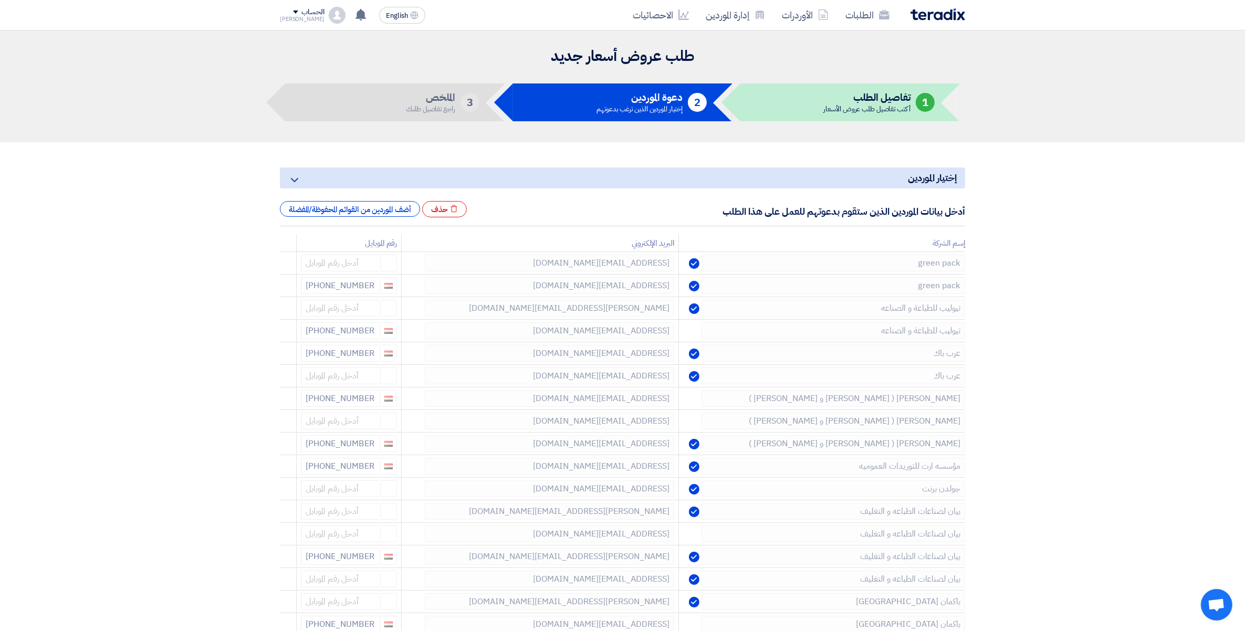
click at [0, 0] on icon at bounding box center [0, 0] width 0 height 0
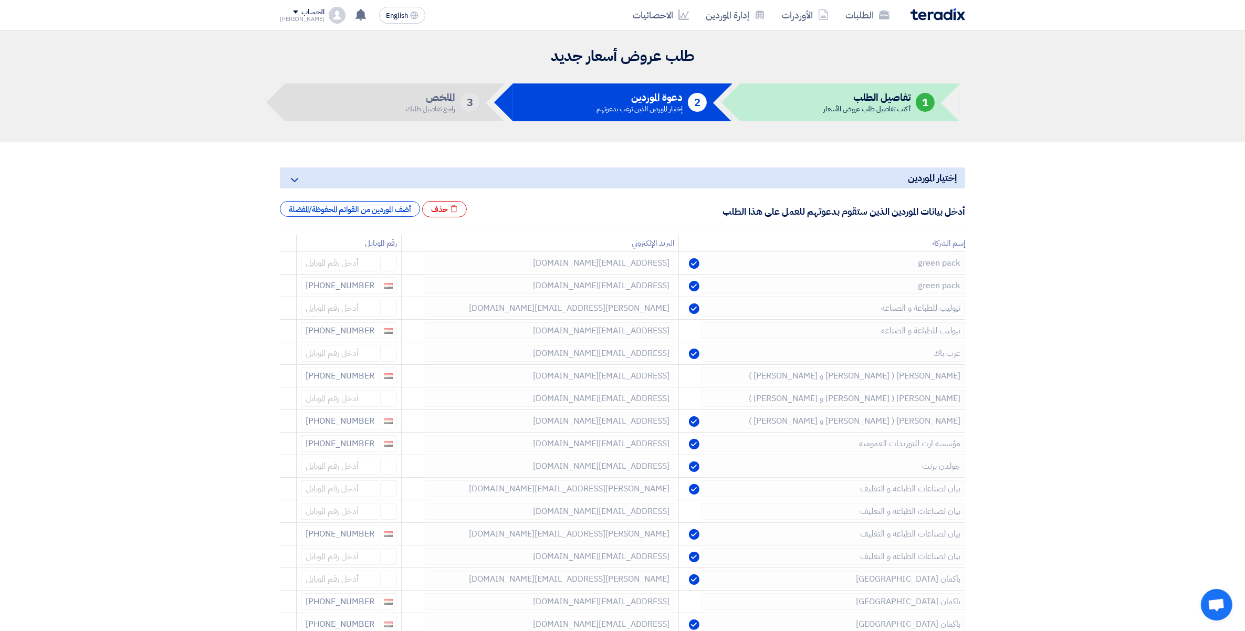
click at [0, 0] on icon at bounding box center [0, 0] width 0 height 0
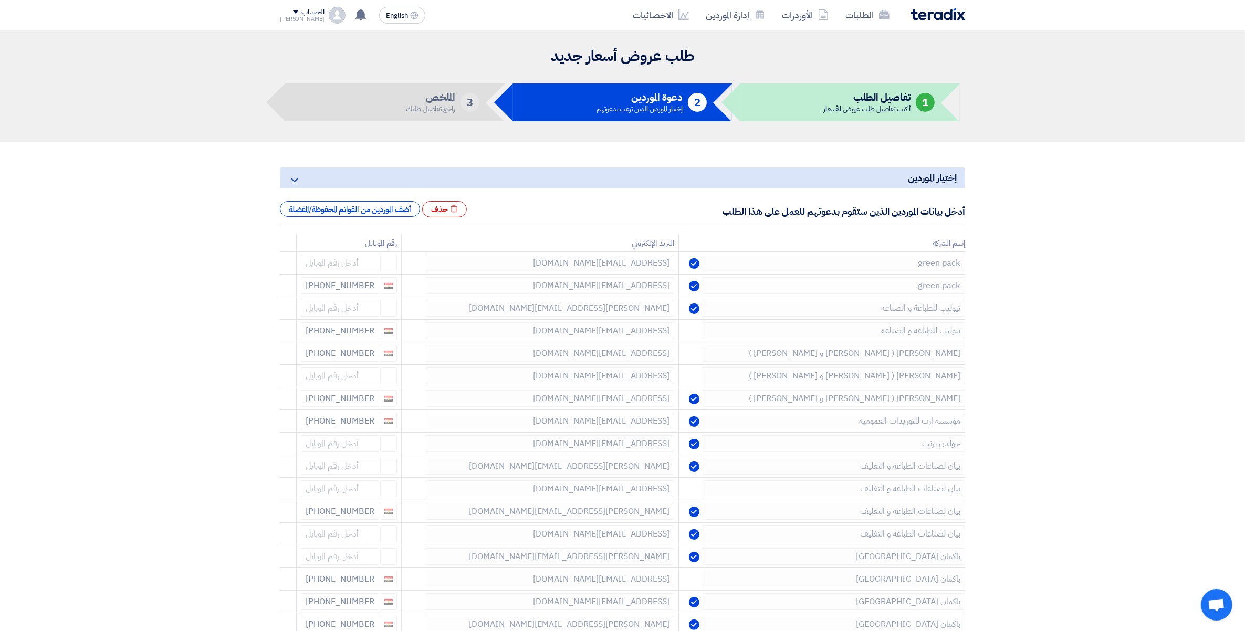
click at [0, 0] on icon at bounding box center [0, 0] width 0 height 0
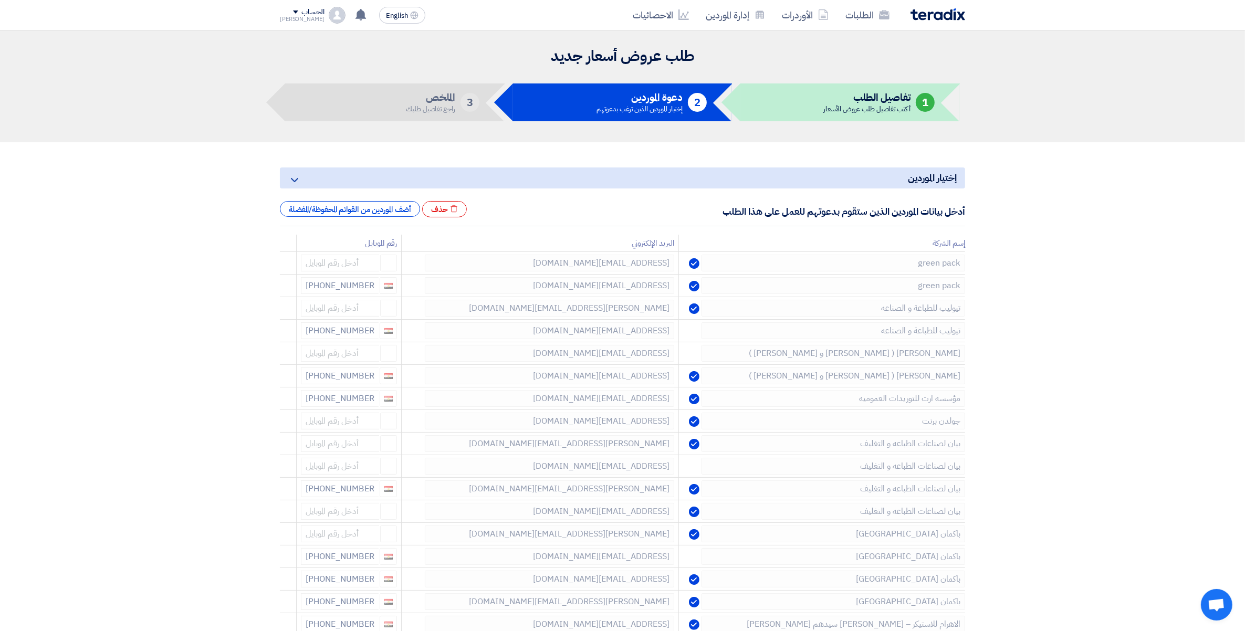
click at [0, 0] on icon at bounding box center [0, 0] width 0 height 0
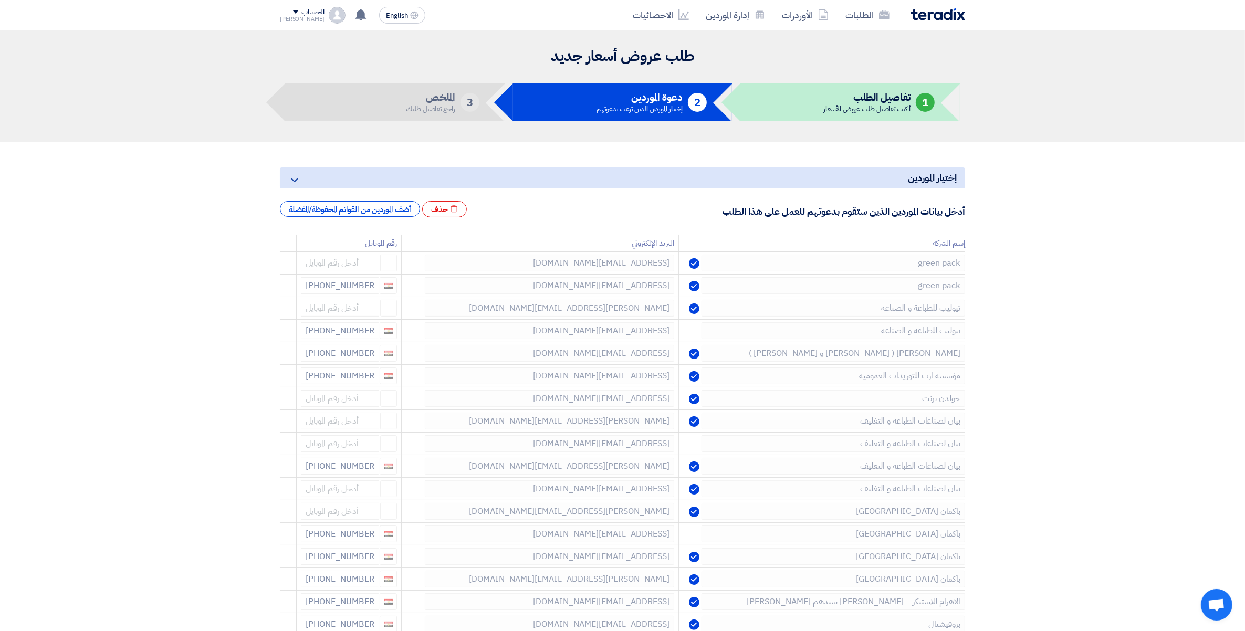
click at [0, 0] on icon at bounding box center [0, 0] width 0 height 0
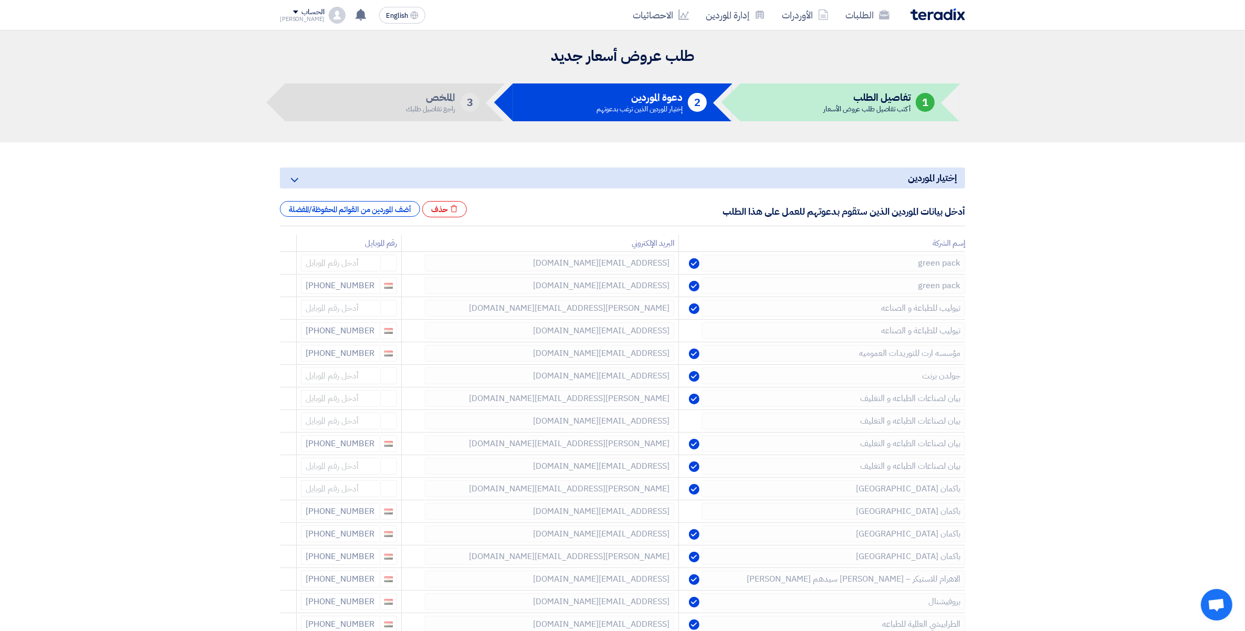
click at [0, 0] on icon at bounding box center [0, 0] width 0 height 0
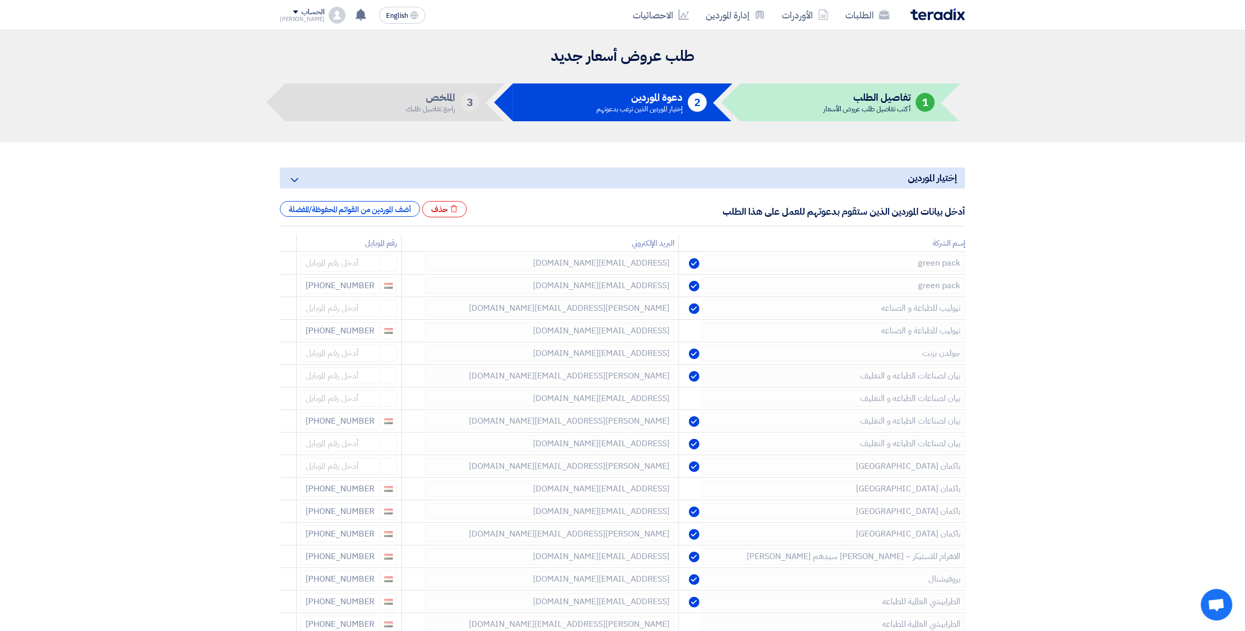
click at [0, 0] on icon at bounding box center [0, 0] width 0 height 0
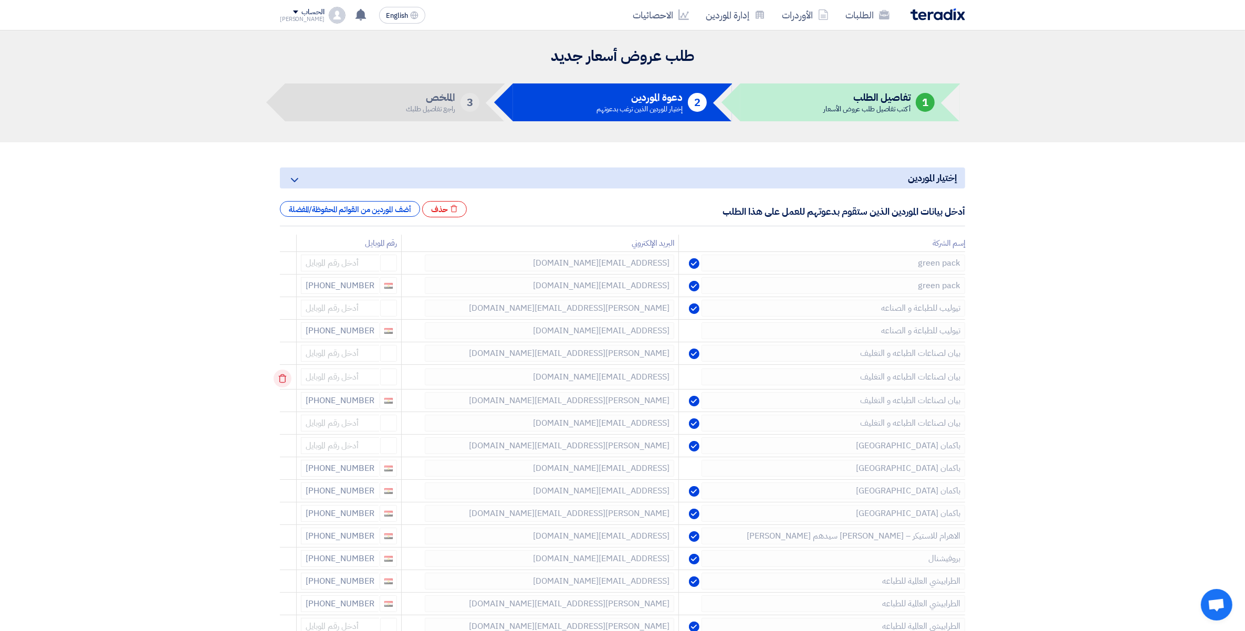
click at [282, 377] on use at bounding box center [283, 379] width 8 height 9
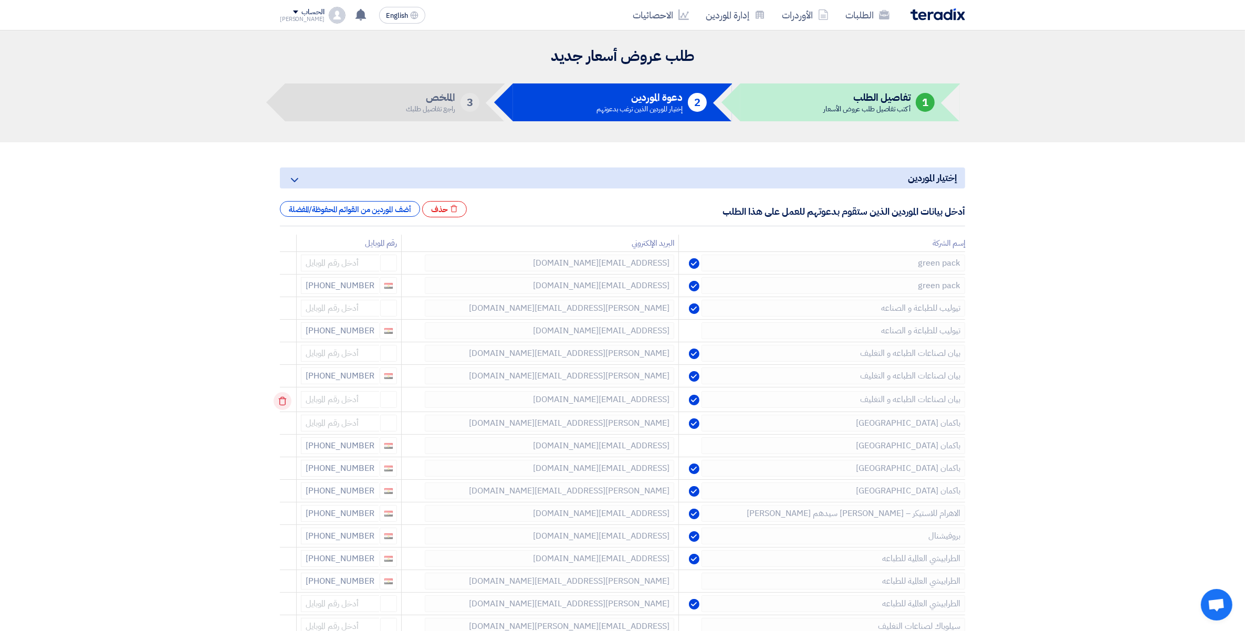
click at [284, 399] on icon at bounding box center [283, 401] width 18 height 18
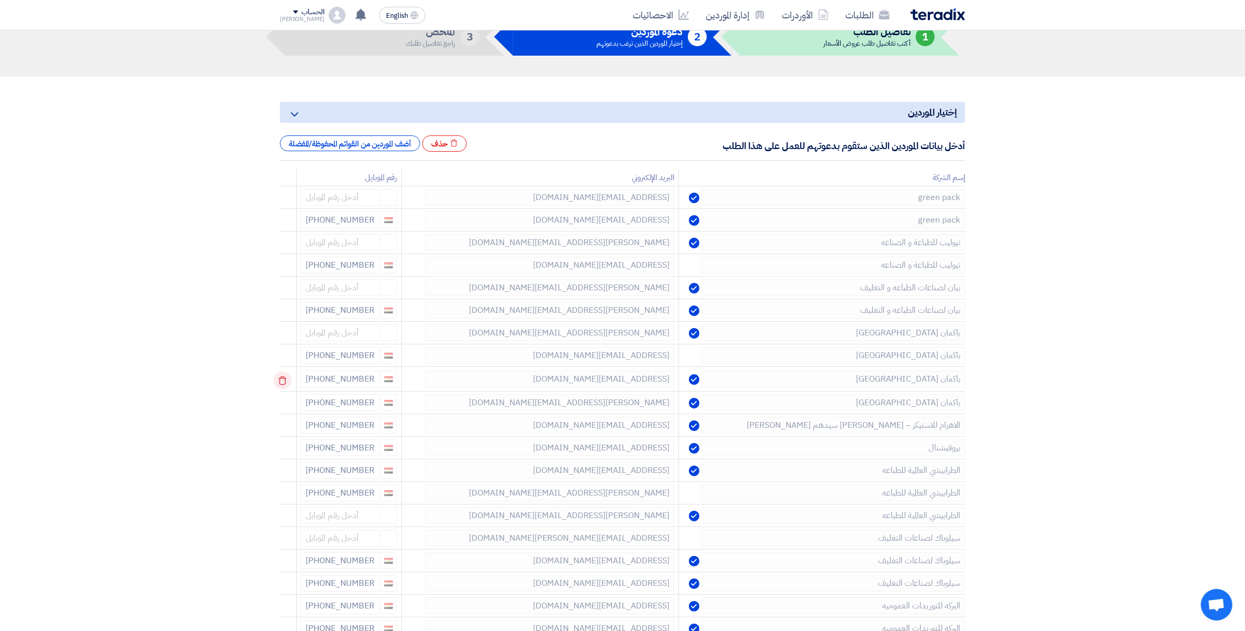
click at [285, 381] on icon at bounding box center [283, 381] width 18 height 18
click at [0, 0] on icon at bounding box center [0, 0] width 0 height 0
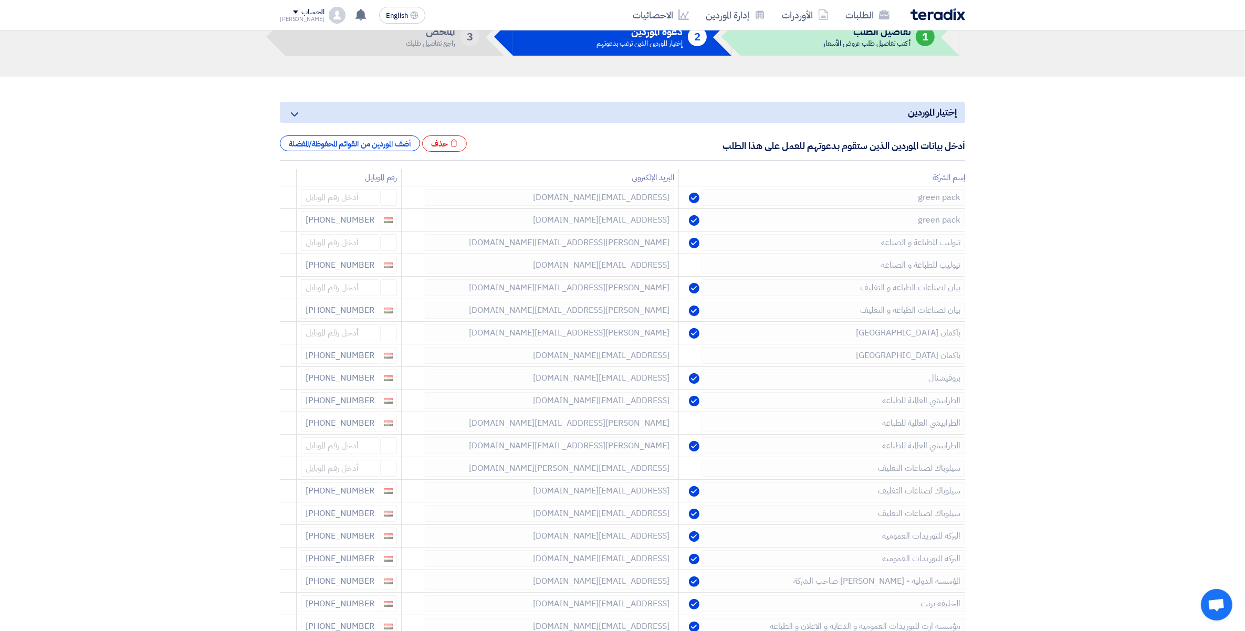
click at [0, 0] on icon at bounding box center [0, 0] width 0 height 0
click at [282, 405] on use at bounding box center [283, 403] width 8 height 9
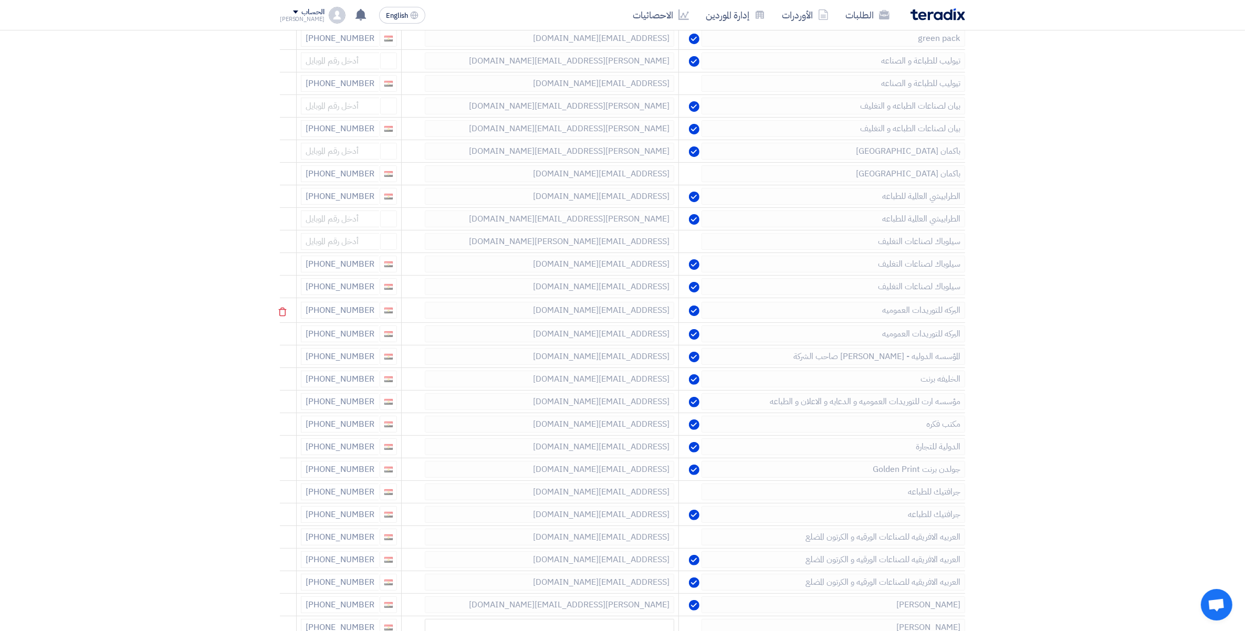
scroll to position [263, 0]
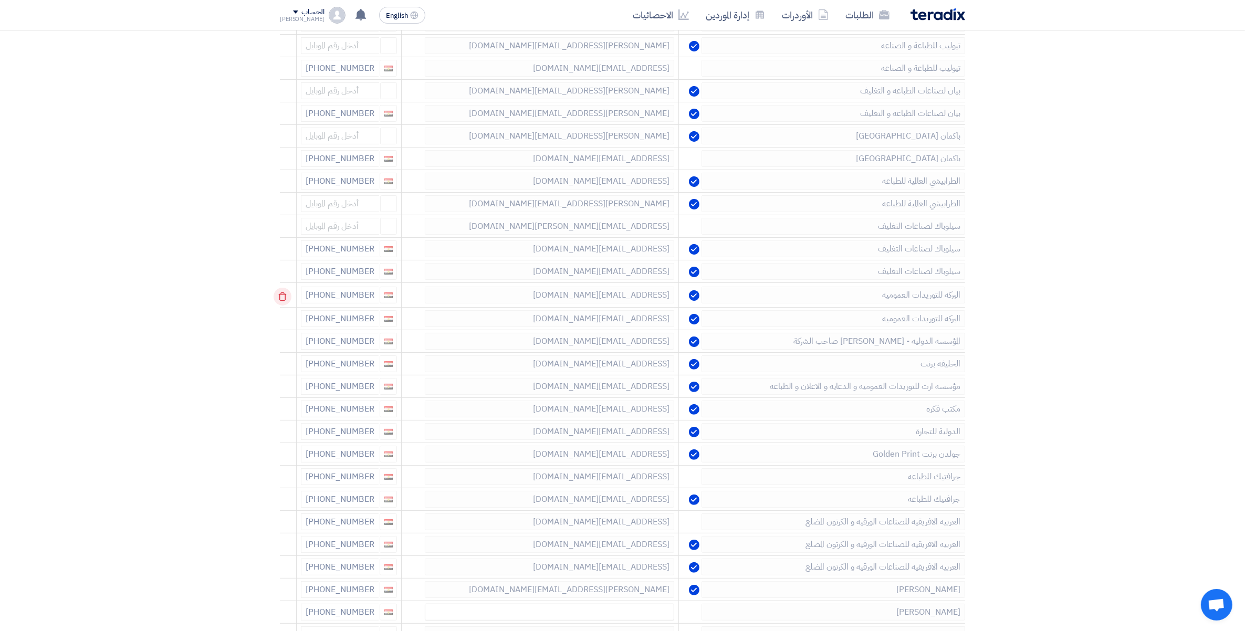
click at [284, 299] on icon at bounding box center [283, 297] width 18 height 18
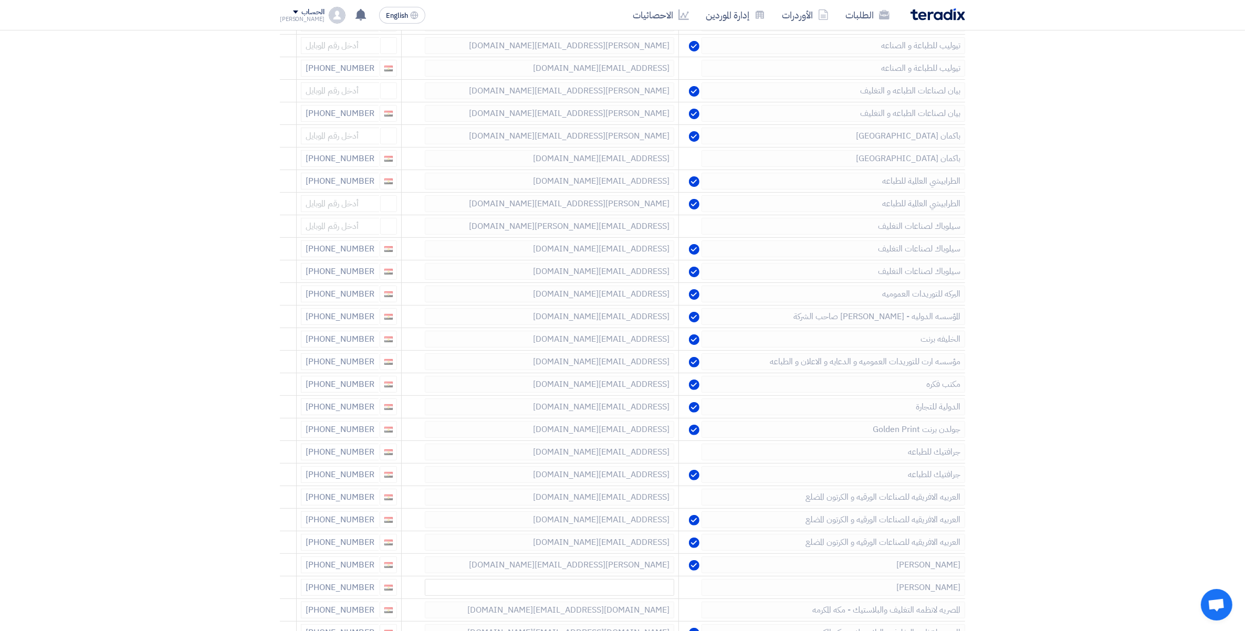
click at [0, 0] on icon at bounding box center [0, 0] width 0 height 0
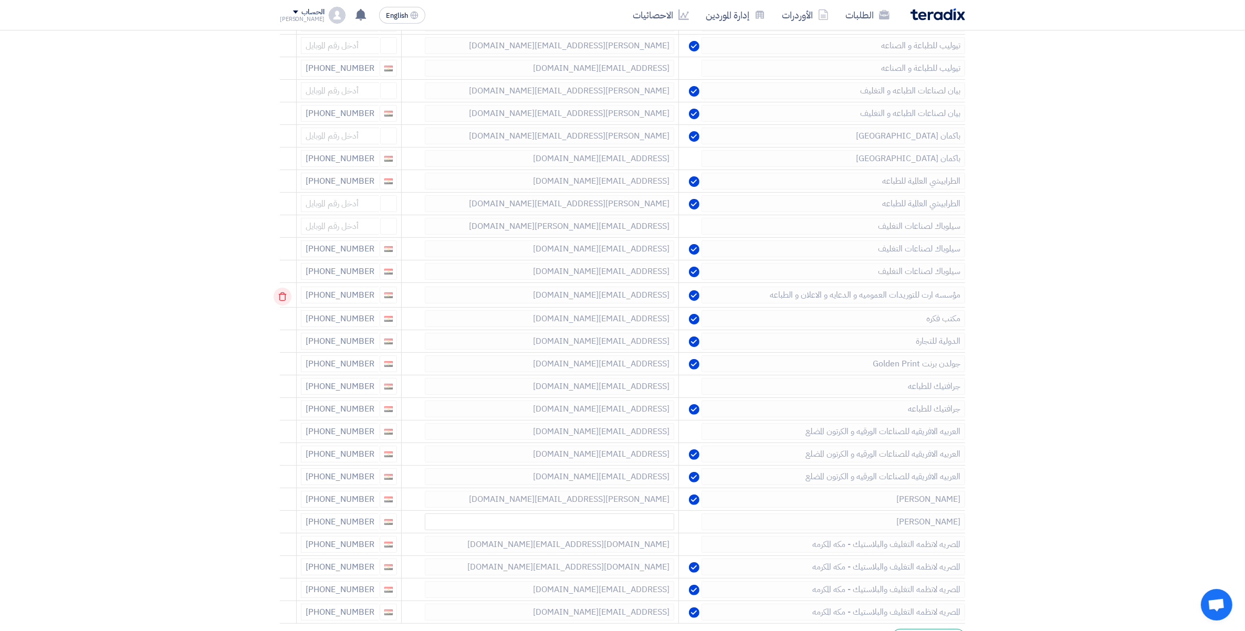
click at [284, 298] on icon at bounding box center [283, 297] width 18 height 18
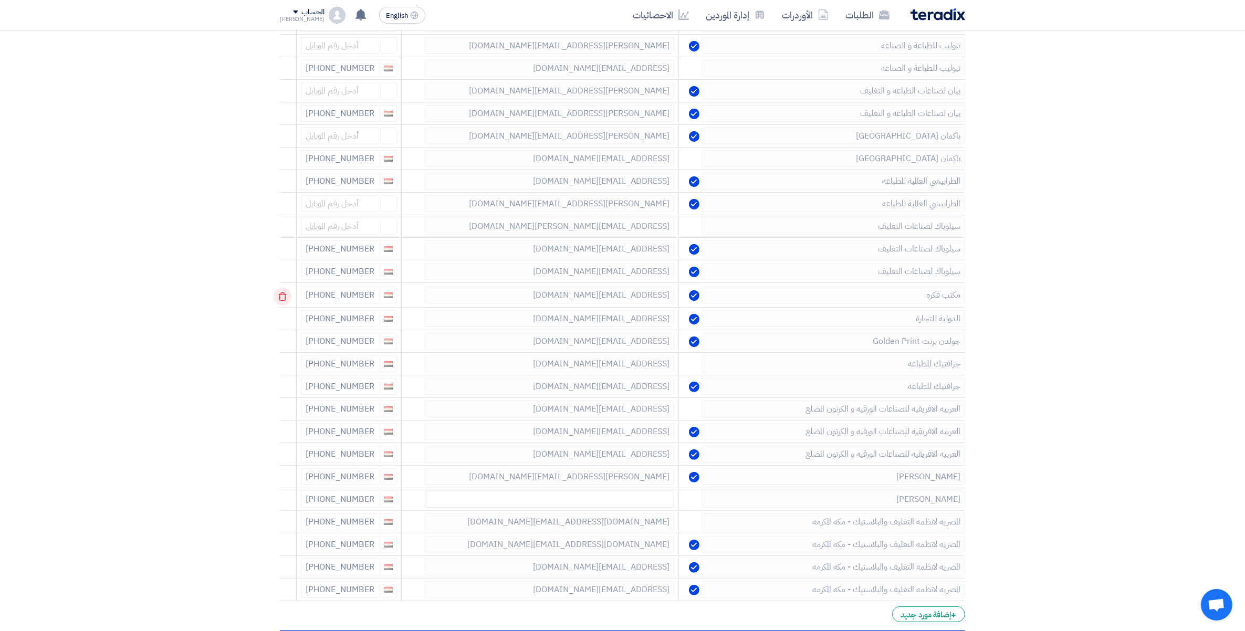
click at [284, 298] on icon at bounding box center [283, 297] width 18 height 18
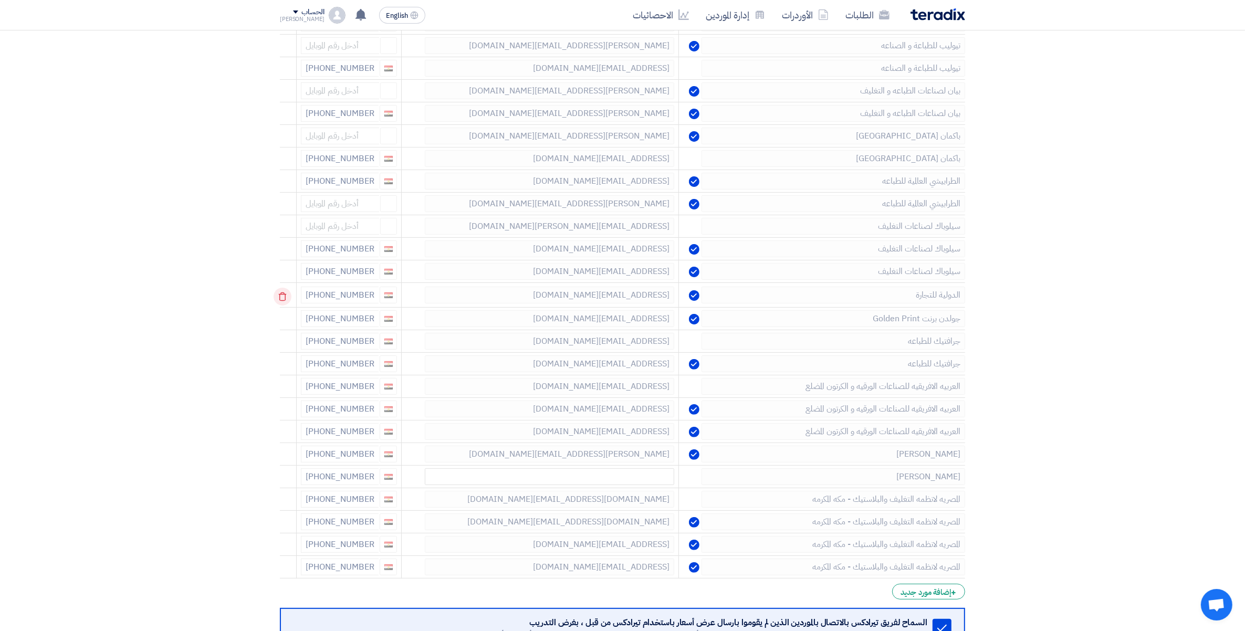
click at [284, 297] on icon at bounding box center [283, 297] width 18 height 18
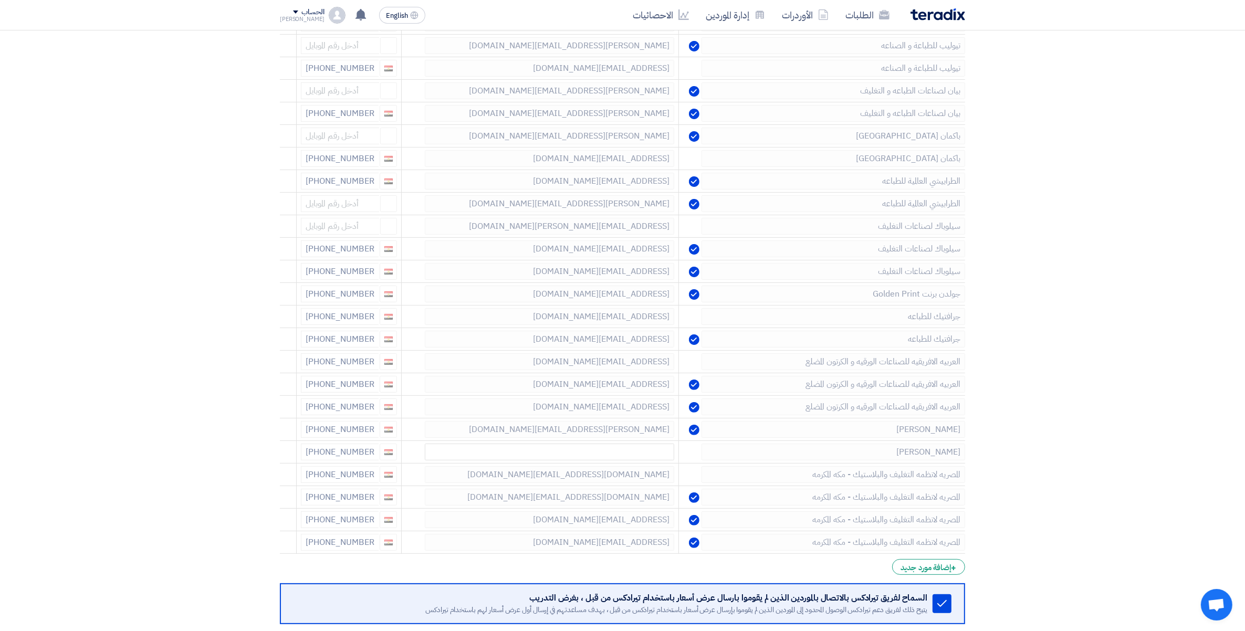
click at [0, 0] on icon at bounding box center [0, 0] width 0 height 0
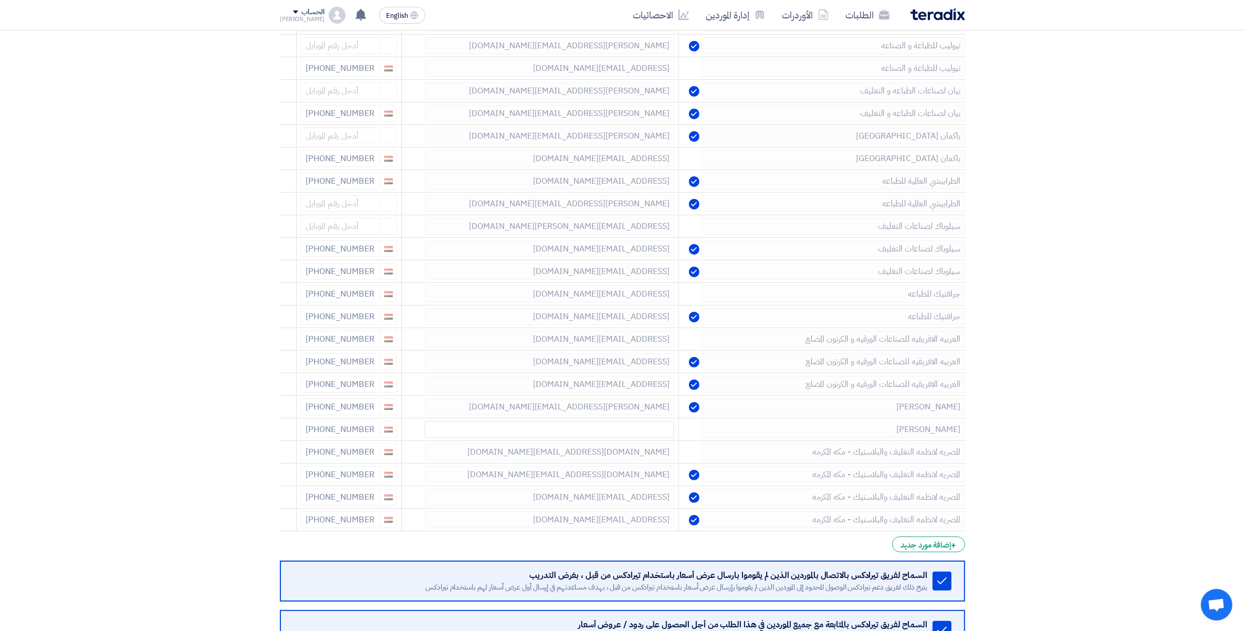
click at [0, 0] on icon at bounding box center [0, 0] width 0 height 0
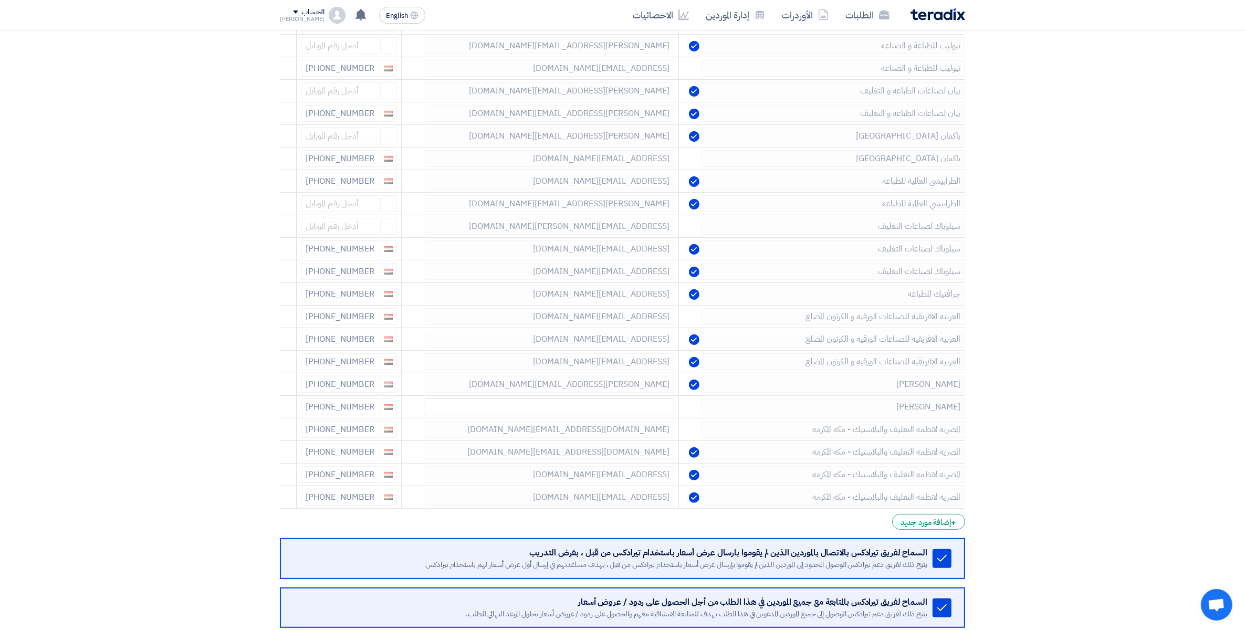
click at [0, 0] on icon at bounding box center [0, 0] width 0 height 0
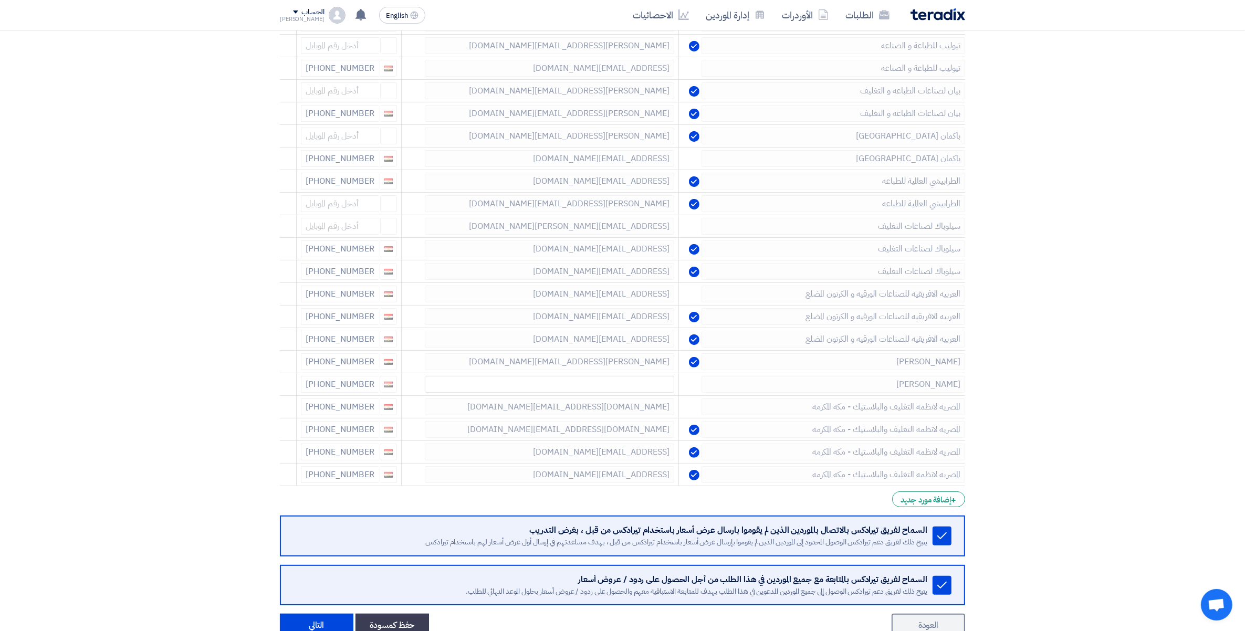
click at [0, 0] on icon at bounding box center [0, 0] width 0 height 0
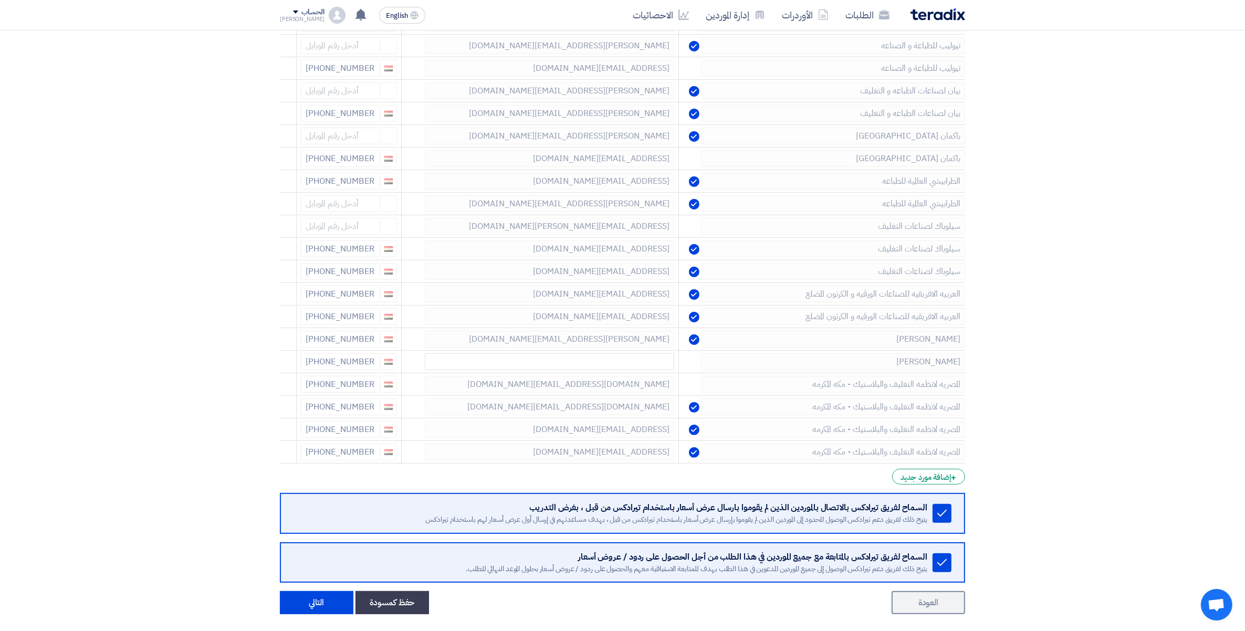
click at [0, 0] on icon at bounding box center [0, 0] width 0 height 0
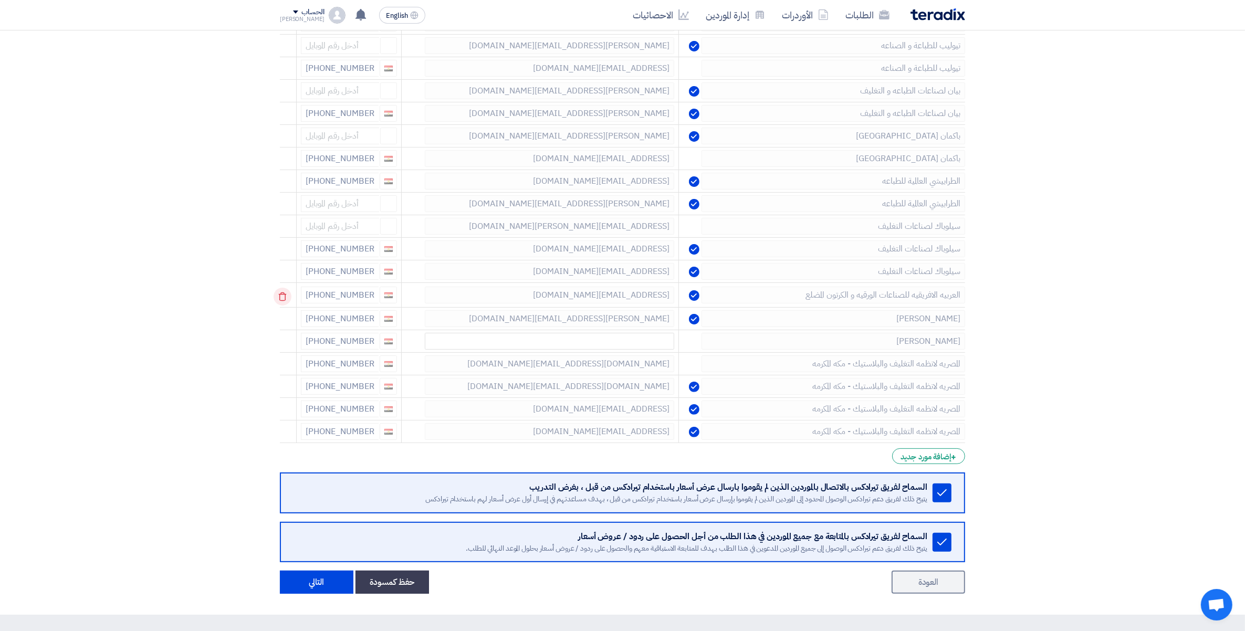
click at [284, 298] on icon at bounding box center [283, 297] width 18 height 18
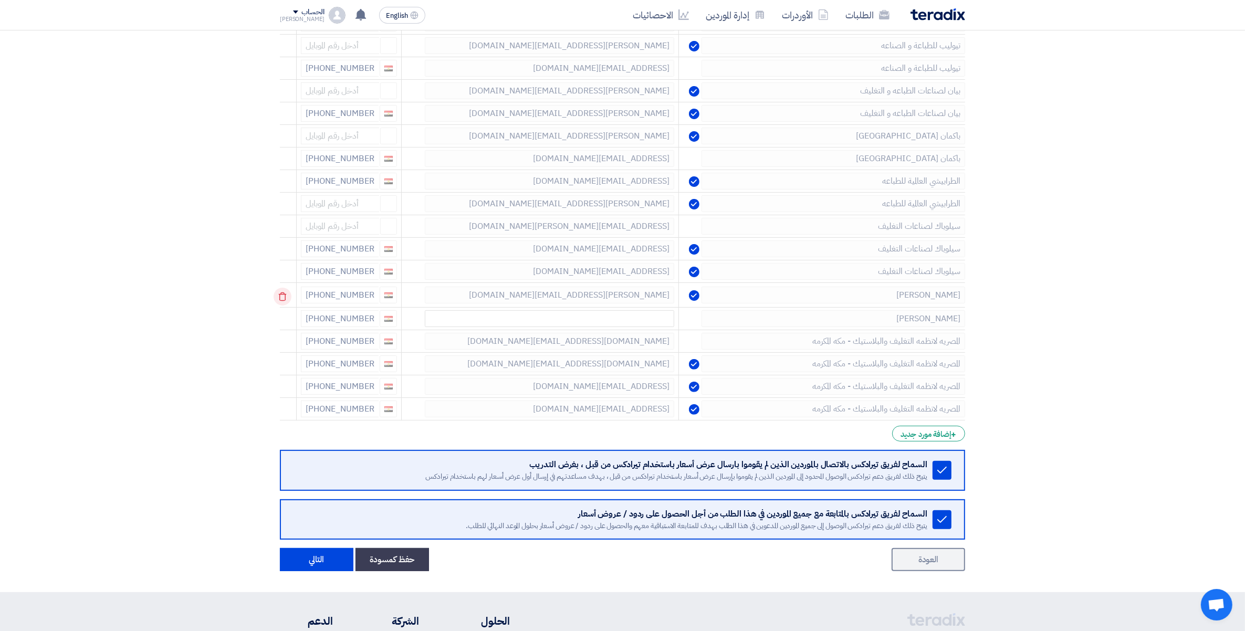
click at [284, 298] on icon at bounding box center [283, 297] width 18 height 18
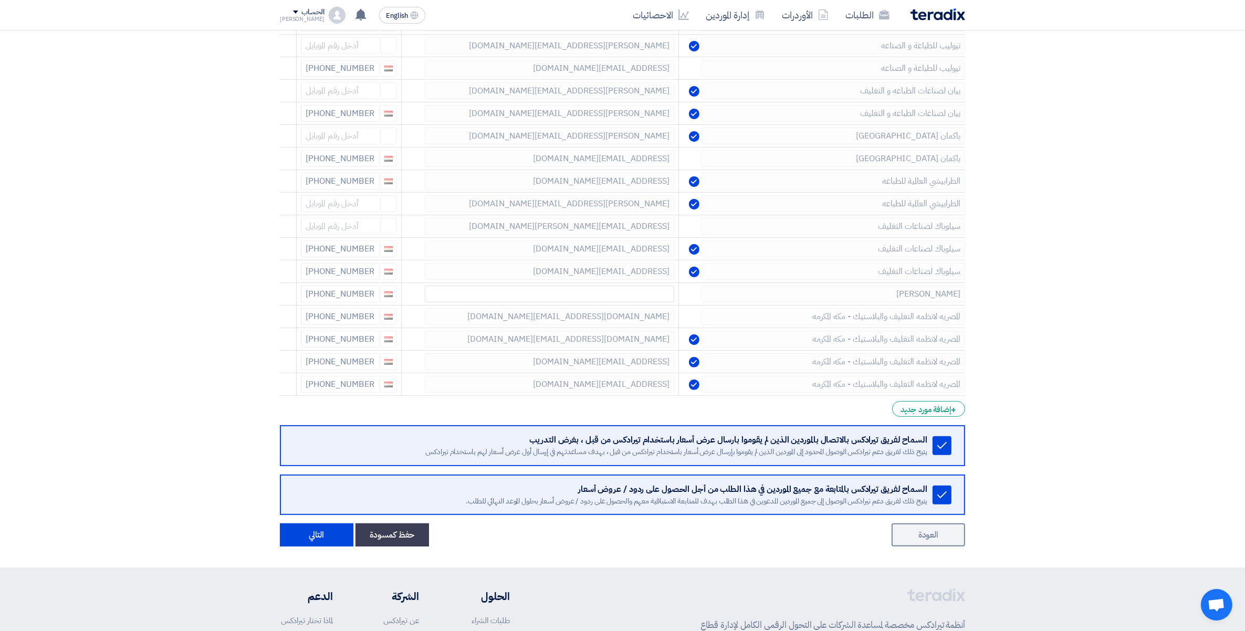
click at [0, 0] on icon at bounding box center [0, 0] width 0 height 0
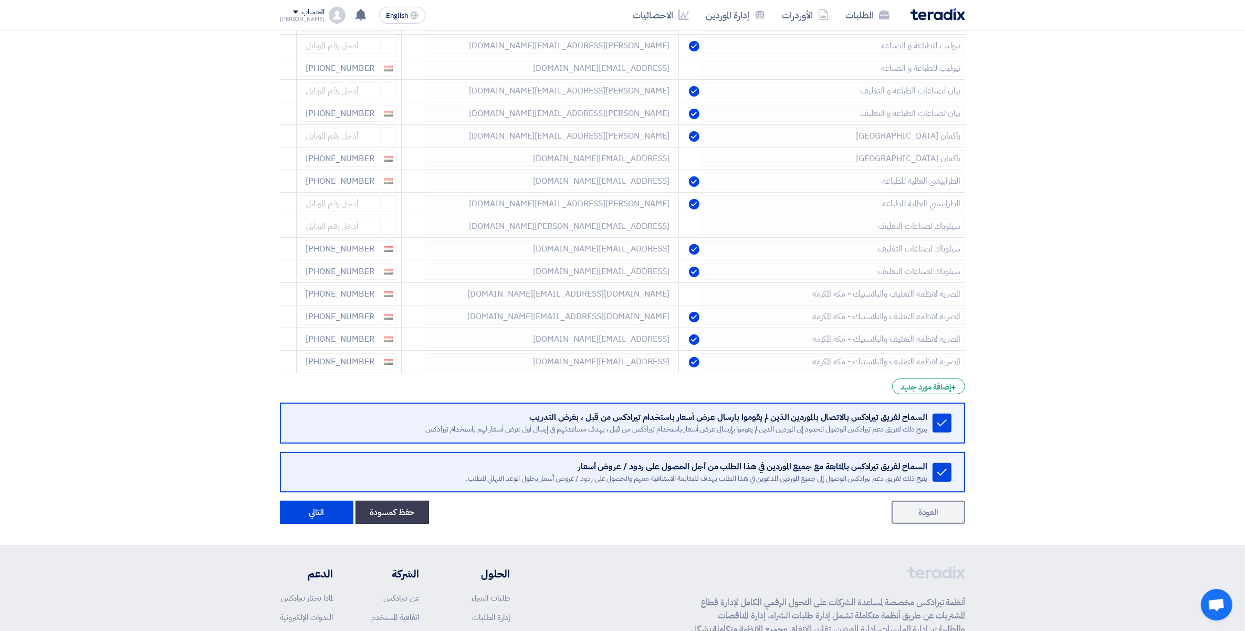
click at [0, 0] on icon at bounding box center [0, 0] width 0 height 0
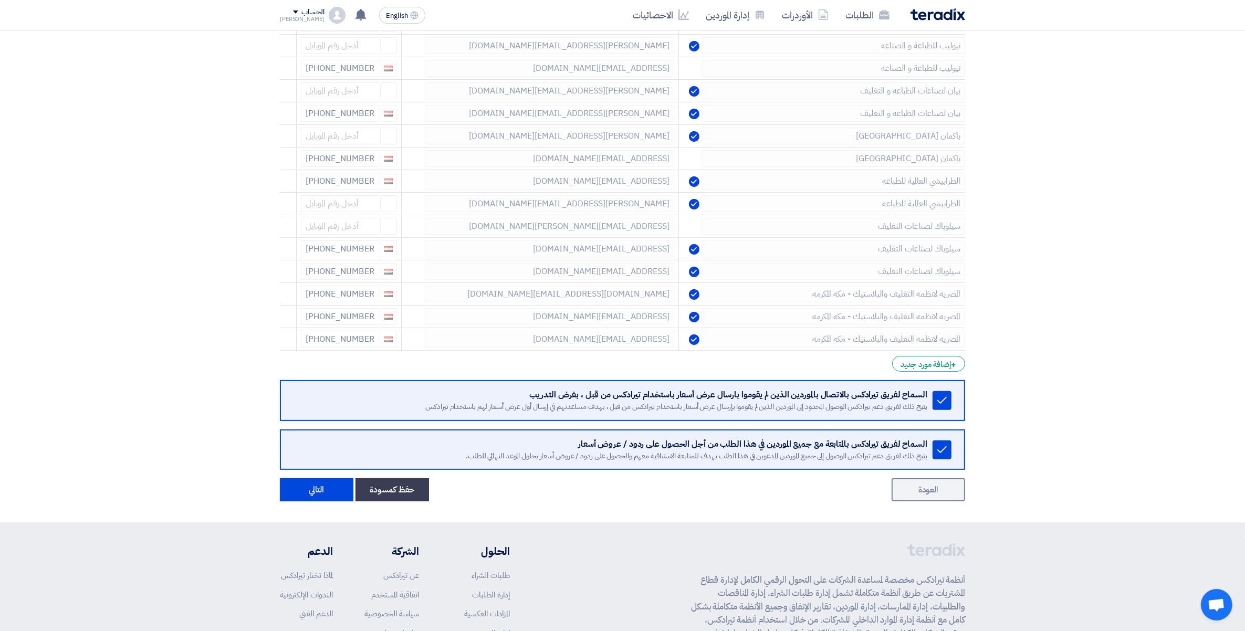
click at [0, 0] on icon at bounding box center [0, 0] width 0 height 0
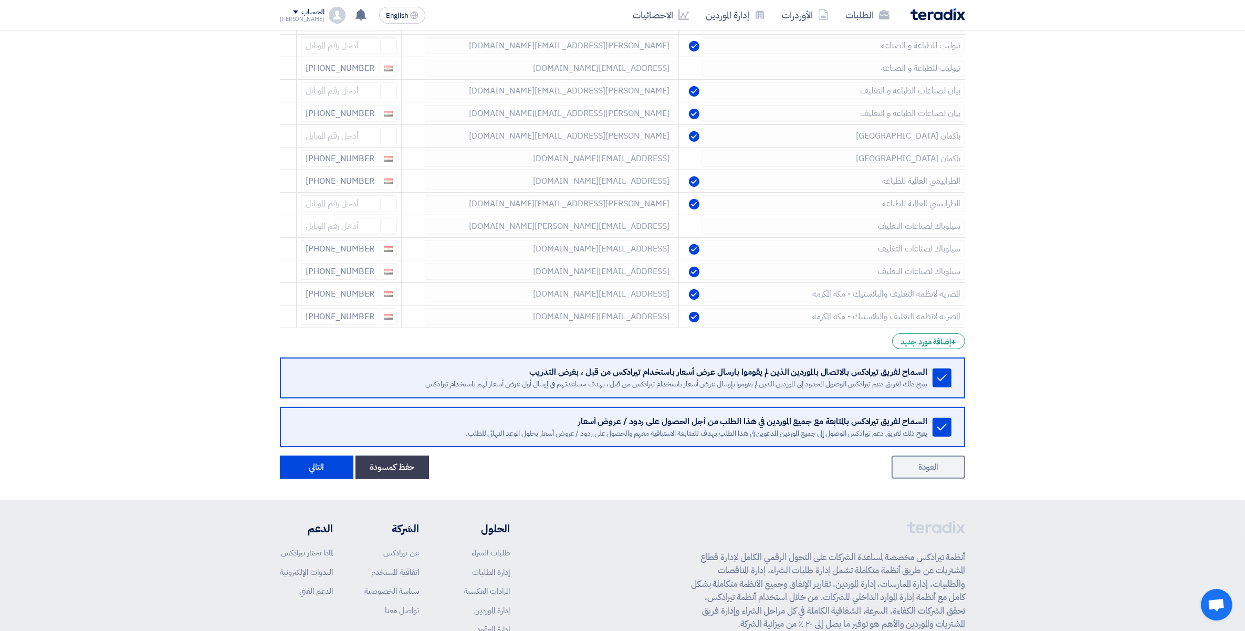
click at [0, 0] on icon at bounding box center [0, 0] width 0 height 0
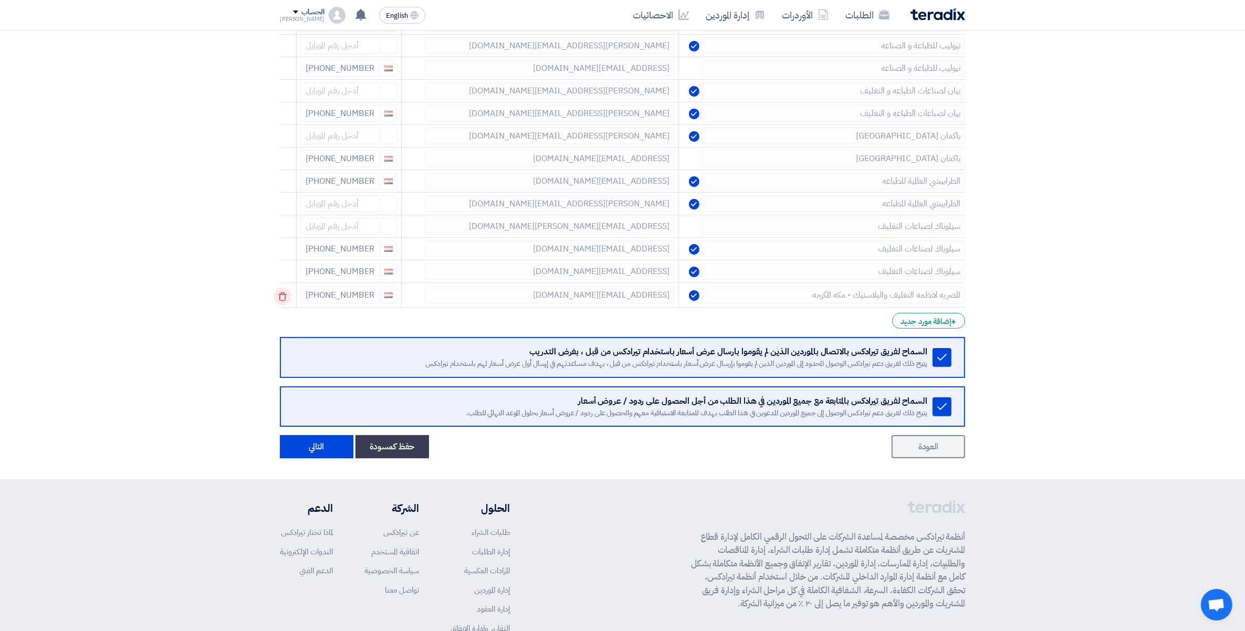
click at [284, 298] on icon at bounding box center [283, 297] width 18 height 18
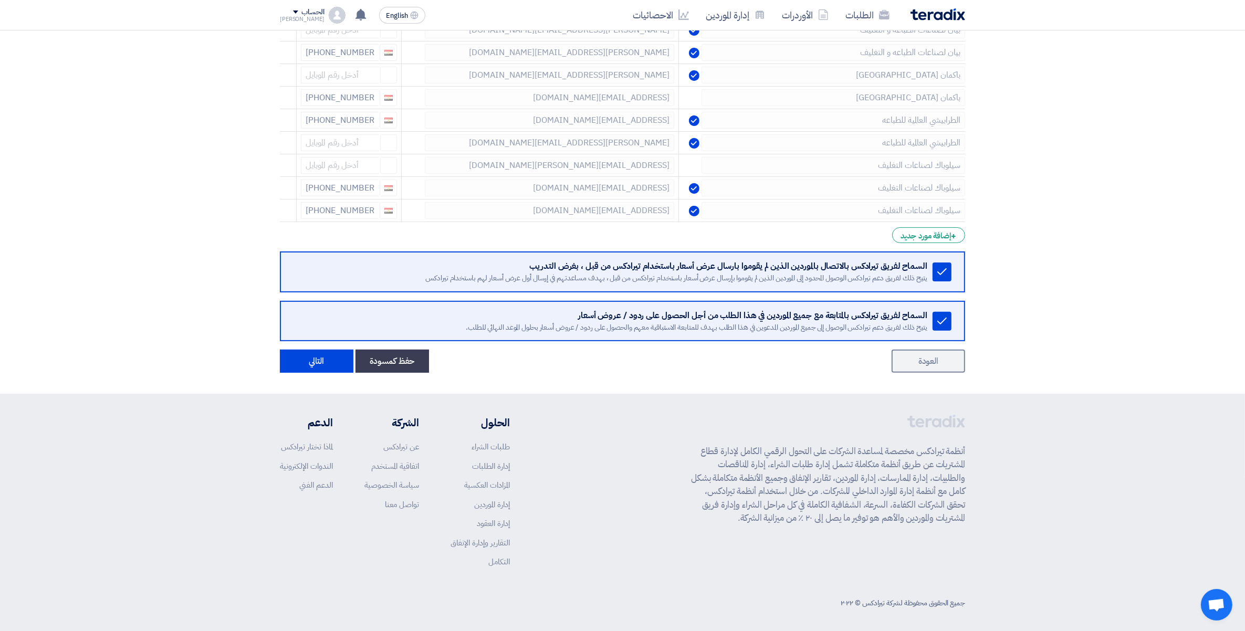
scroll to position [327, 0]
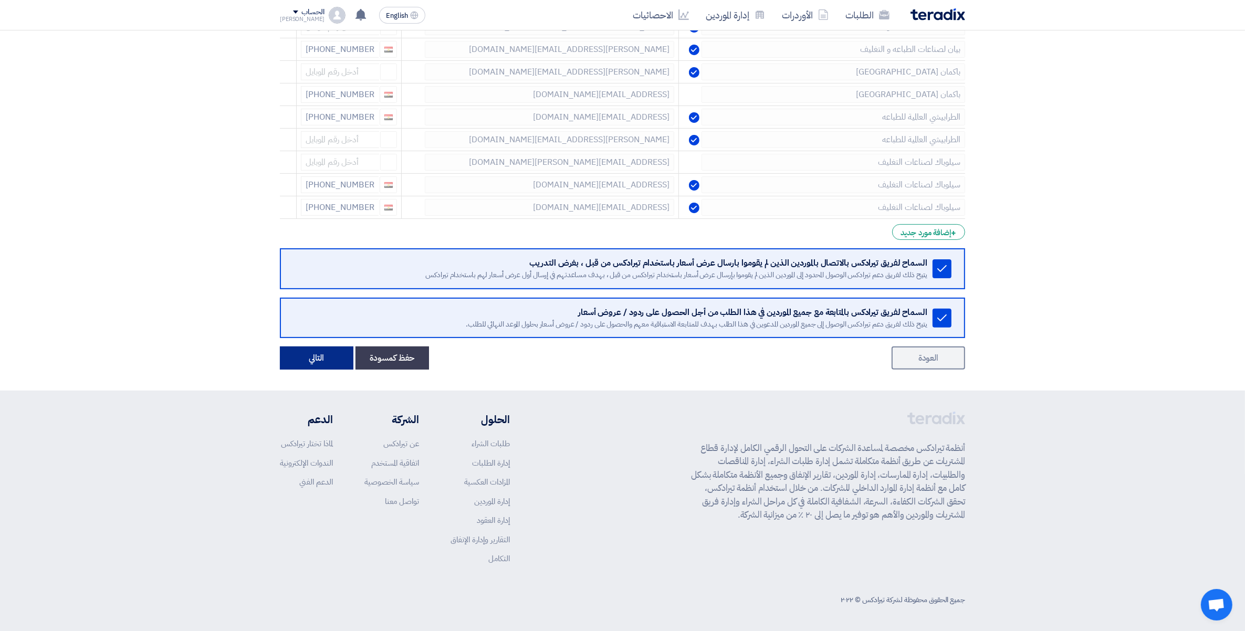
click at [317, 360] on button "التالي" at bounding box center [317, 358] width 74 height 23
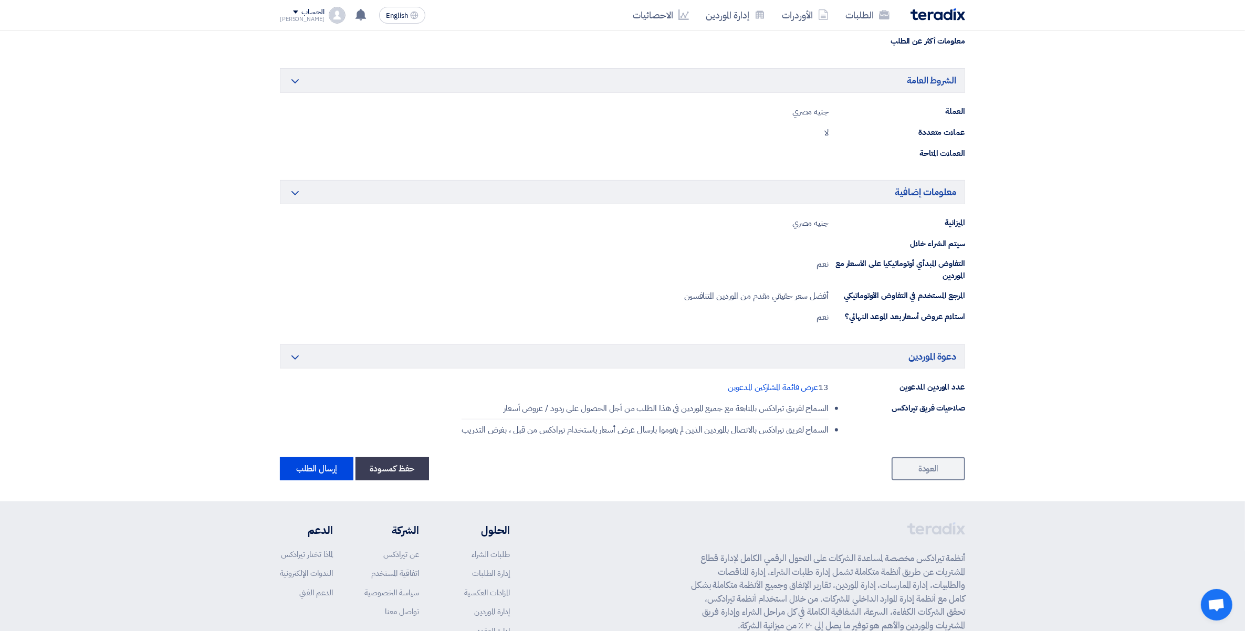
scroll to position [495, 0]
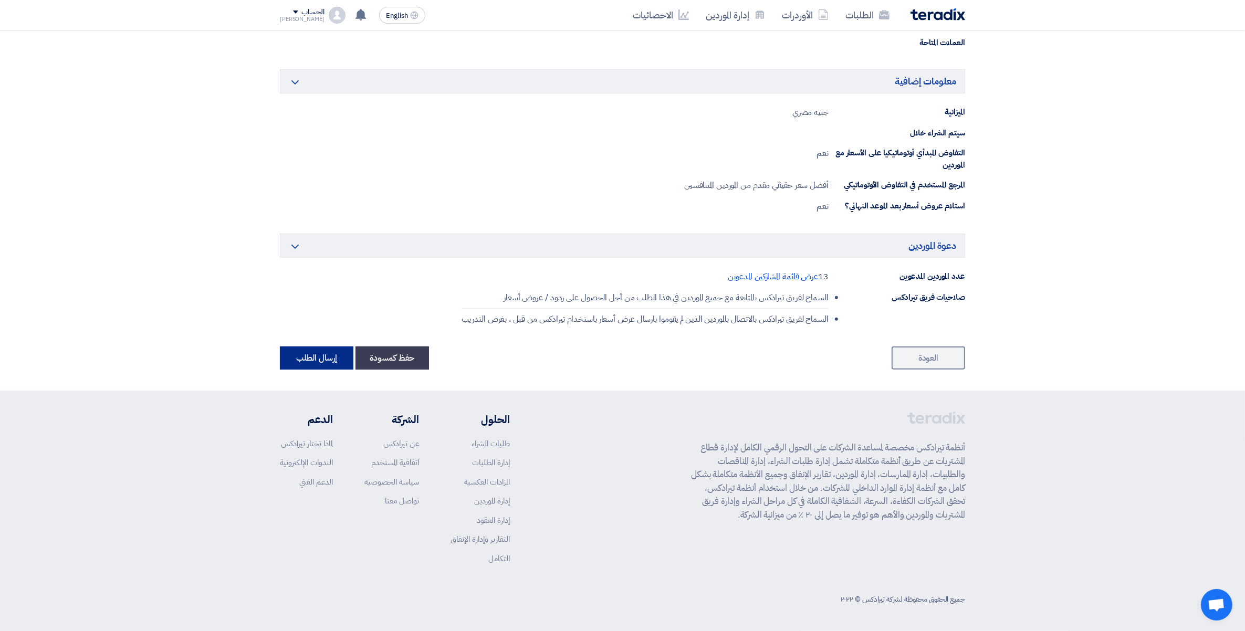
click at [324, 356] on button "إرسال الطلب" at bounding box center [317, 358] width 74 height 23
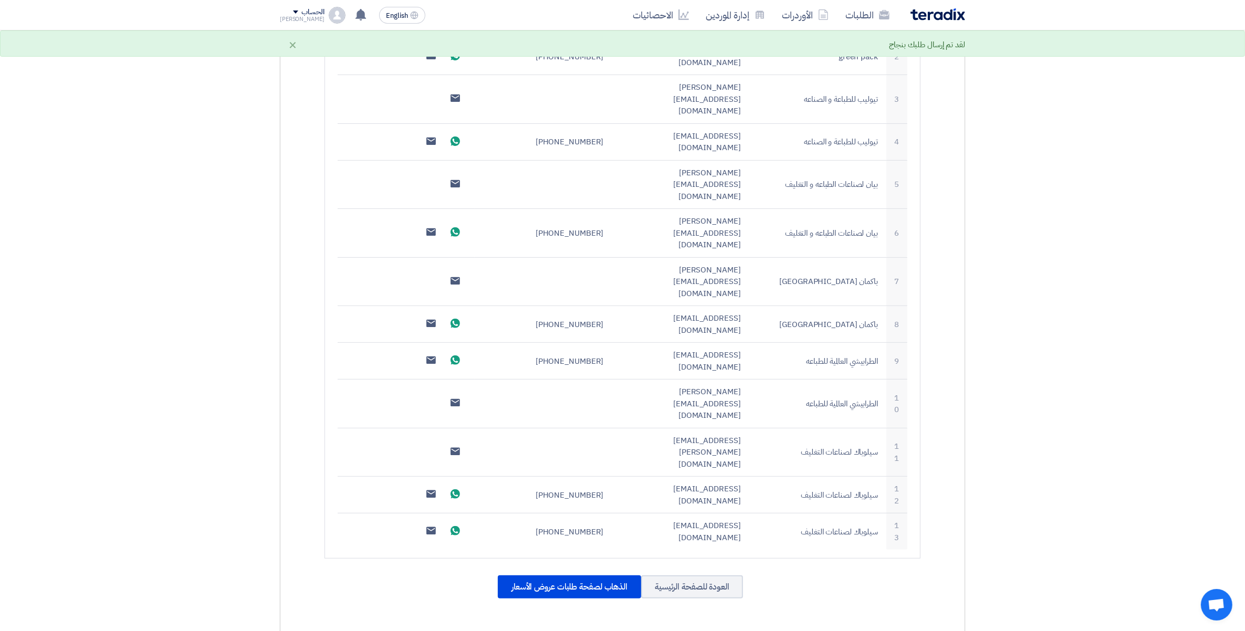
scroll to position [464, 0]
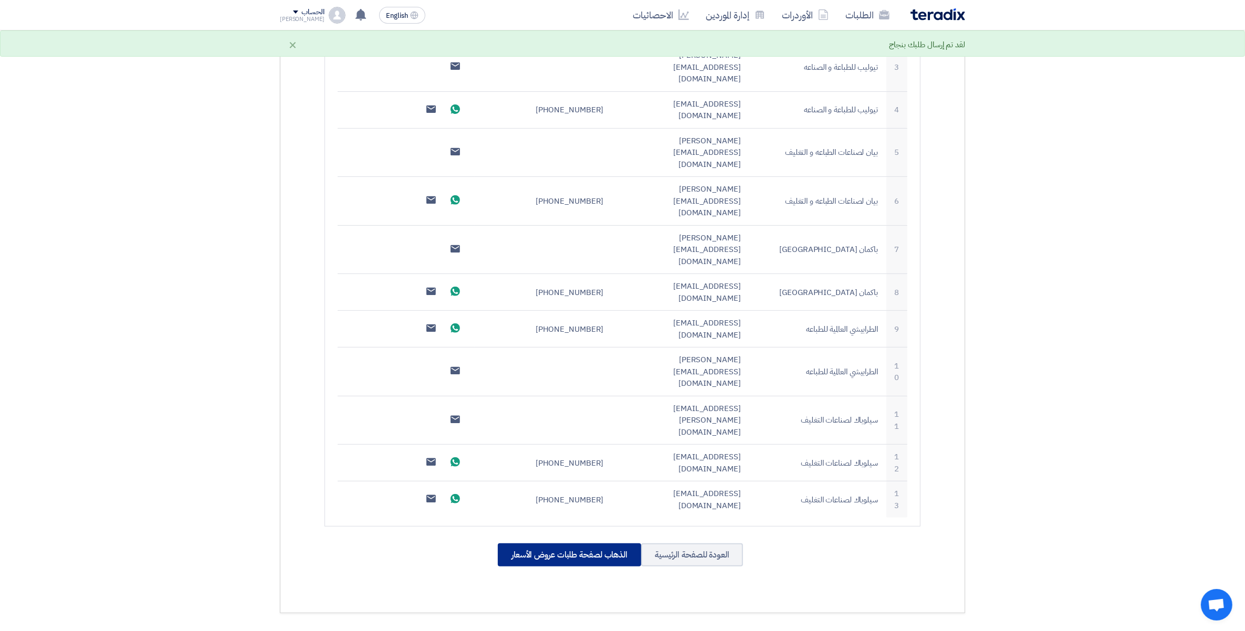
click at [574, 544] on div "الذهاب لصفحة طلبات عروض الأسعار" at bounding box center [569, 555] width 143 height 23
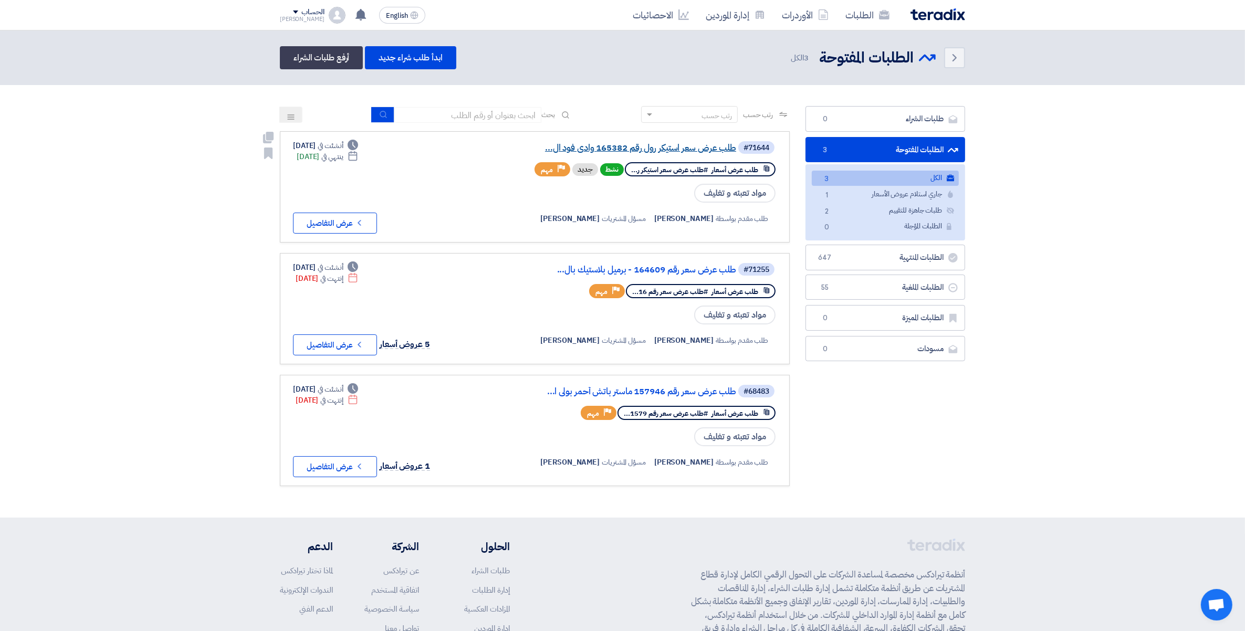
click at [683, 148] on link "طلب عرض سعر استيكر رول رقم 165382 وادى فود ال..." at bounding box center [631, 147] width 210 height 9
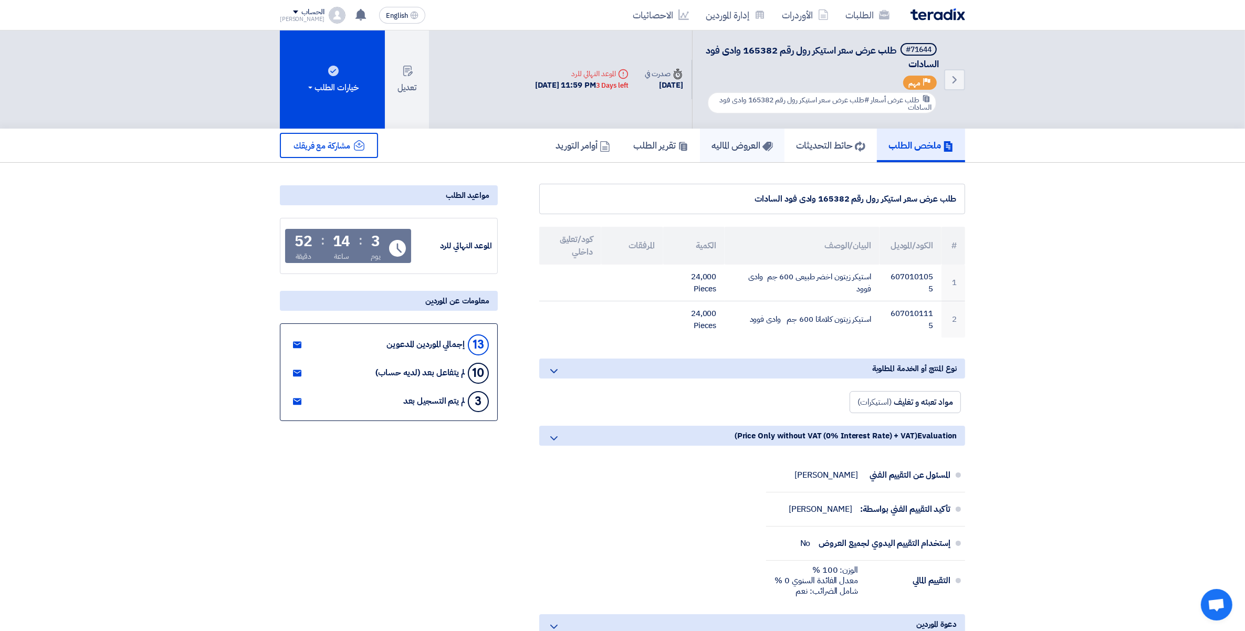
click at [741, 134] on link "العروض الماليه" at bounding box center [742, 146] width 85 height 34
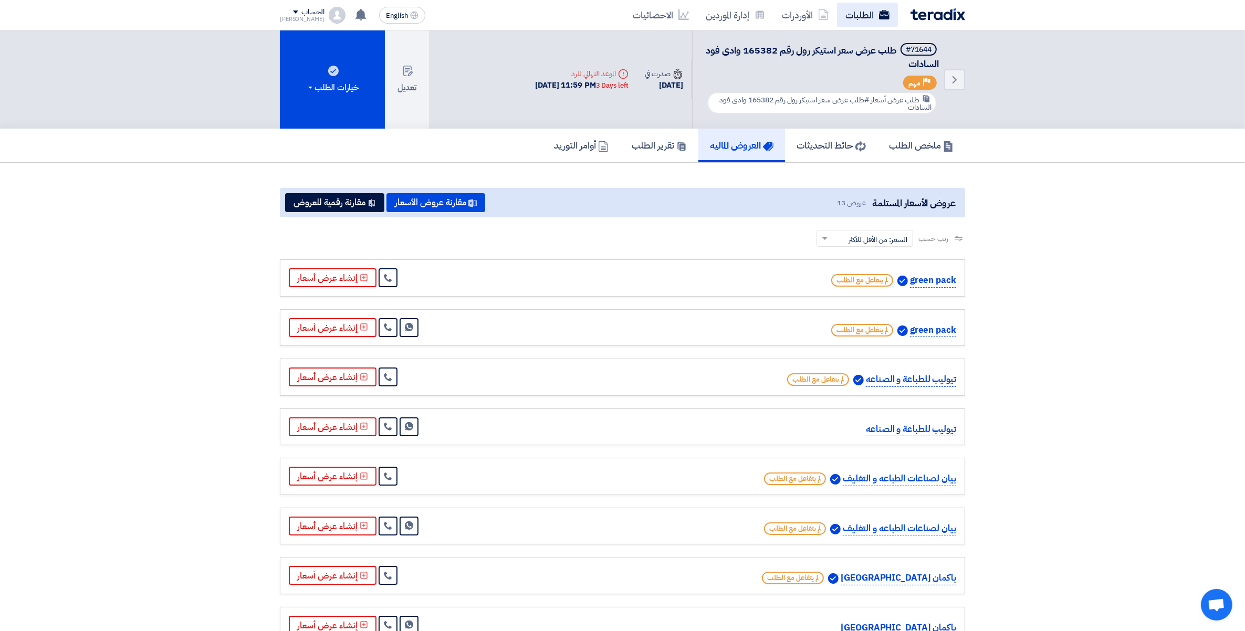
click at [848, 19] on link "الطلبات" at bounding box center [867, 15] width 61 height 25
